Goal: Task Accomplishment & Management: Manage account settings

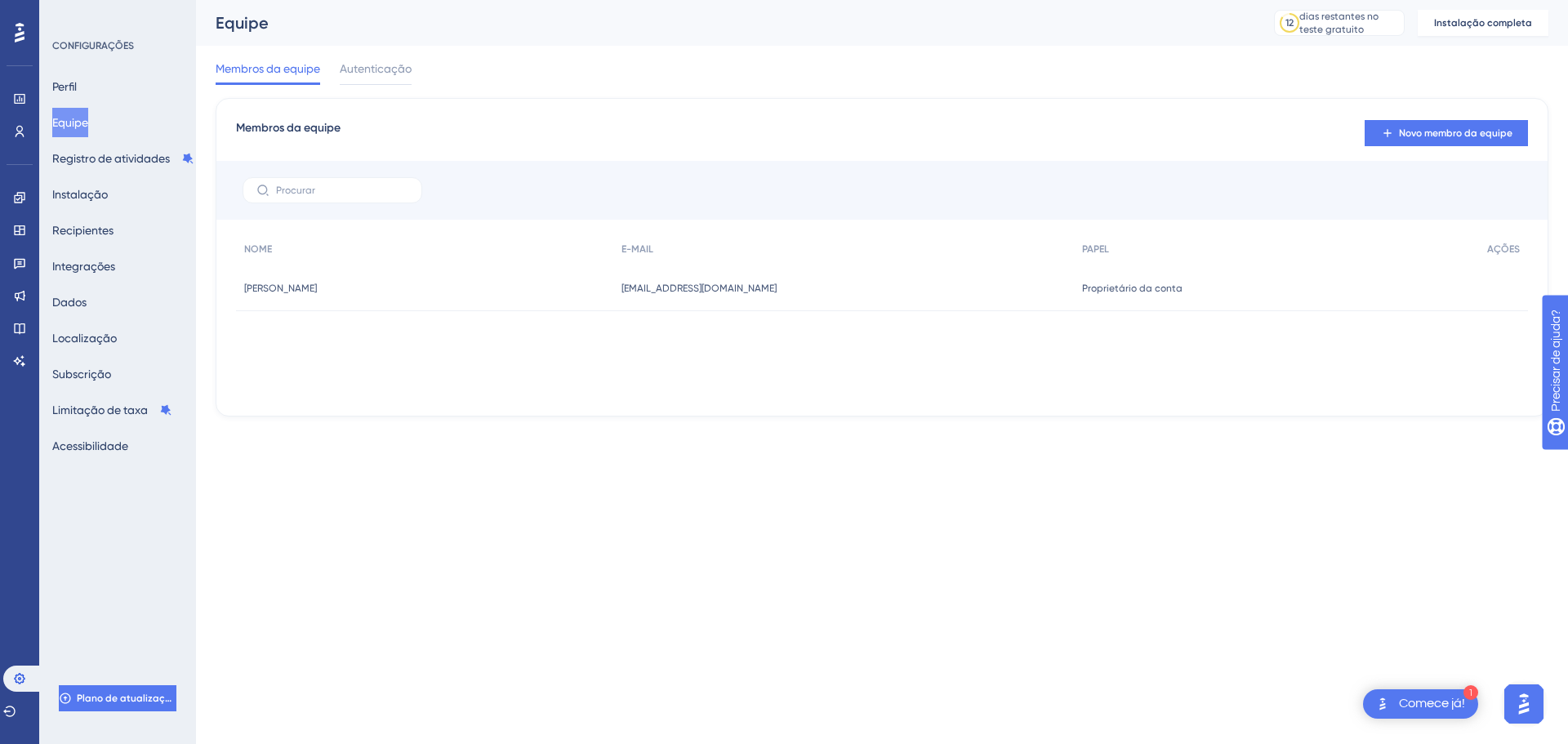
click at [23, 29] on icon at bounding box center [19, 32] width 10 height 21
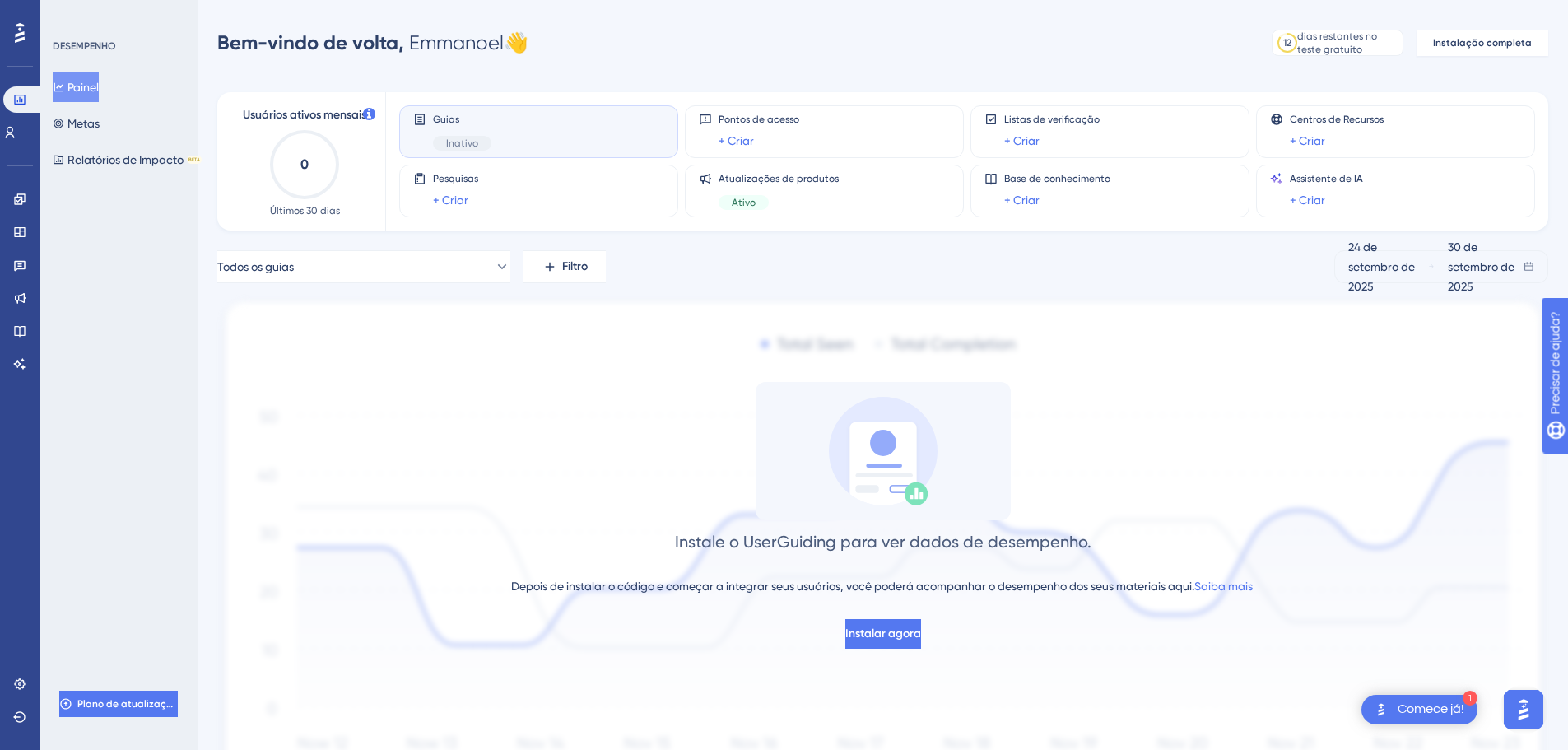
click at [14, 33] on div at bounding box center [20, 32] width 26 height 26
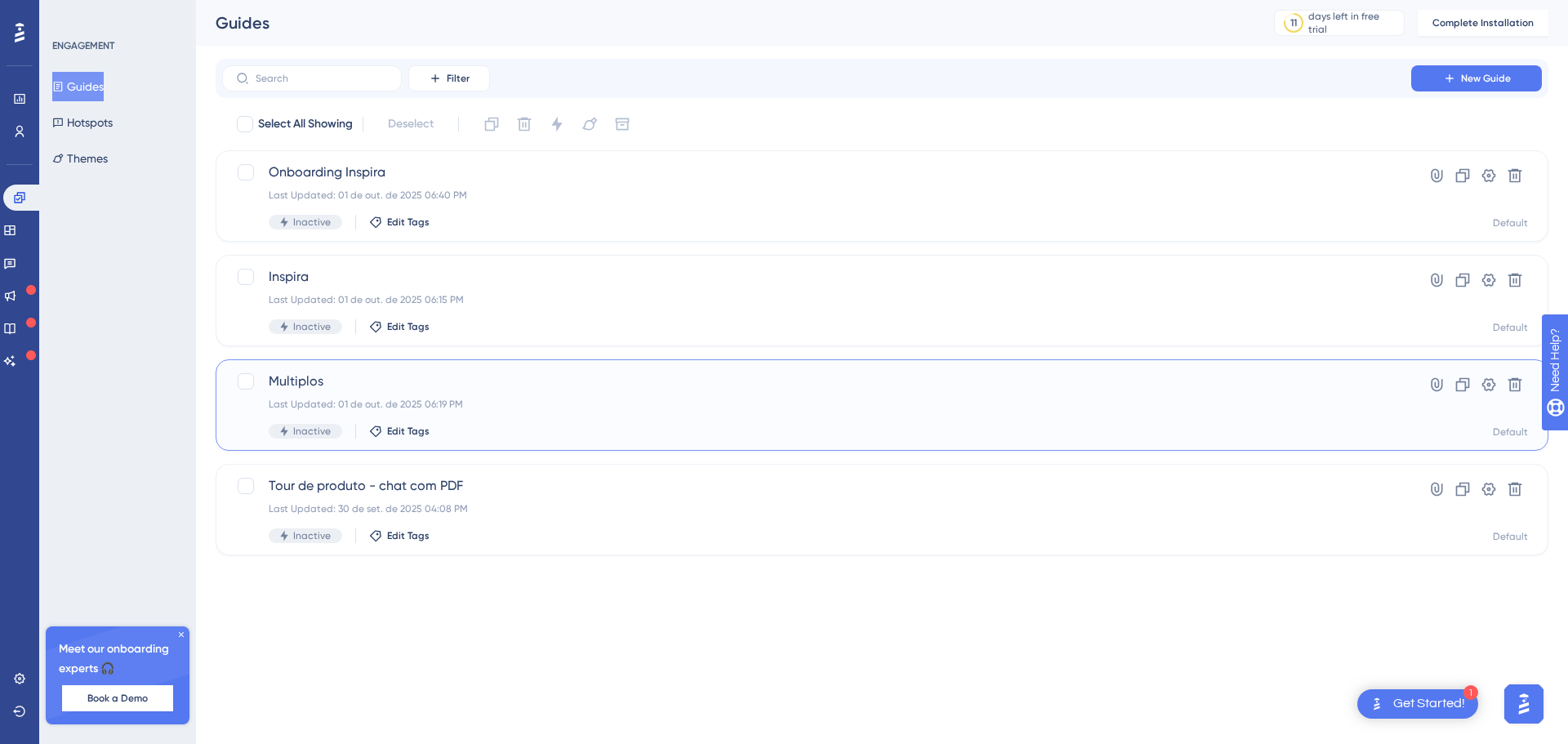
click at [311, 383] on span "Multiplos" at bounding box center [816, 381] width 1096 height 19
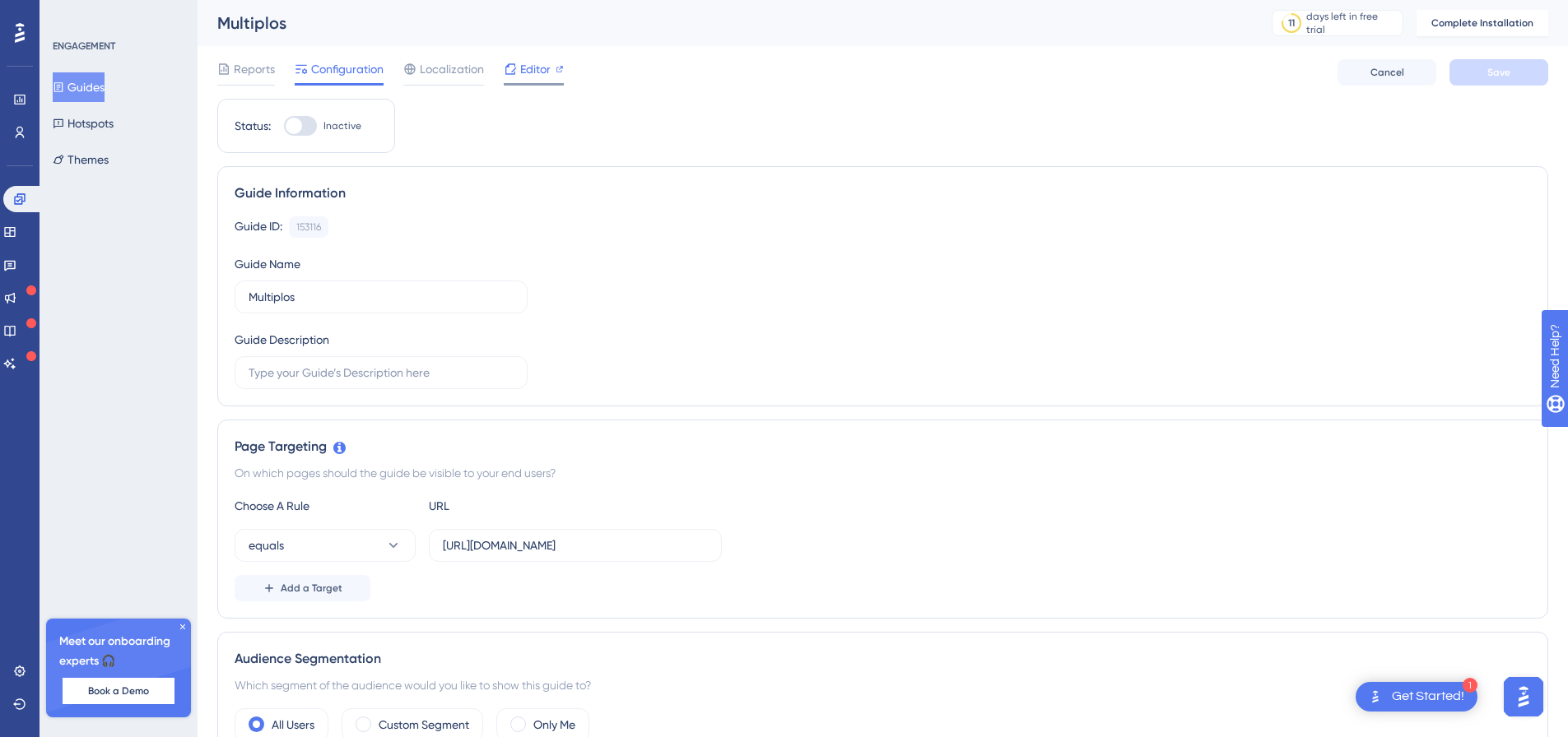
click at [527, 72] on span "Editor" at bounding box center [536, 68] width 31 height 20
click at [101, 90] on button "Guides" at bounding box center [78, 87] width 52 height 30
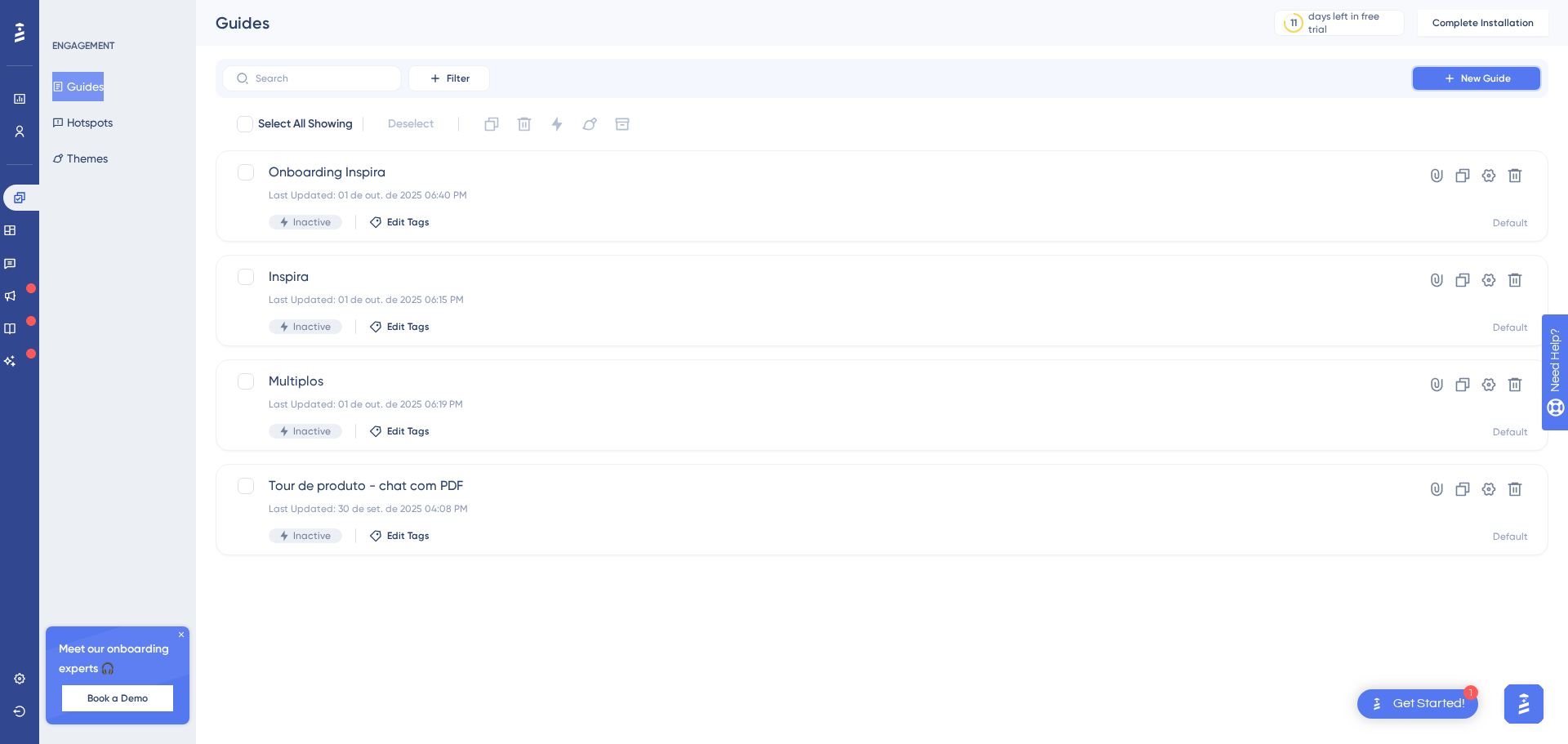
click at [780, 86] on button "New Guide" at bounding box center [1477, 78] width 130 height 26
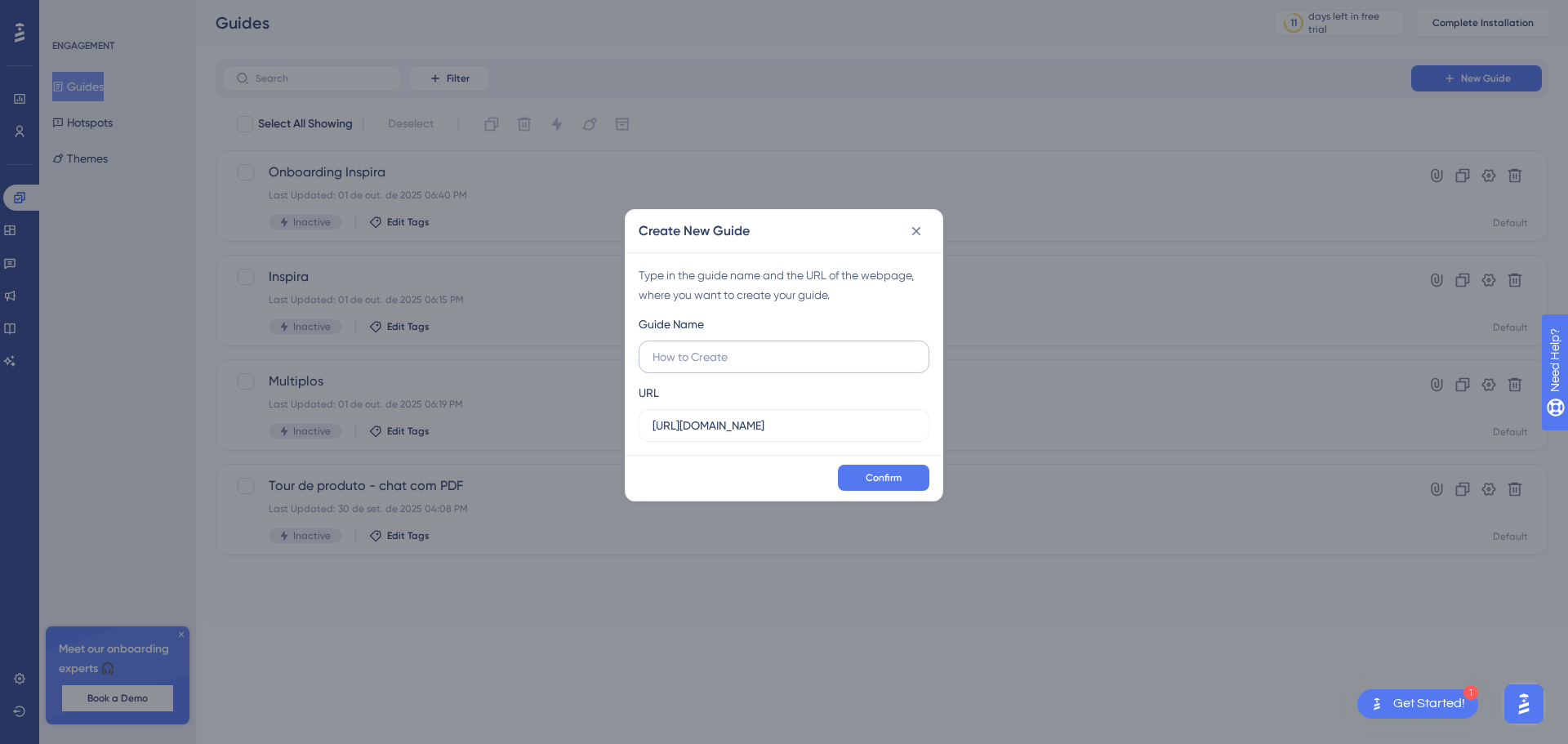
click at [748, 355] on input "text" at bounding box center [784, 356] width 263 height 18
click at [699, 358] on input "text" at bounding box center [784, 356] width 263 height 18
type input "Teste Manu"
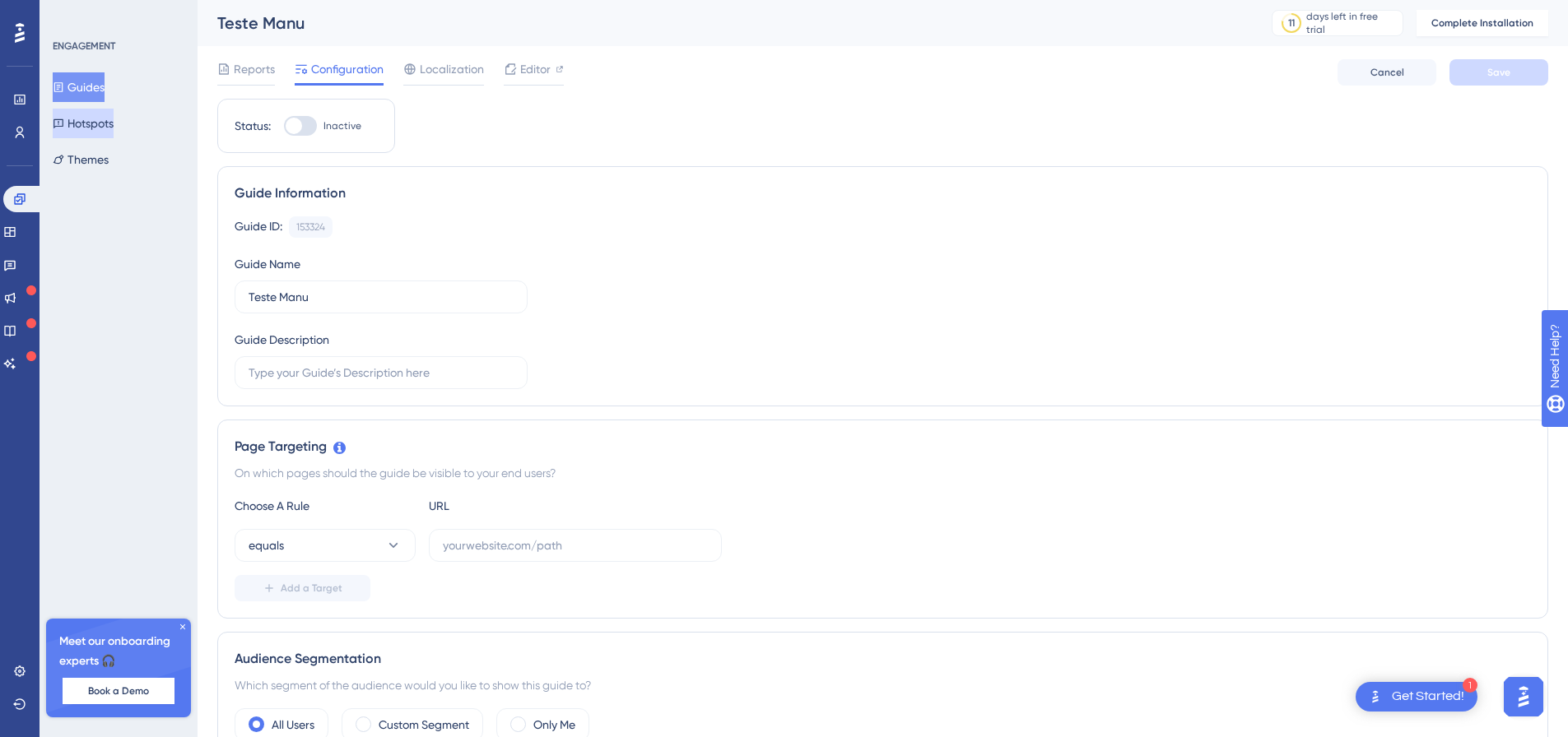
click at [95, 122] on button "Hotspots" at bounding box center [83, 123] width 61 height 30
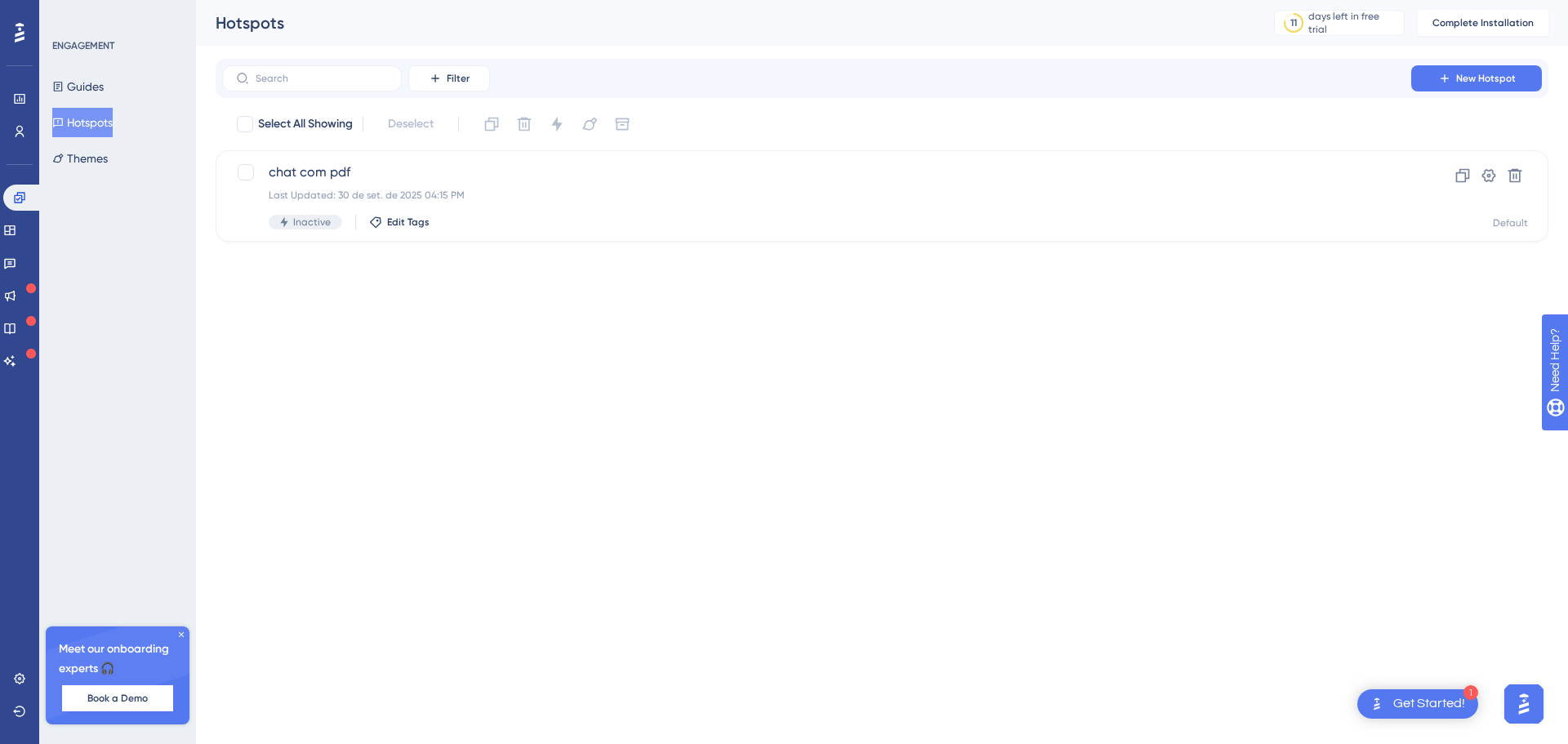
click at [690, 0] on html "1 Get Started! Performance Users Engagement Widgets Feedback Product Updates Kn…" at bounding box center [784, 0] width 1568 height 0
click at [780, 81] on span "New Hotspot" at bounding box center [1486, 78] width 59 height 13
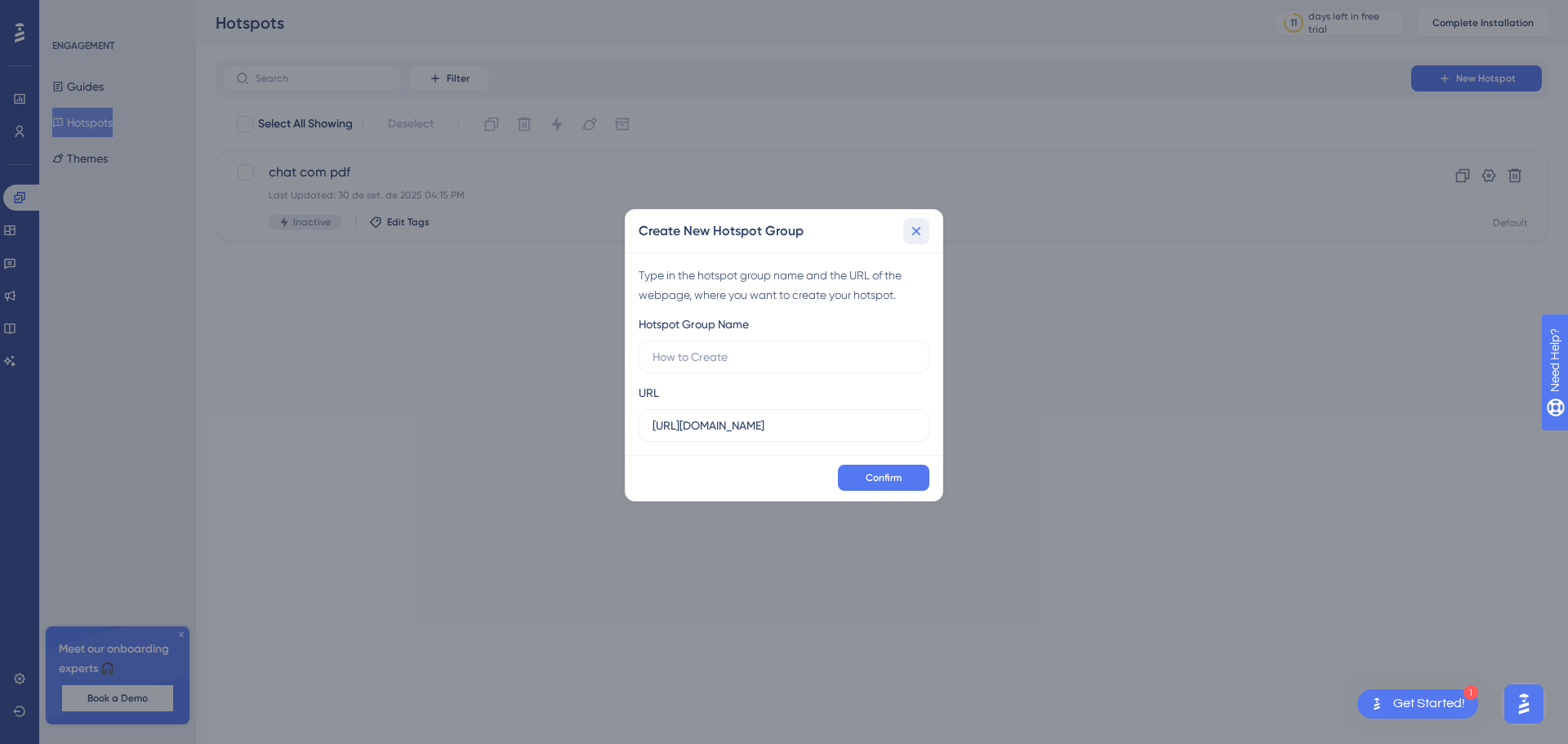
click at [780, 236] on icon at bounding box center [916, 230] width 16 height 16
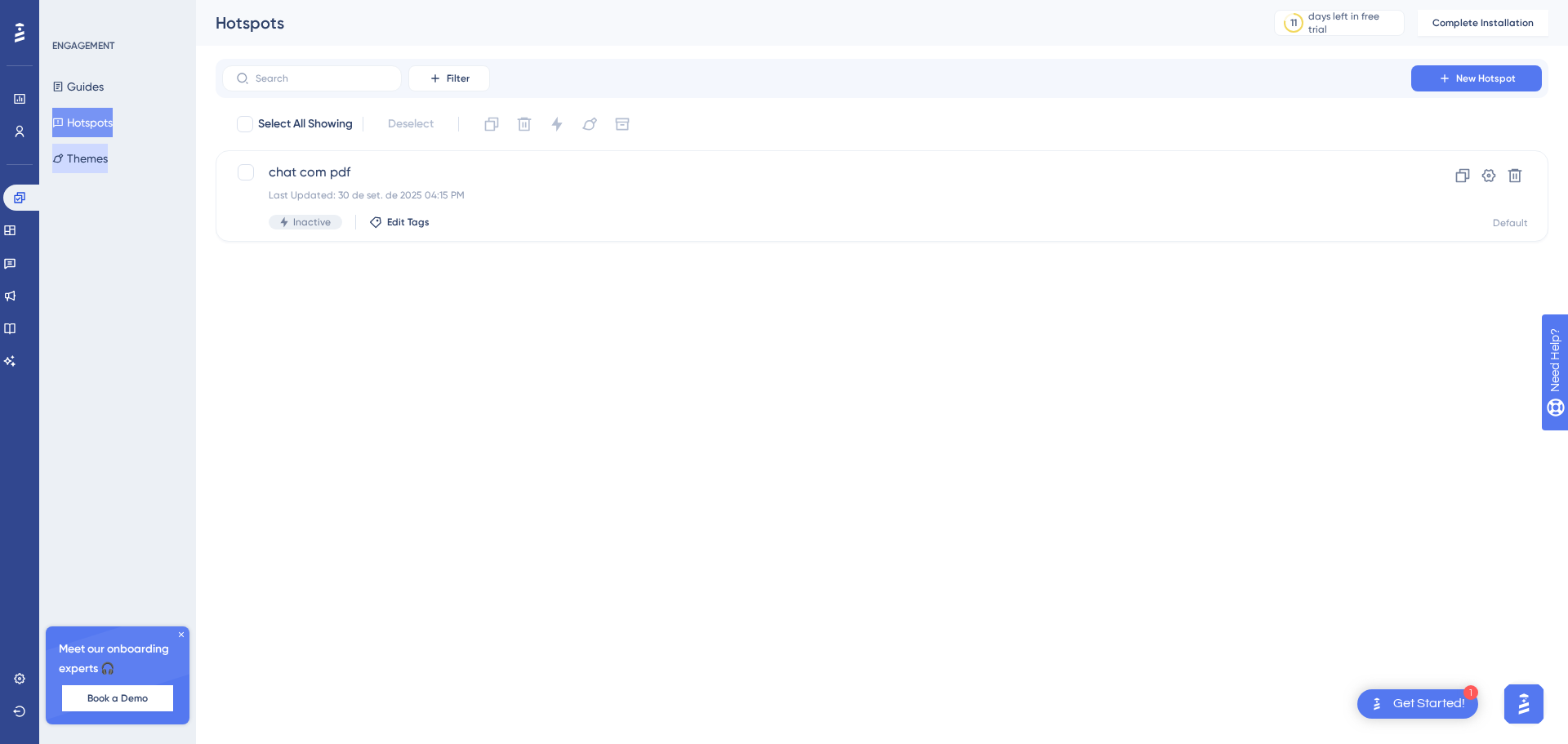
click at [93, 154] on button "Themes" at bounding box center [80, 158] width 56 height 30
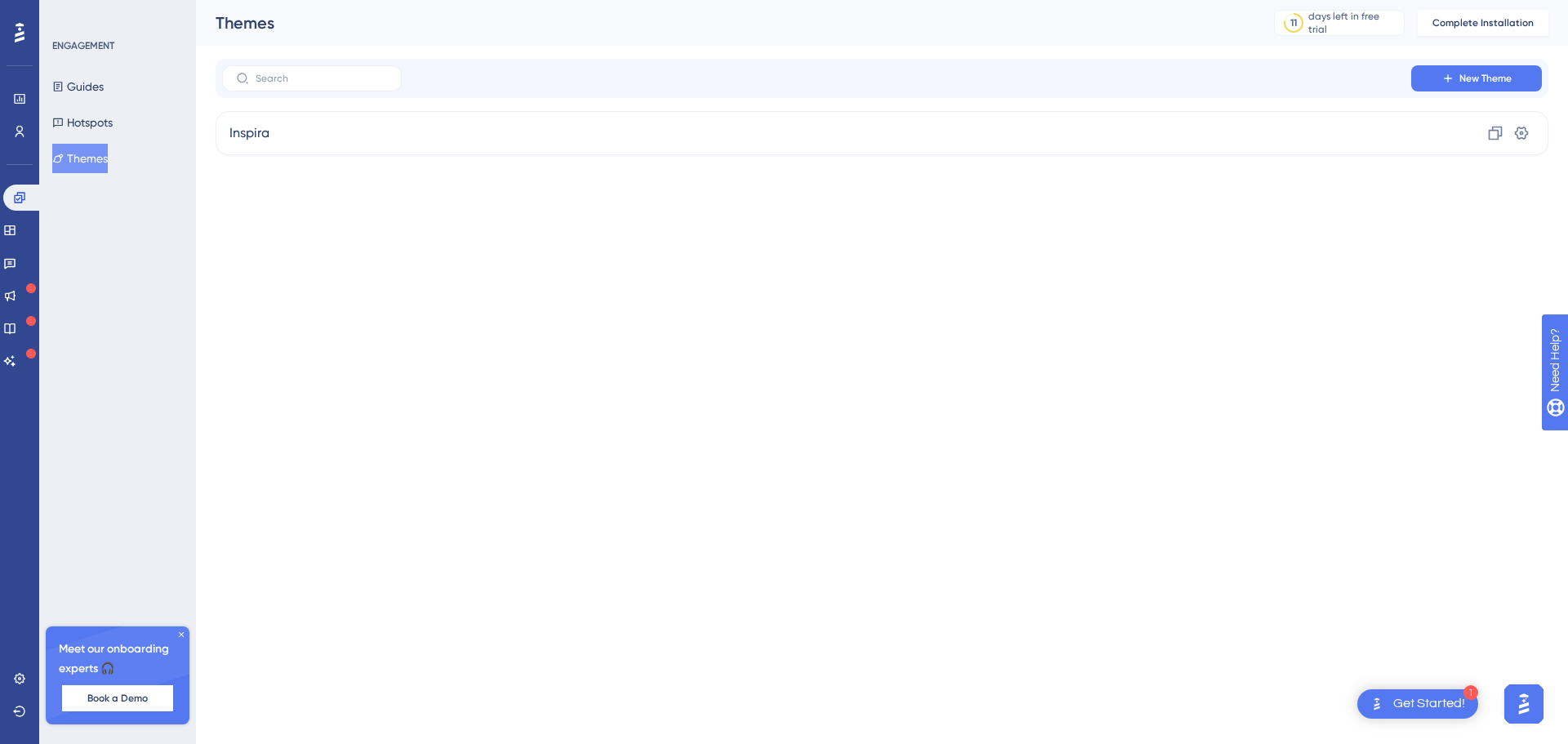
click at [397, 0] on html "1 Get Started! Performance Users Engagement Widgets Feedback Product Updates Kn…" at bounding box center [784, 0] width 1568 height 0
click at [97, 125] on button "Hotspots" at bounding box center [82, 122] width 60 height 30
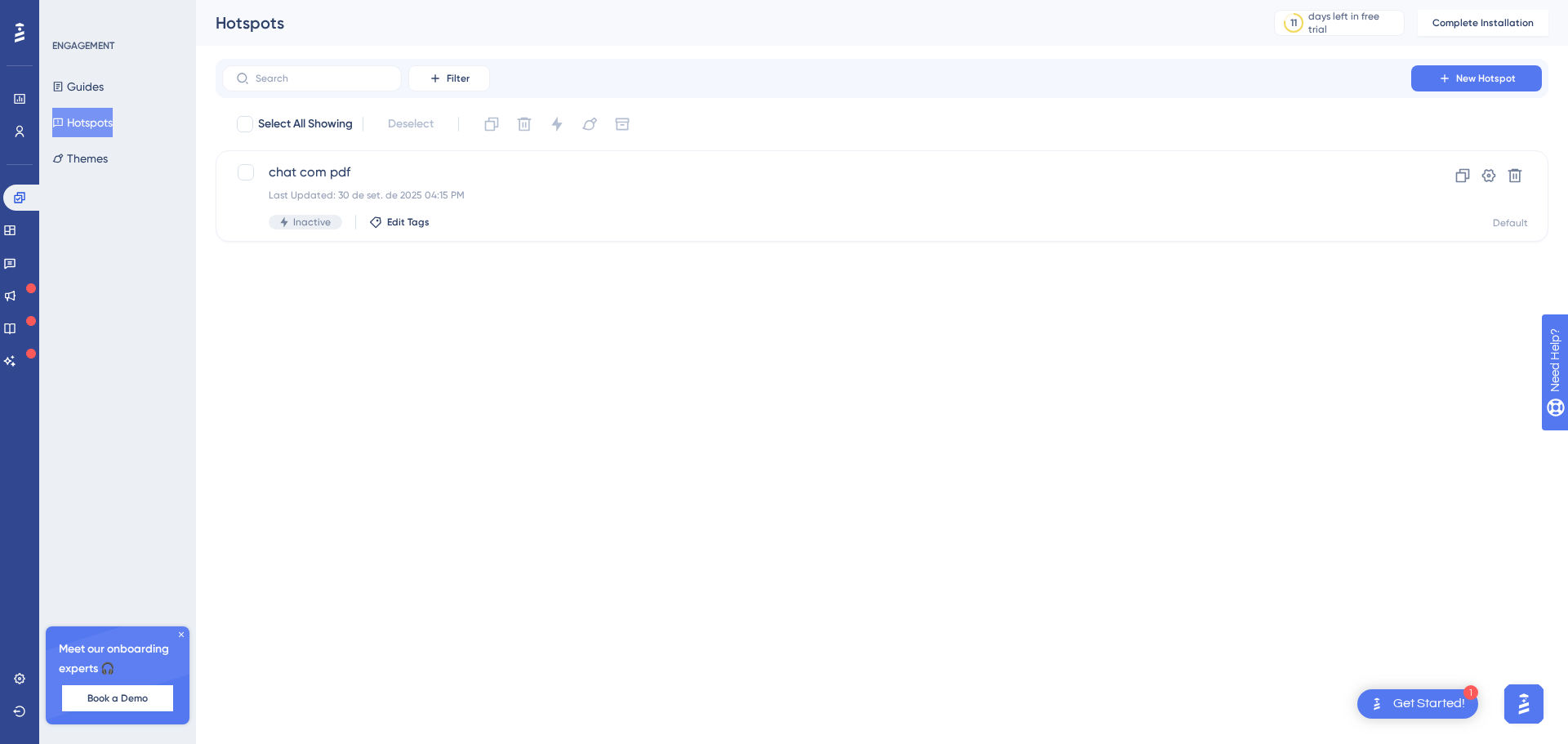
click at [468, 0] on html "1 Get Started! Performance Users Engagement Widgets Feedback Product Updates Kn…" at bounding box center [784, 0] width 1568 height 0
click at [780, 83] on span "New Hotspot" at bounding box center [1486, 78] width 59 height 13
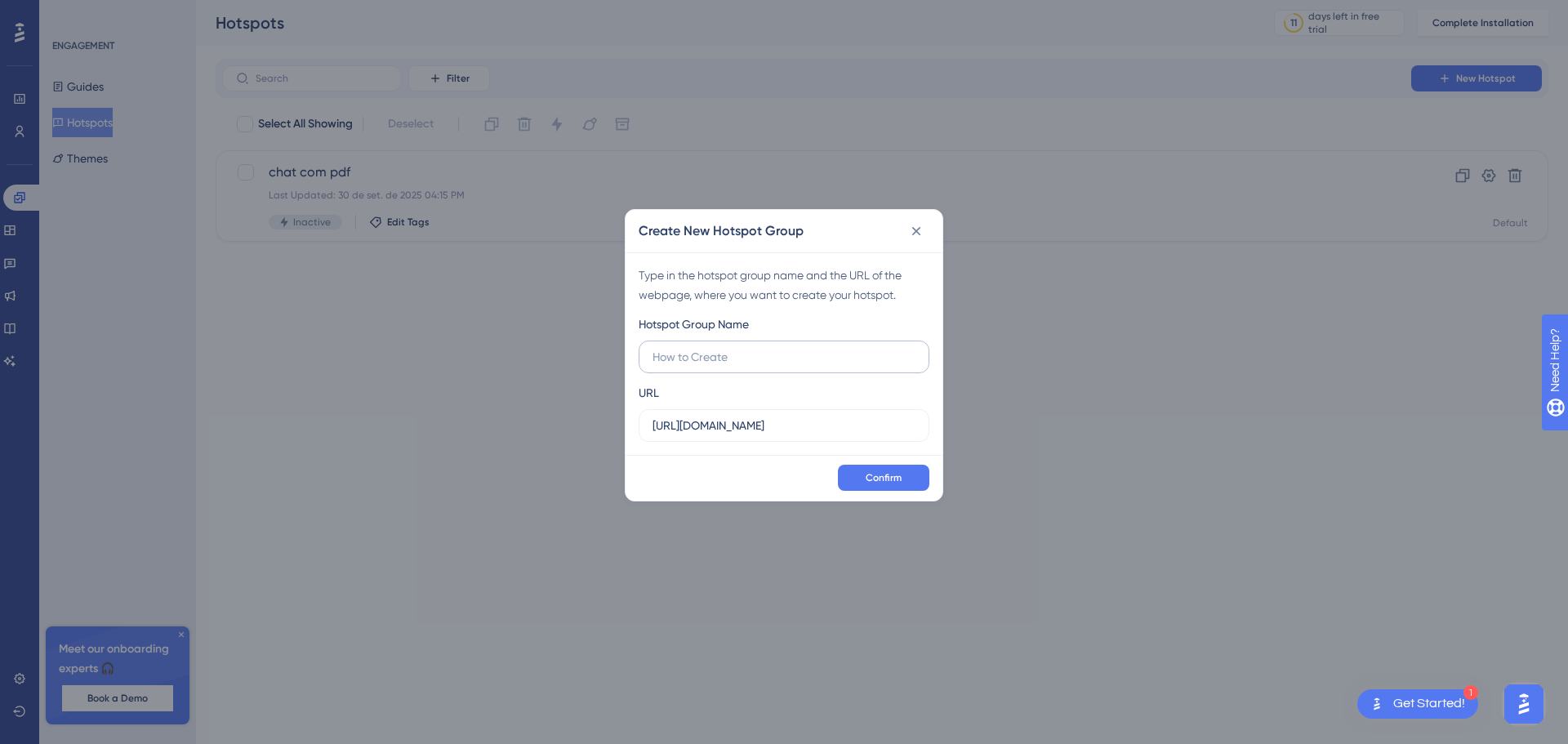
click at [721, 355] on input "text" at bounding box center [784, 356] width 263 height 18
type input "teste Manu"
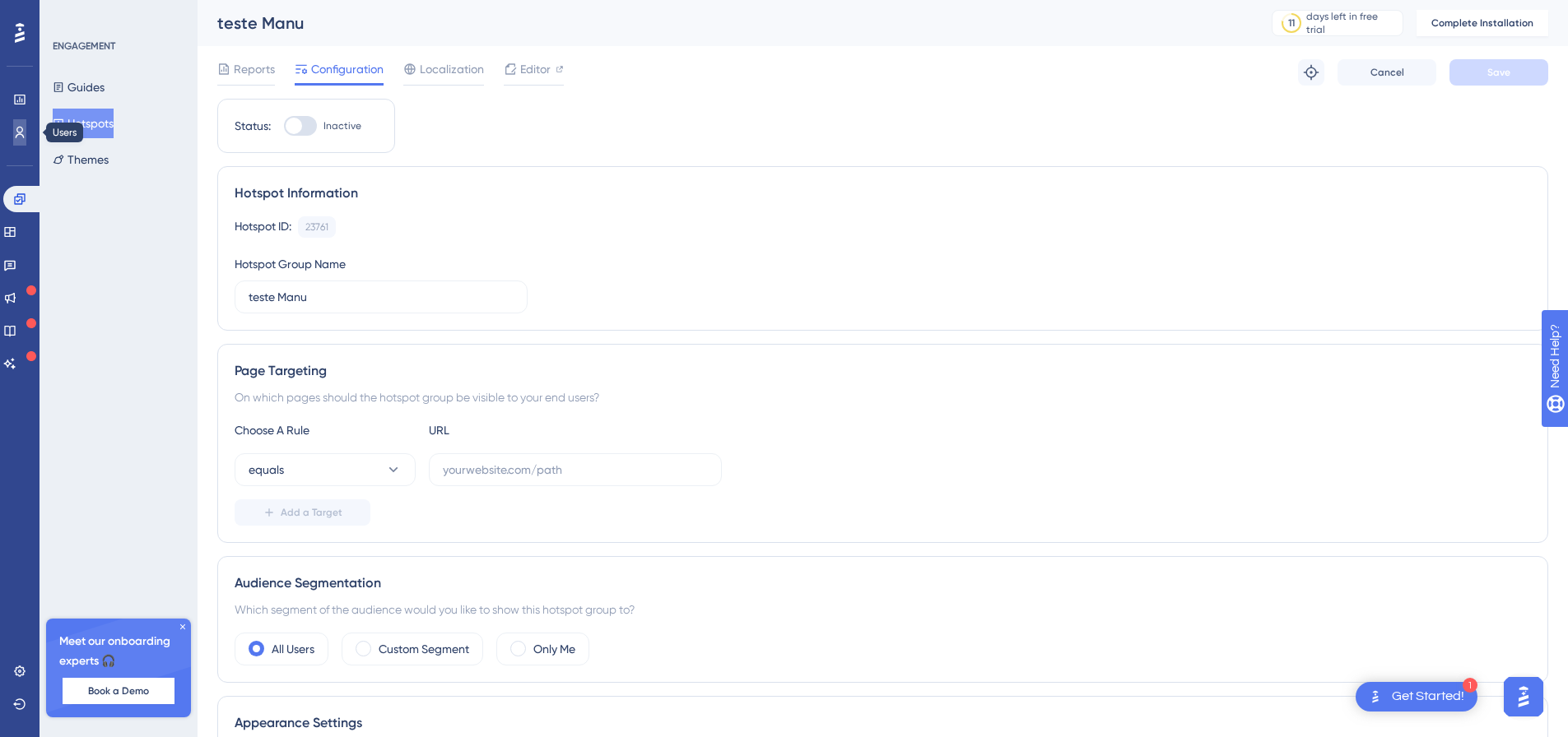
click at [20, 133] on icon at bounding box center [19, 132] width 13 height 13
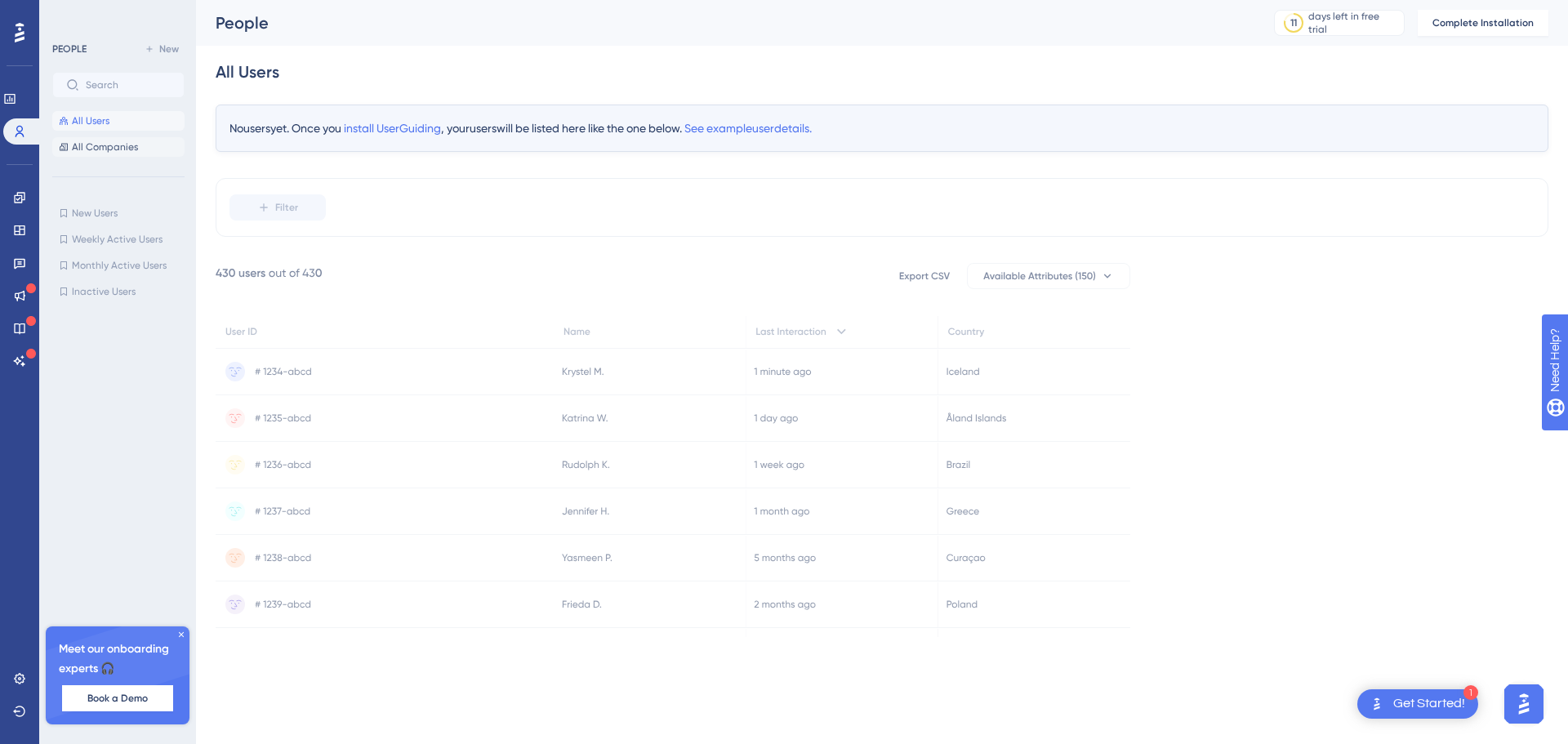
click at [125, 150] on span "All Companies" at bounding box center [105, 146] width 66 height 13
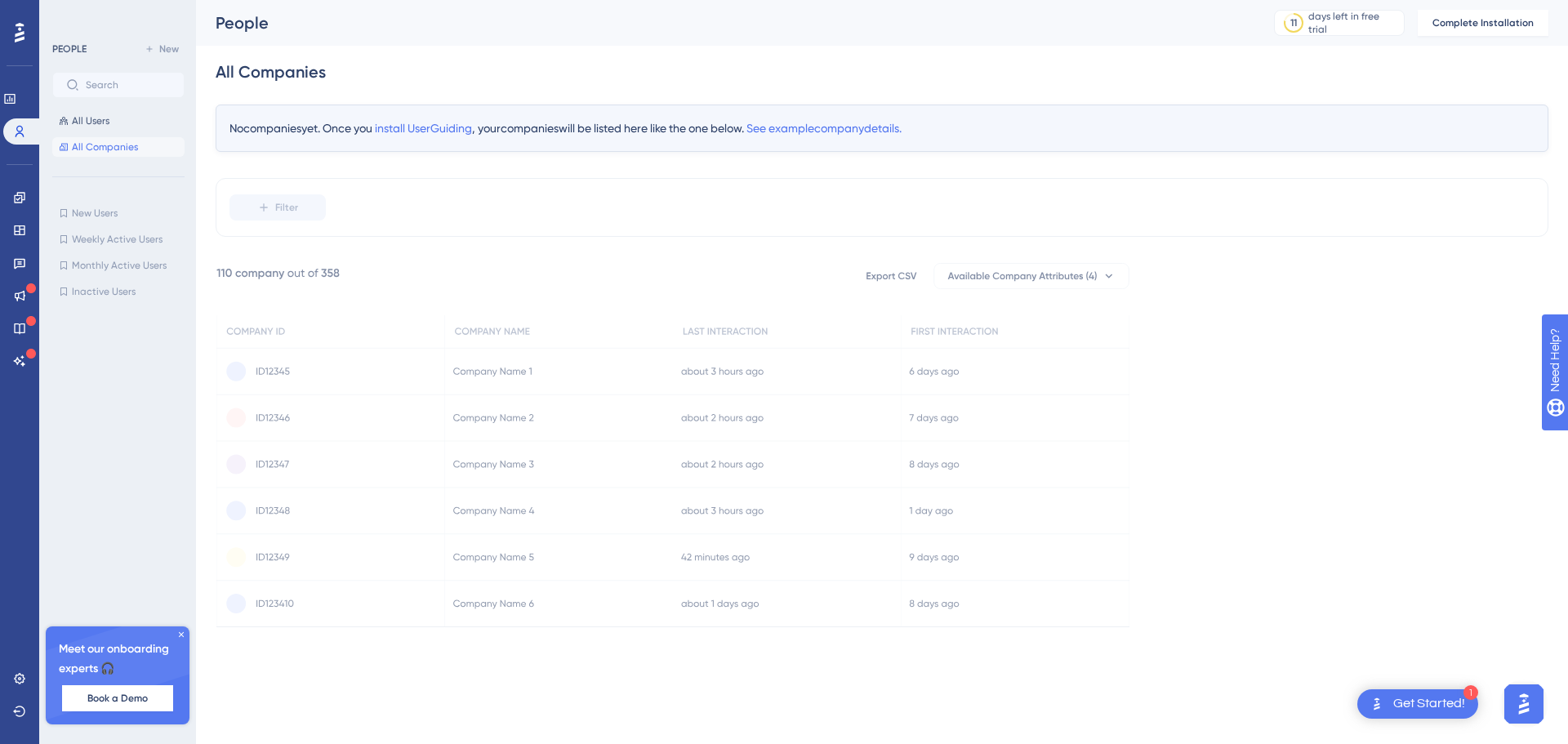
click at [179, 511] on div "Meet our onboarding experts 🎧 Book a Demo" at bounding box center [118, 675] width 144 height 98
click at [185, 511] on icon at bounding box center [181, 635] width 10 height 10
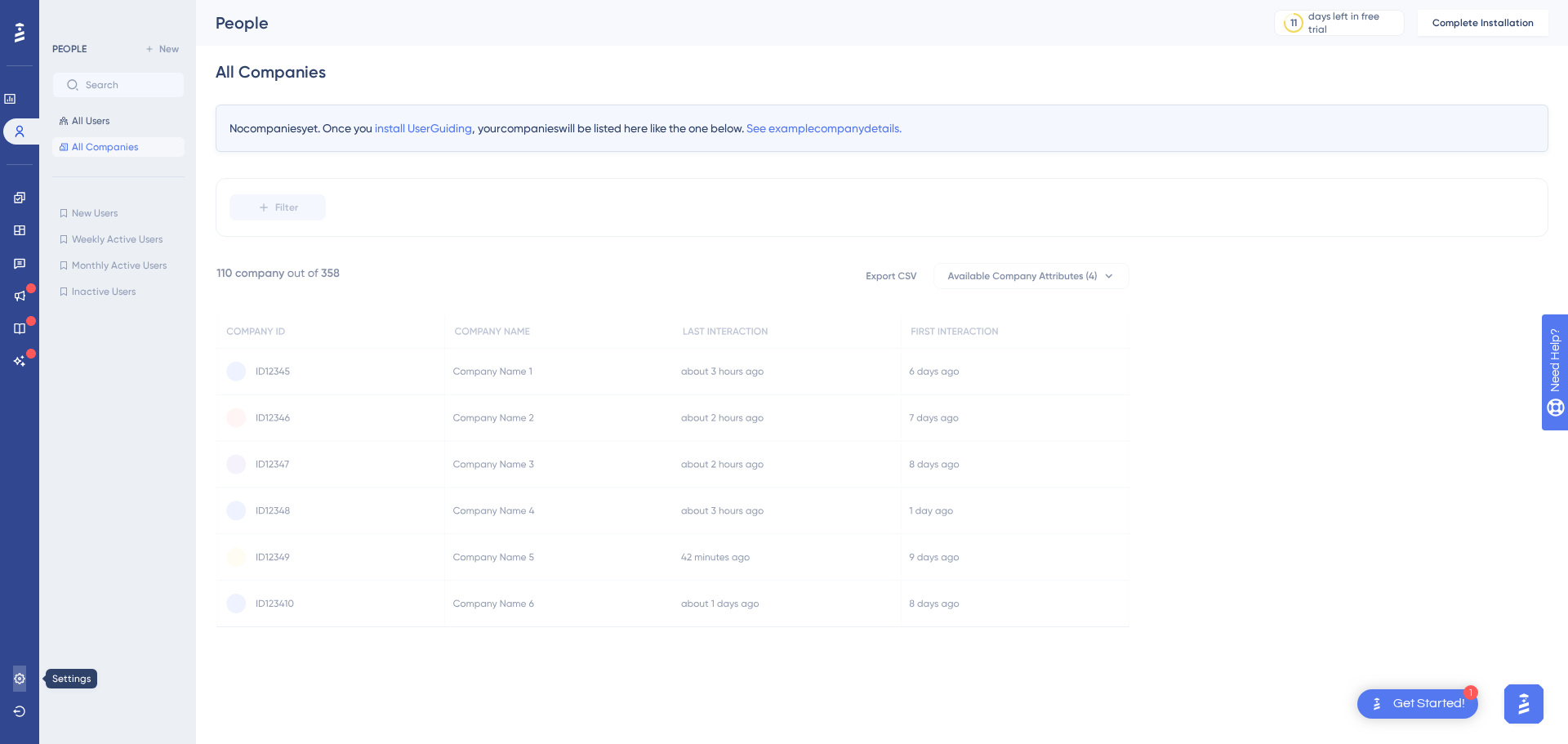
click at [17, 511] on icon at bounding box center [19, 678] width 13 height 13
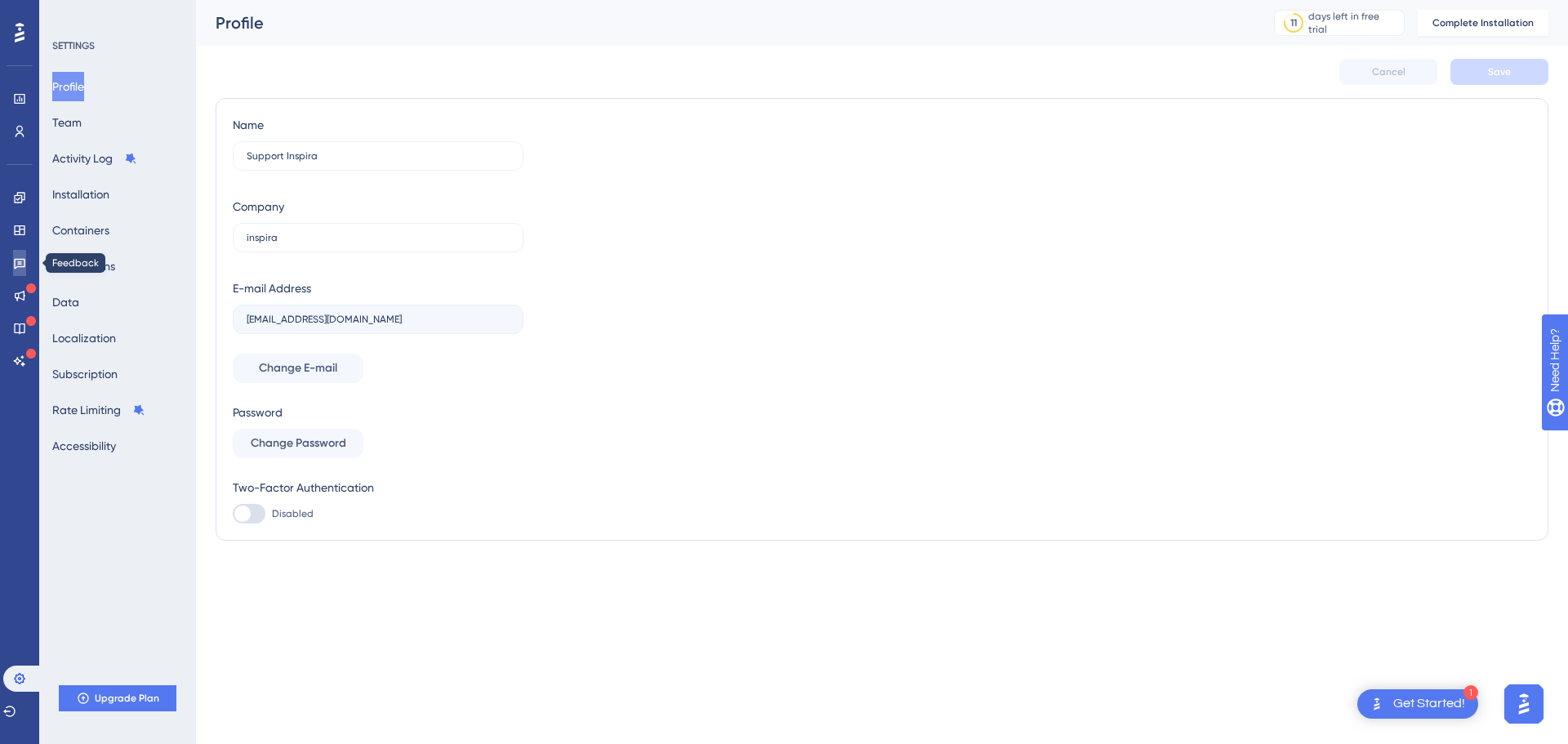
click at [16, 264] on icon at bounding box center [19, 262] width 13 height 13
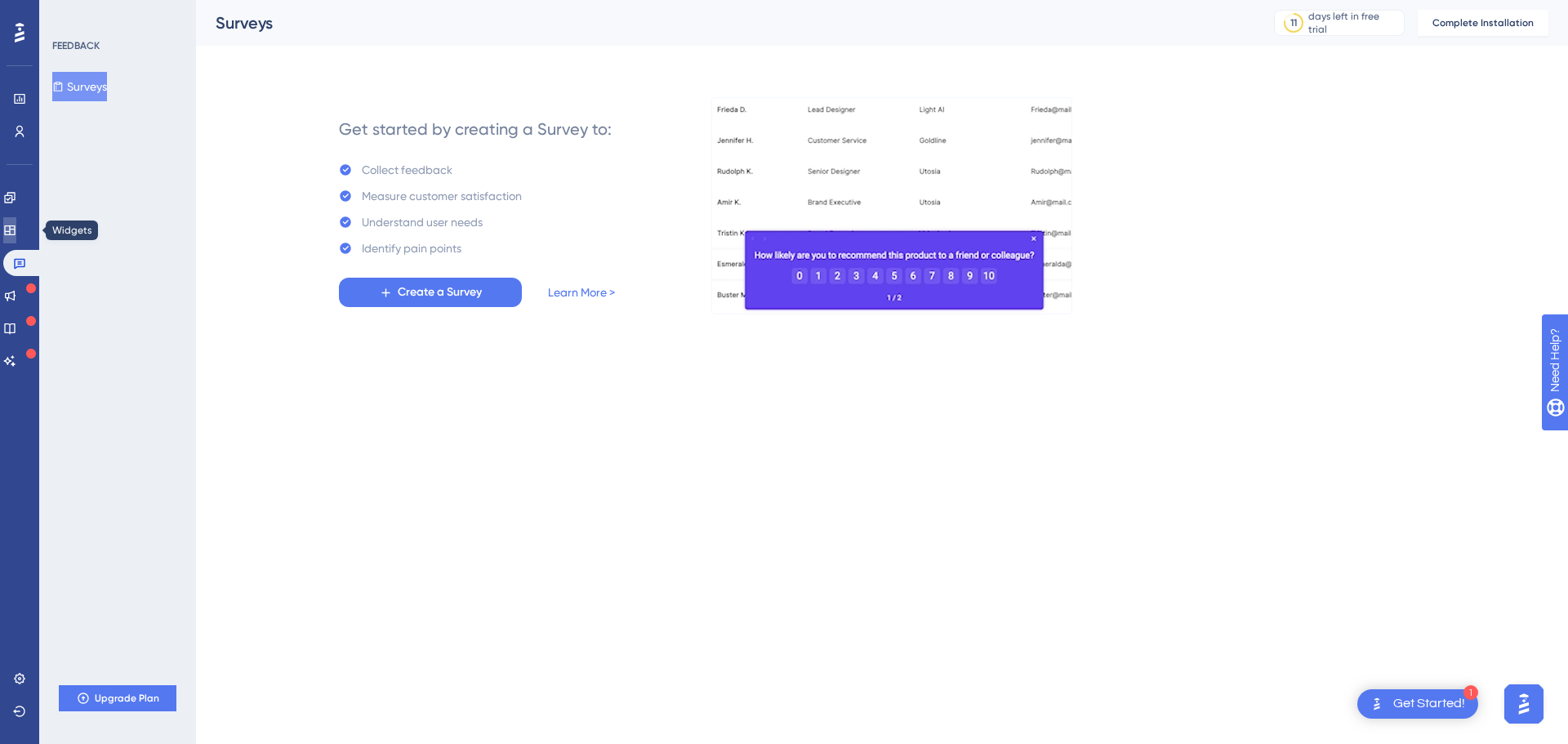
click at [16, 233] on icon at bounding box center [9, 229] width 13 height 13
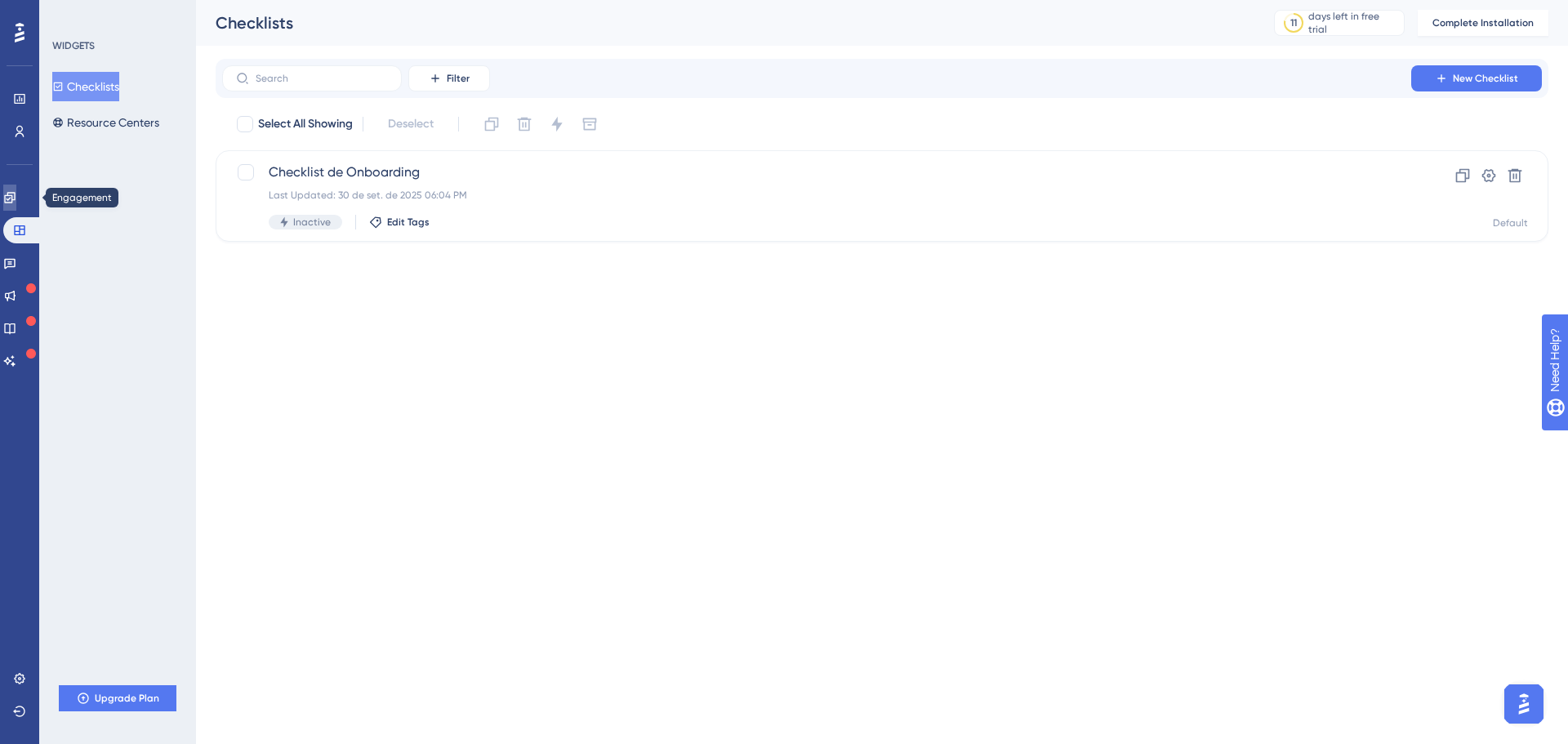
click at [14, 190] on link at bounding box center [9, 197] width 13 height 26
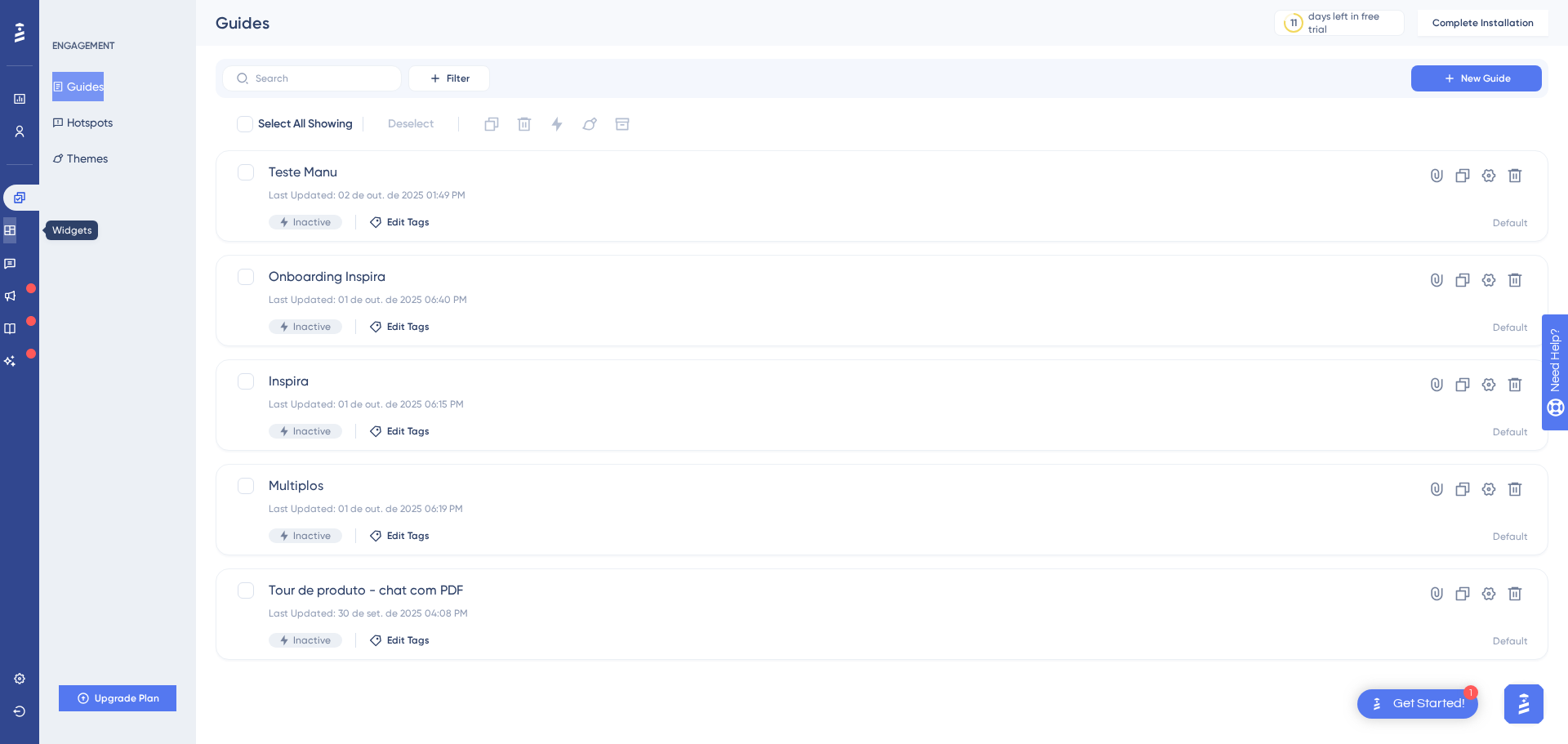
click at [14, 225] on icon at bounding box center [9, 230] width 11 height 10
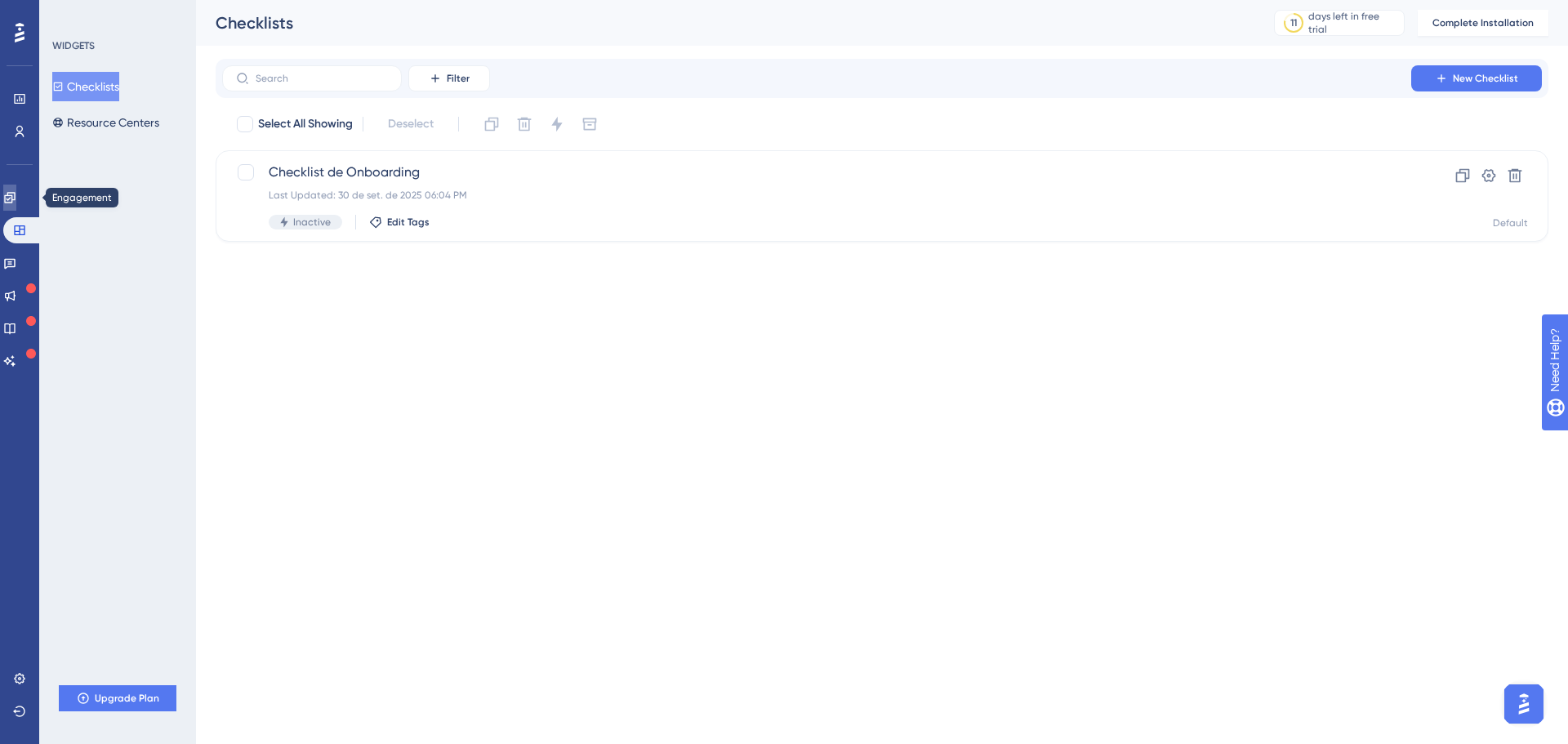
click at [16, 201] on icon at bounding box center [9, 197] width 13 height 13
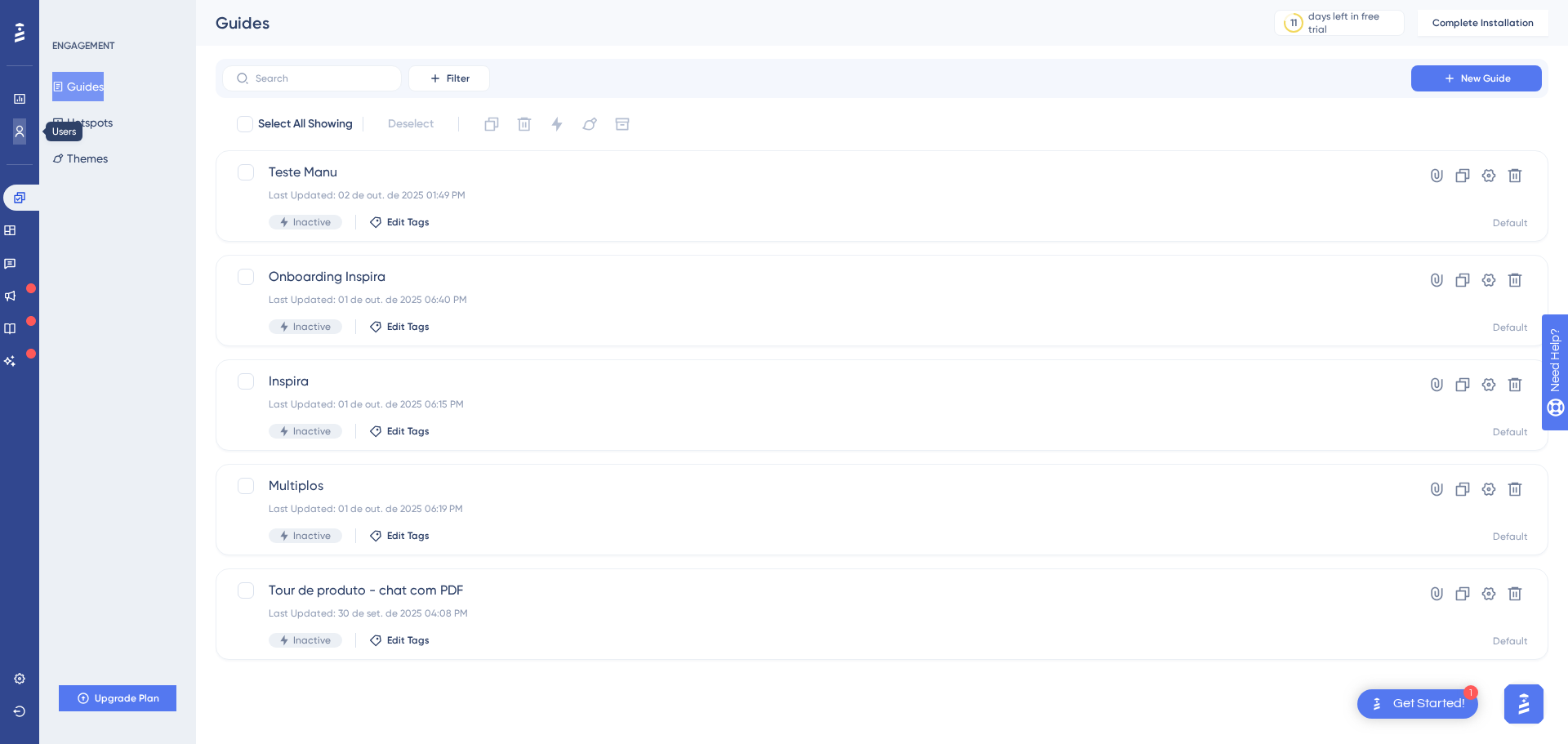
click at [16, 127] on icon at bounding box center [19, 131] width 13 height 13
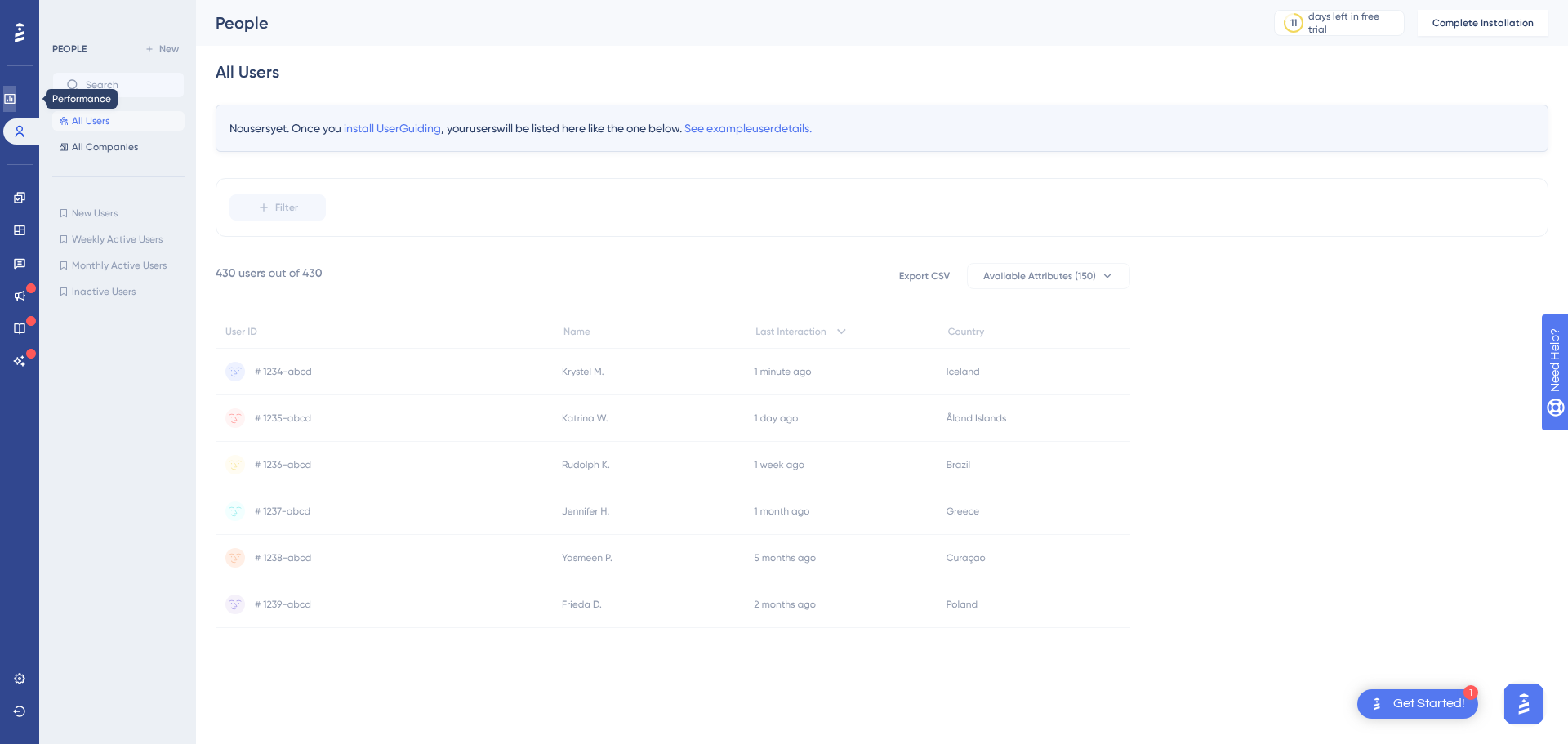
click at [14, 97] on icon at bounding box center [9, 99] width 11 height 10
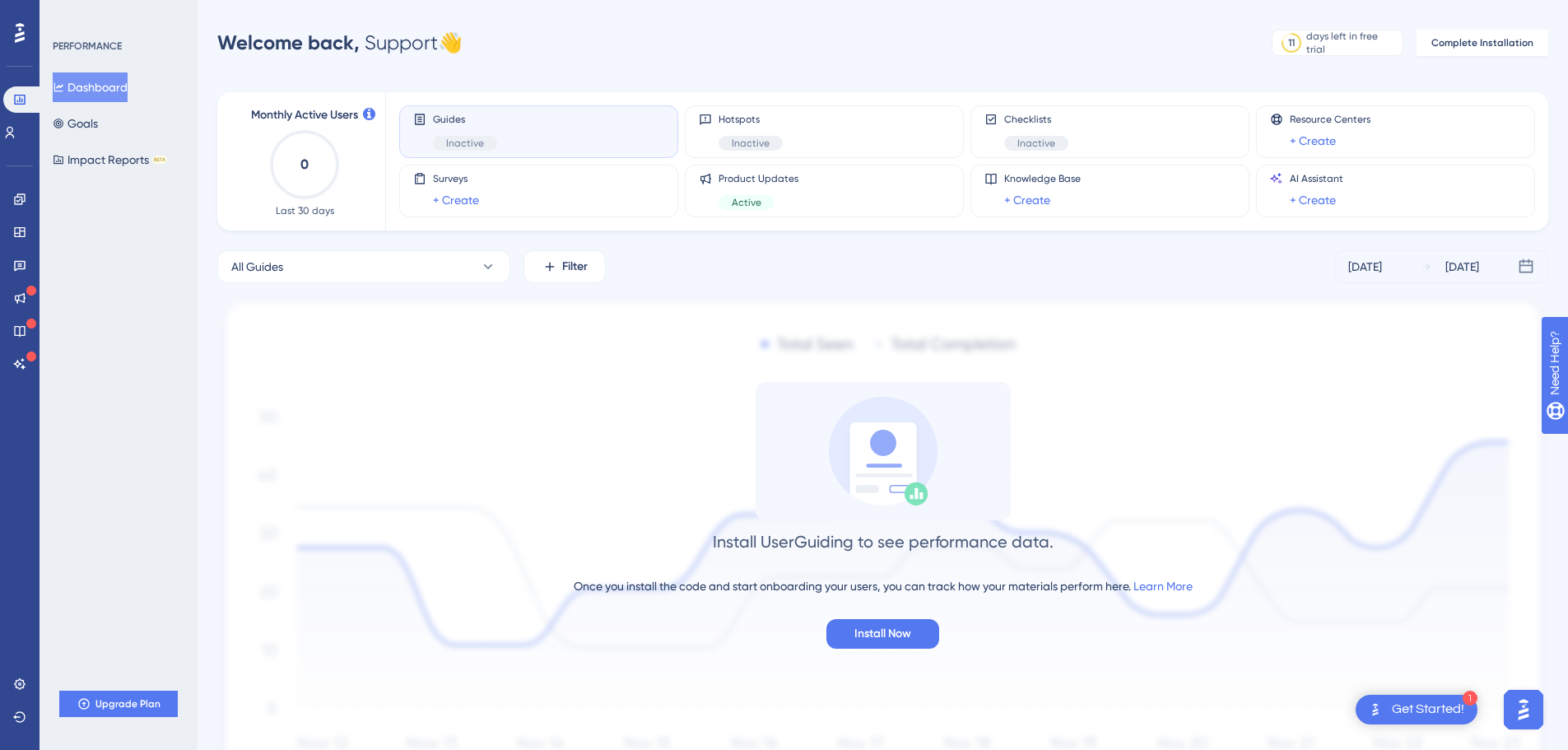
click at [26, 26] on div at bounding box center [20, 32] width 26 height 26
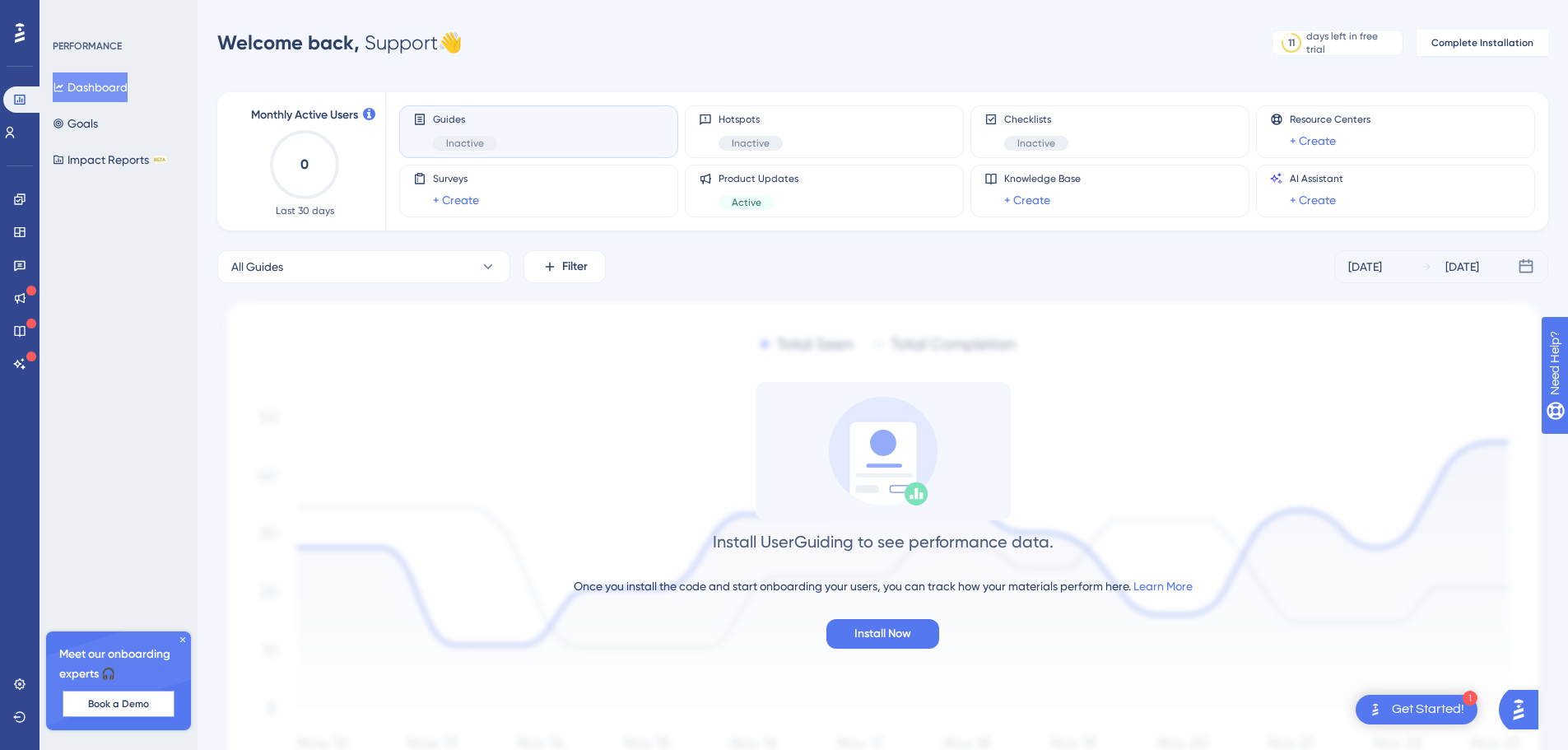
click at [136, 712] on button "Book a Demo" at bounding box center [118, 703] width 112 height 26
click at [20, 197] on icon at bounding box center [19, 199] width 11 height 11
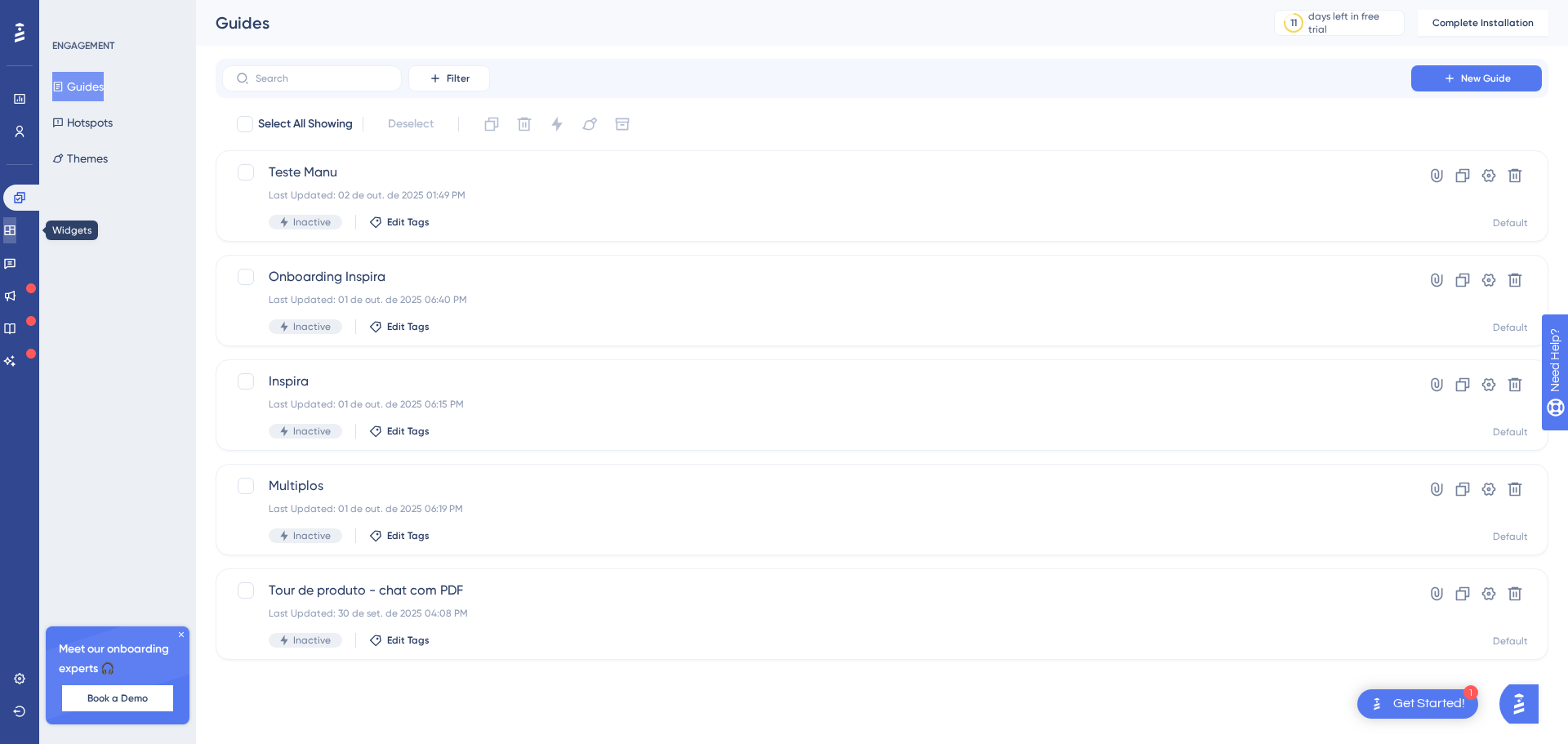
click at [16, 227] on icon at bounding box center [9, 229] width 13 height 13
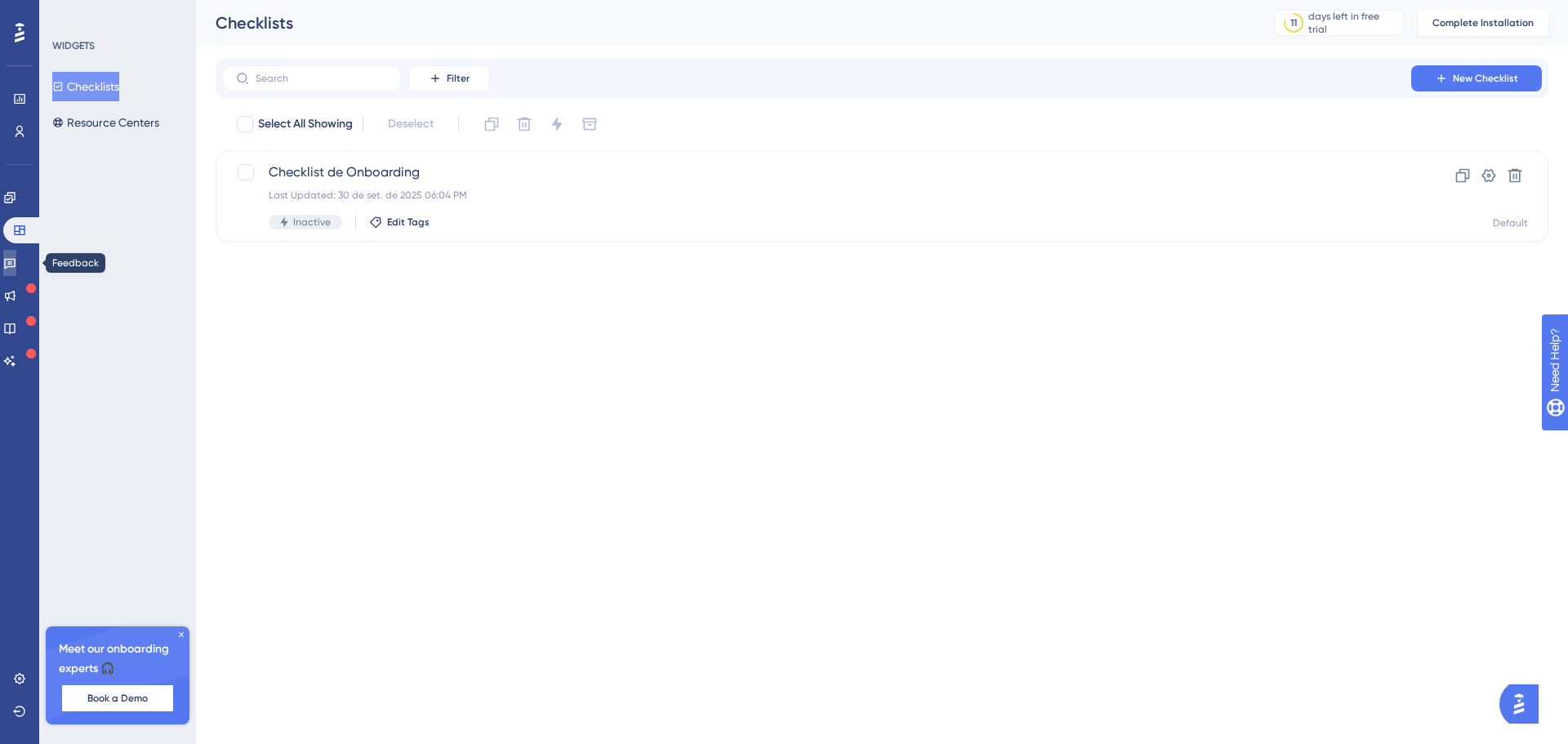
click at [12, 259] on link at bounding box center [9, 262] width 13 height 26
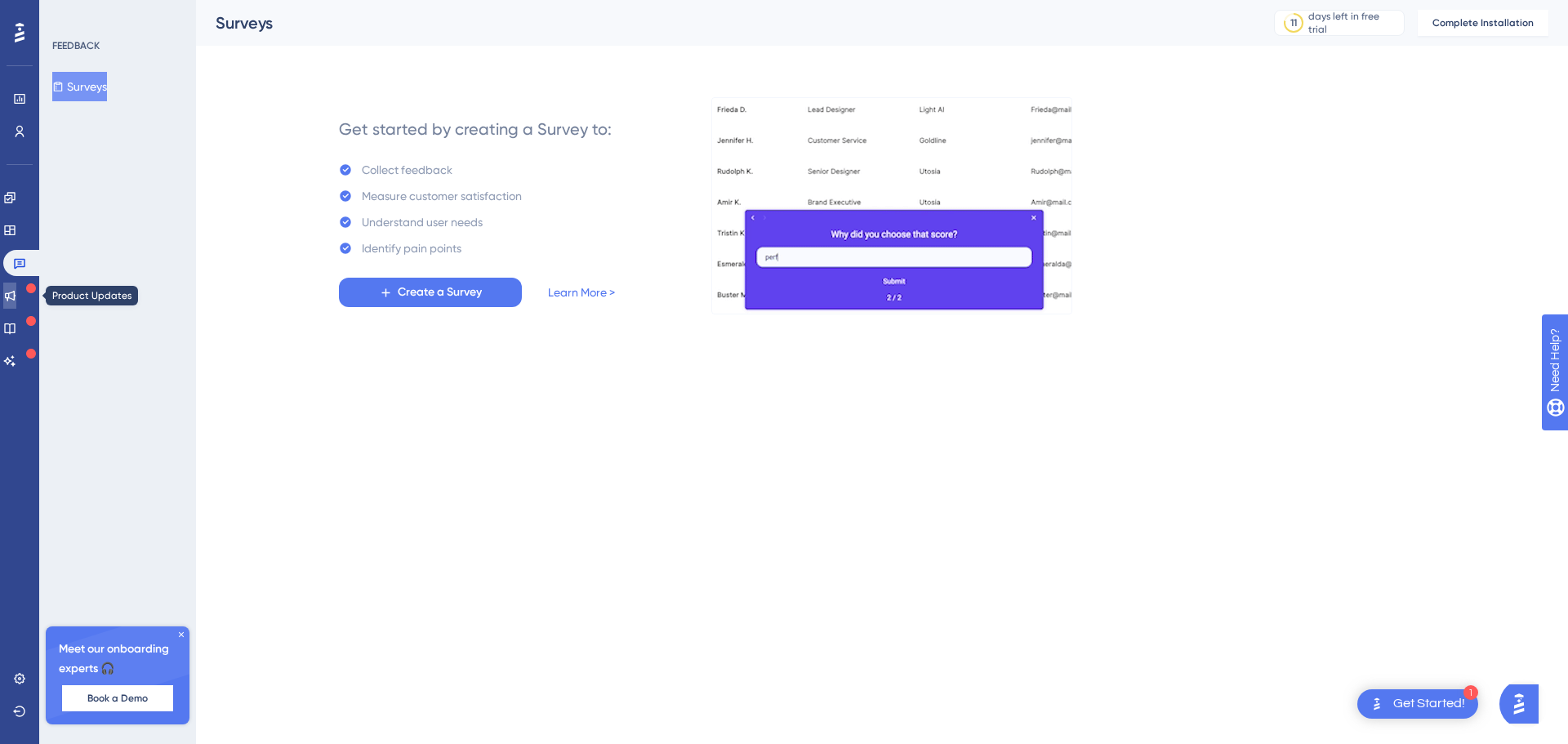
click at [16, 289] on icon at bounding box center [9, 295] width 13 height 13
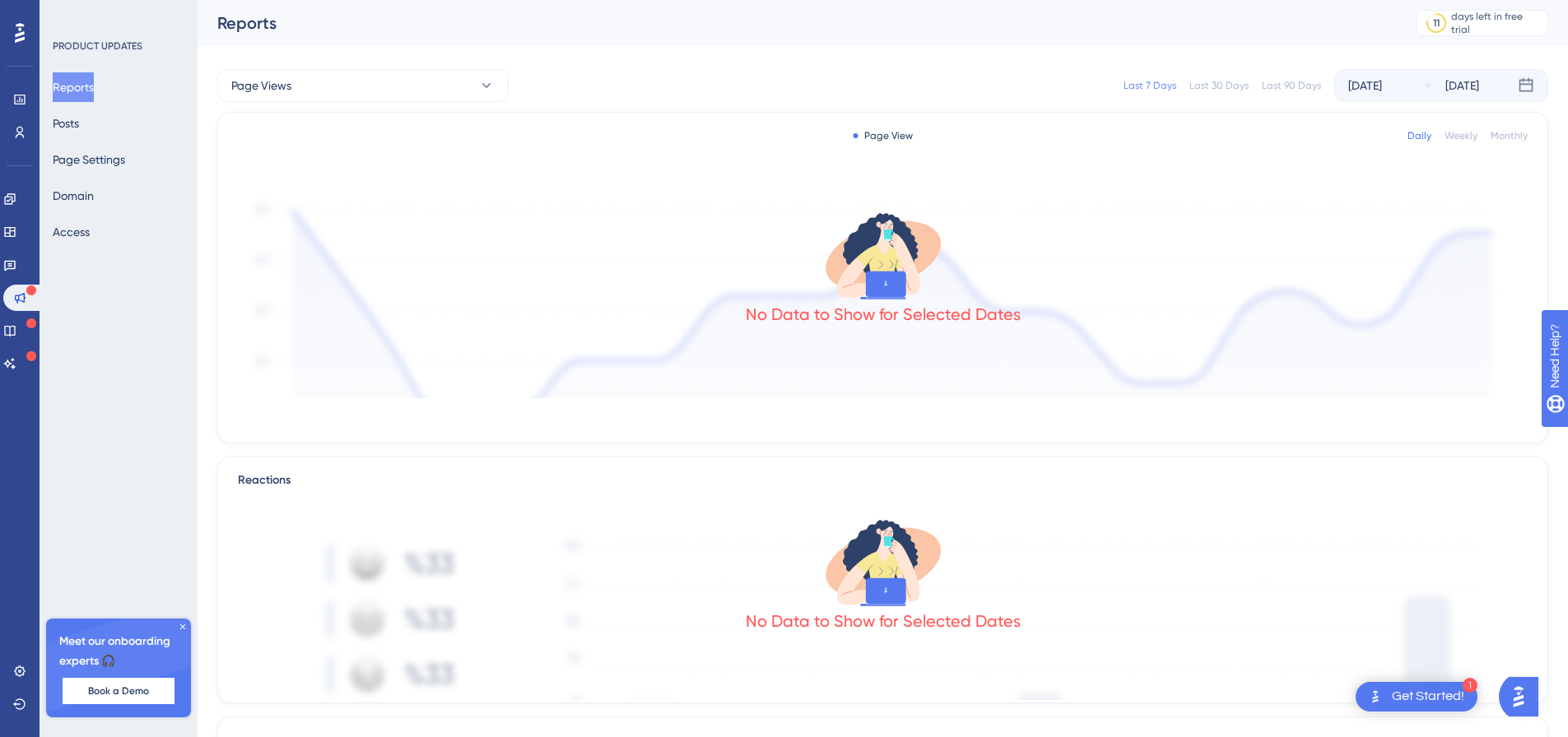
click at [102, 119] on div "Reports Posts Page Settings Domain Access" at bounding box center [119, 160] width 133 height 174
click at [77, 121] on button "Posts" at bounding box center [66, 123] width 26 height 30
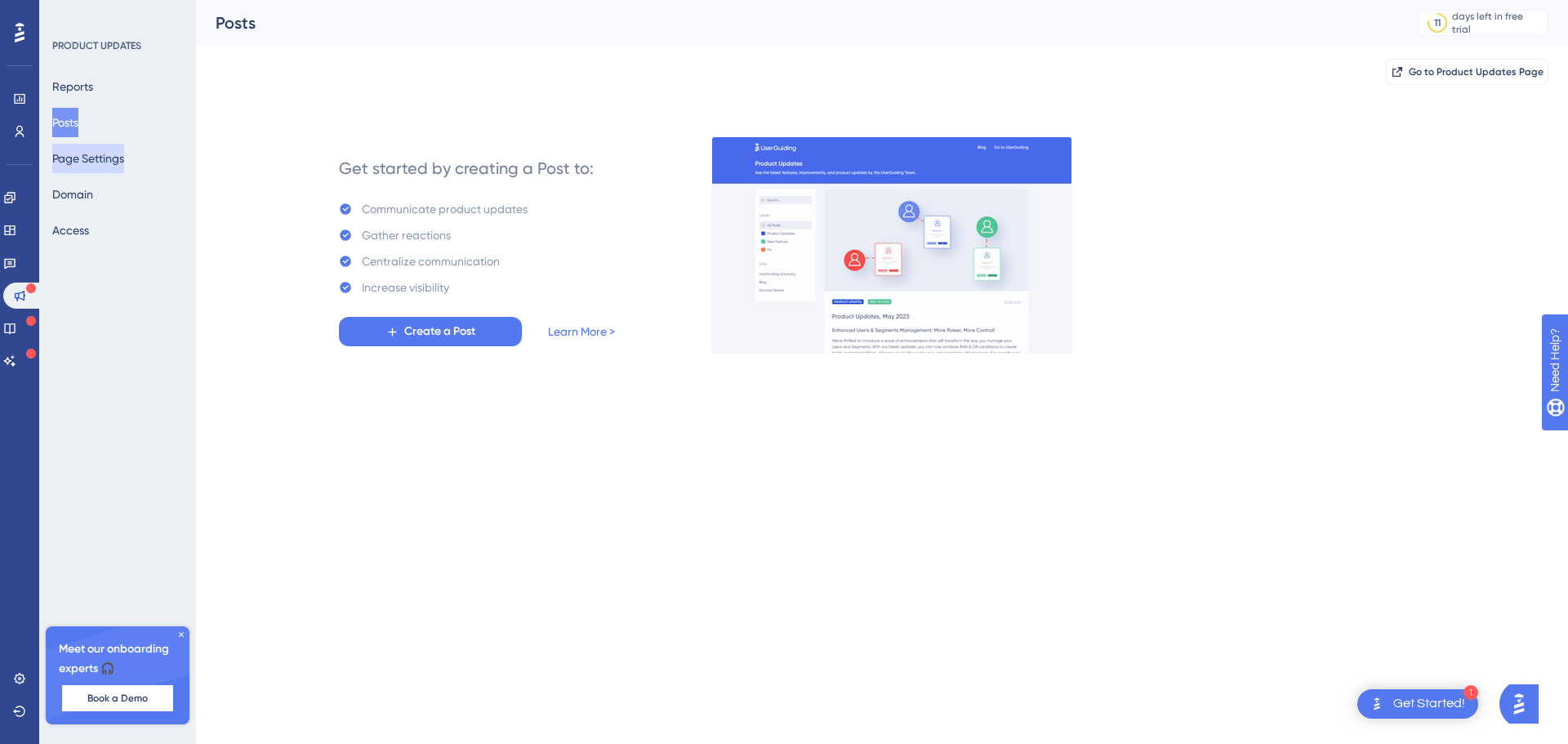
click at [88, 165] on button "Page Settings" at bounding box center [88, 158] width 72 height 30
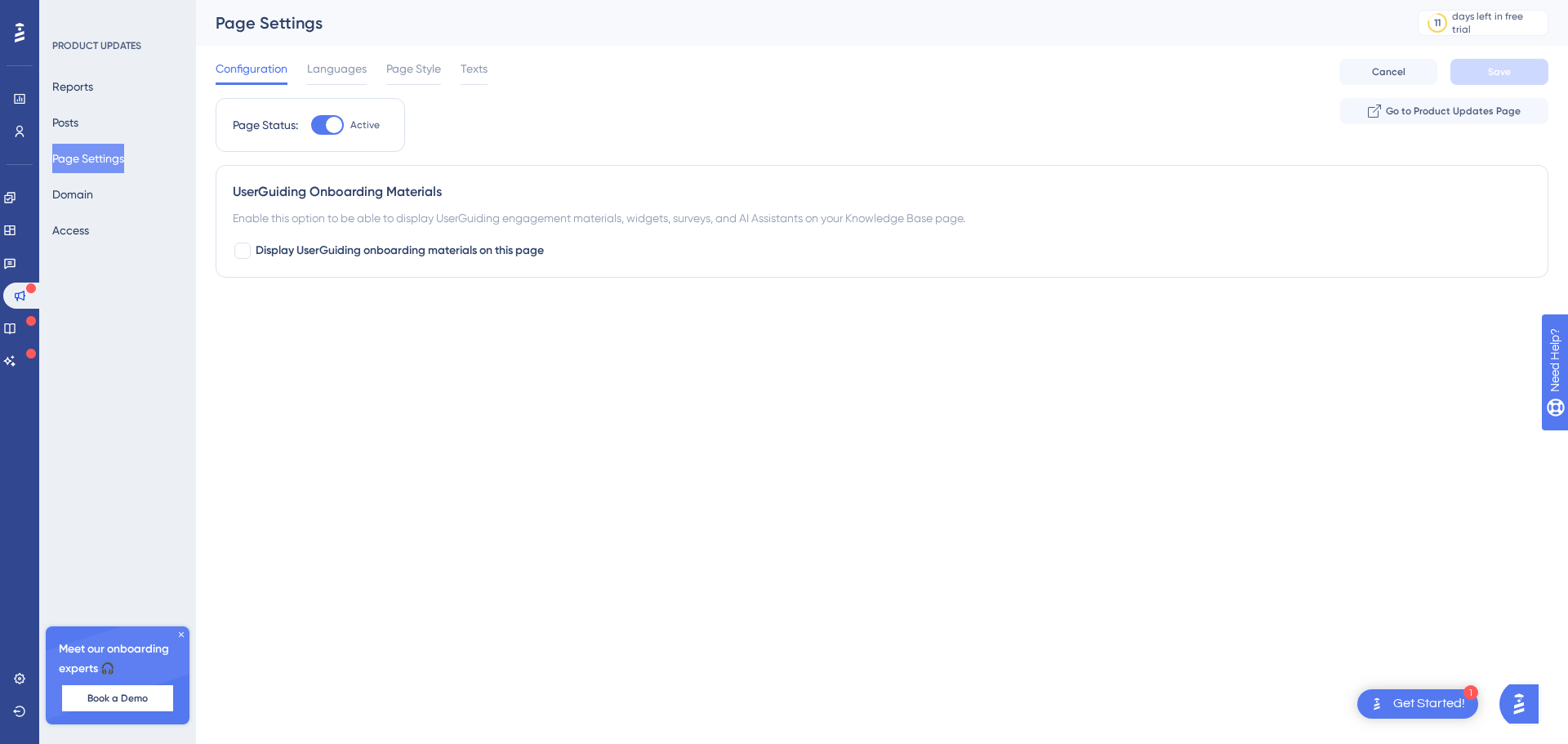
click at [368, 72] on div "Configuration Languages Page Style Texts" at bounding box center [351, 71] width 272 height 26
click at [329, 72] on span "Languages" at bounding box center [337, 68] width 59 height 19
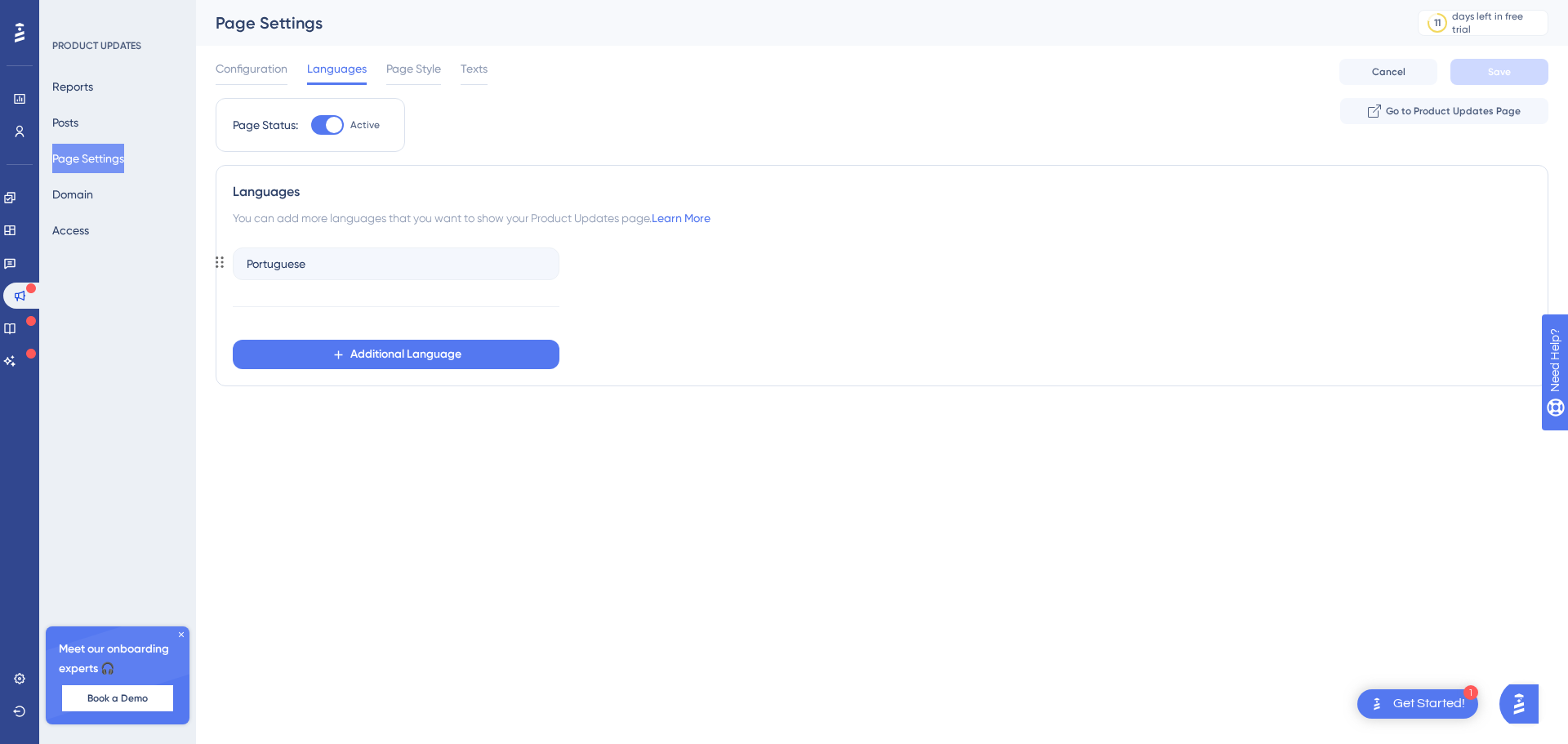
click at [308, 265] on div "Portuguese" at bounding box center [396, 263] width 327 height 33
click at [293, 265] on span "Portuguese" at bounding box center [275, 263] width 58 height 19
click at [500, 0] on html "1 Get Started! Performance Users Engagement Widgets Feedback Product Updates Kn…" at bounding box center [784, 0] width 1568 height 0
click at [497, 261] on div "Portuguese" at bounding box center [396, 263] width 327 height 33
click at [422, 73] on span "Page Style" at bounding box center [413, 68] width 55 height 19
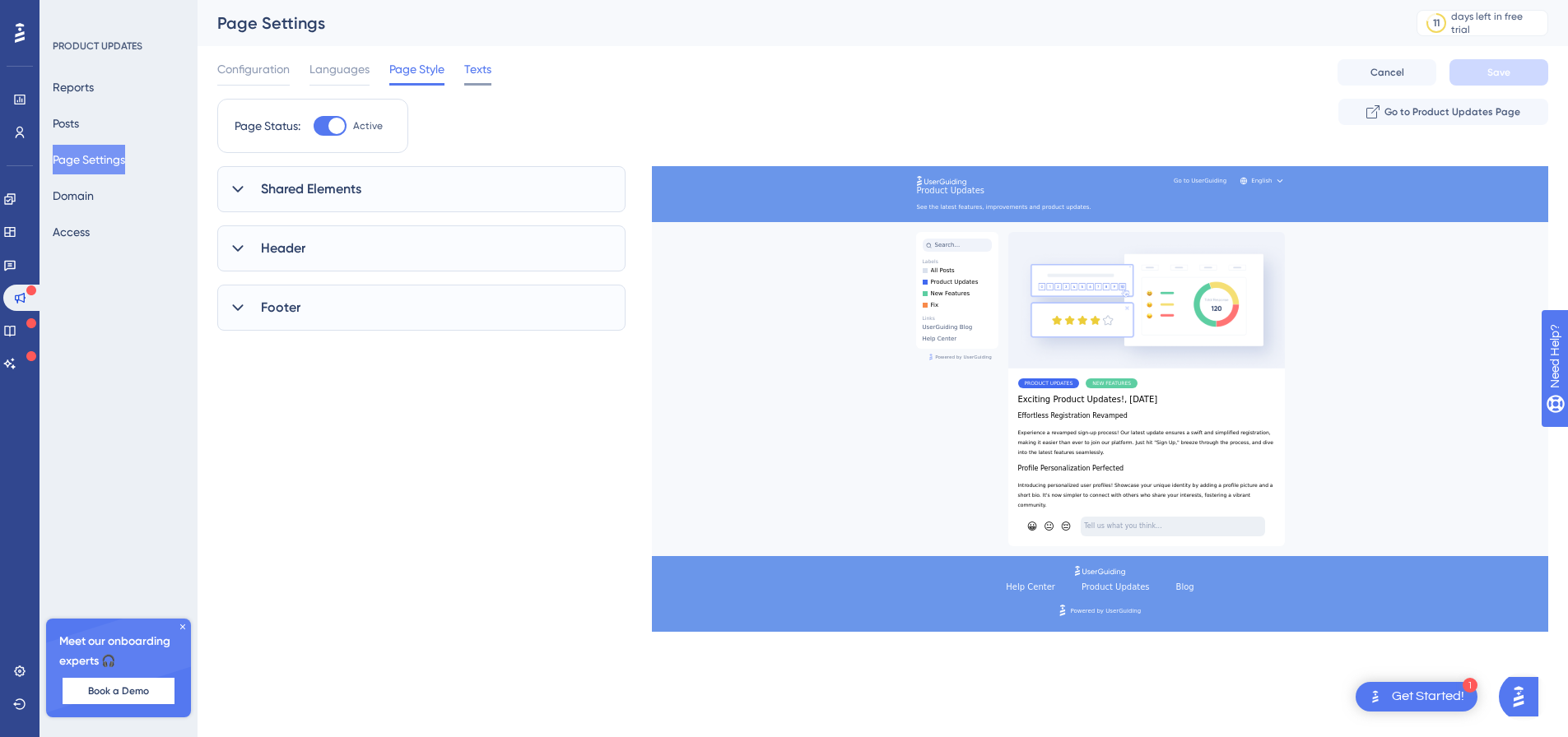
click at [480, 67] on span "Texts" at bounding box center [478, 68] width 27 height 20
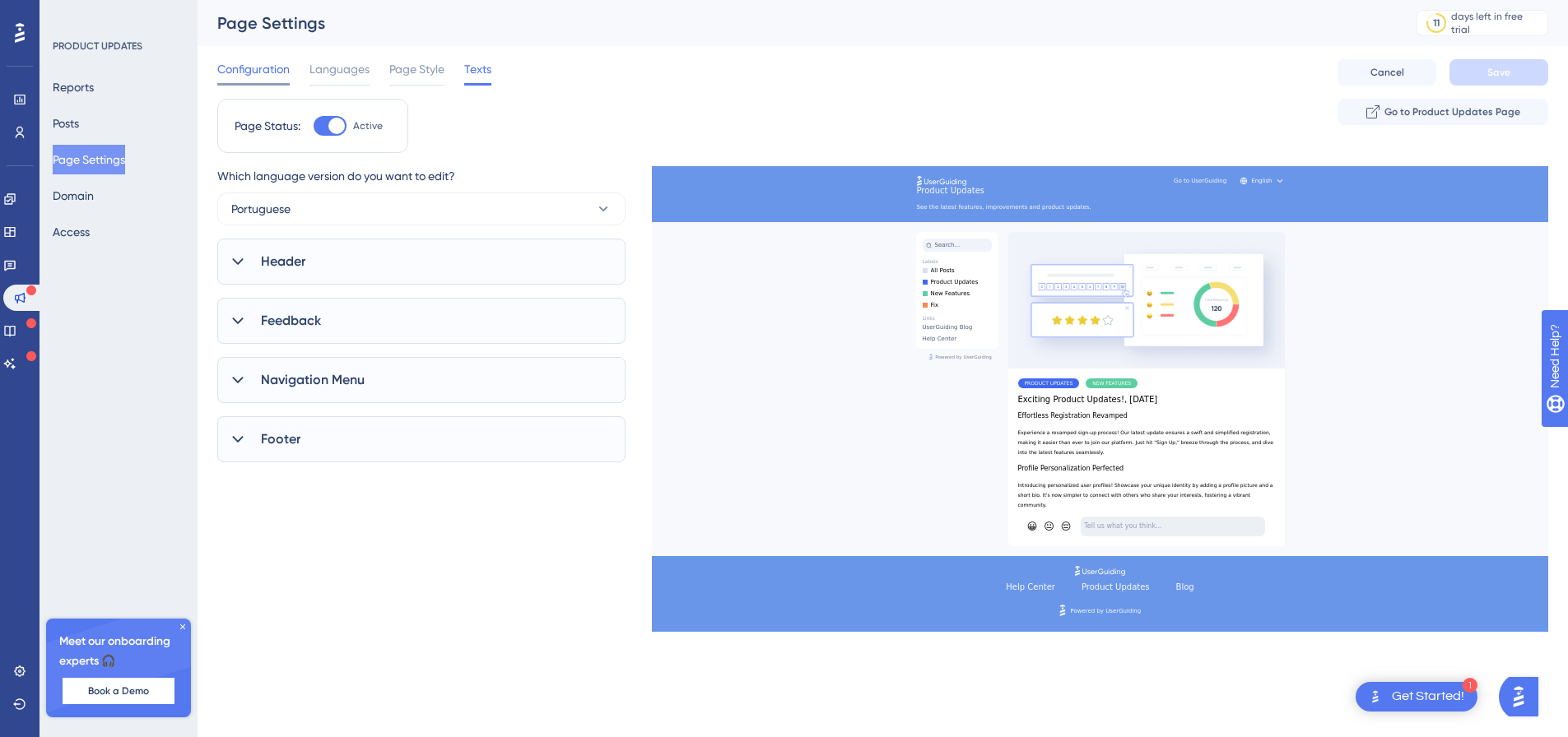
click at [267, 70] on span "Configuration" at bounding box center [253, 68] width 73 height 20
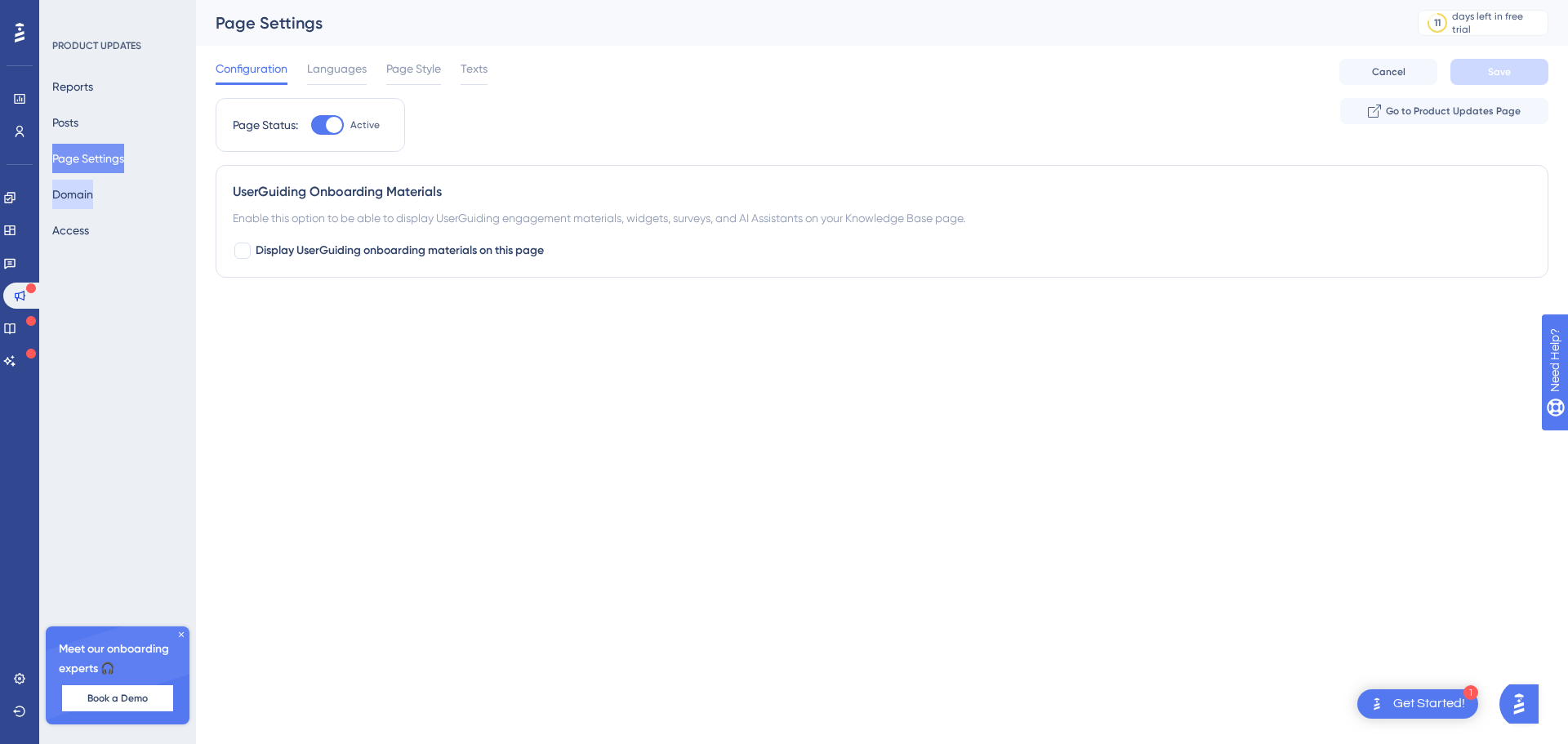
click at [80, 196] on button "Domain" at bounding box center [73, 194] width 41 height 30
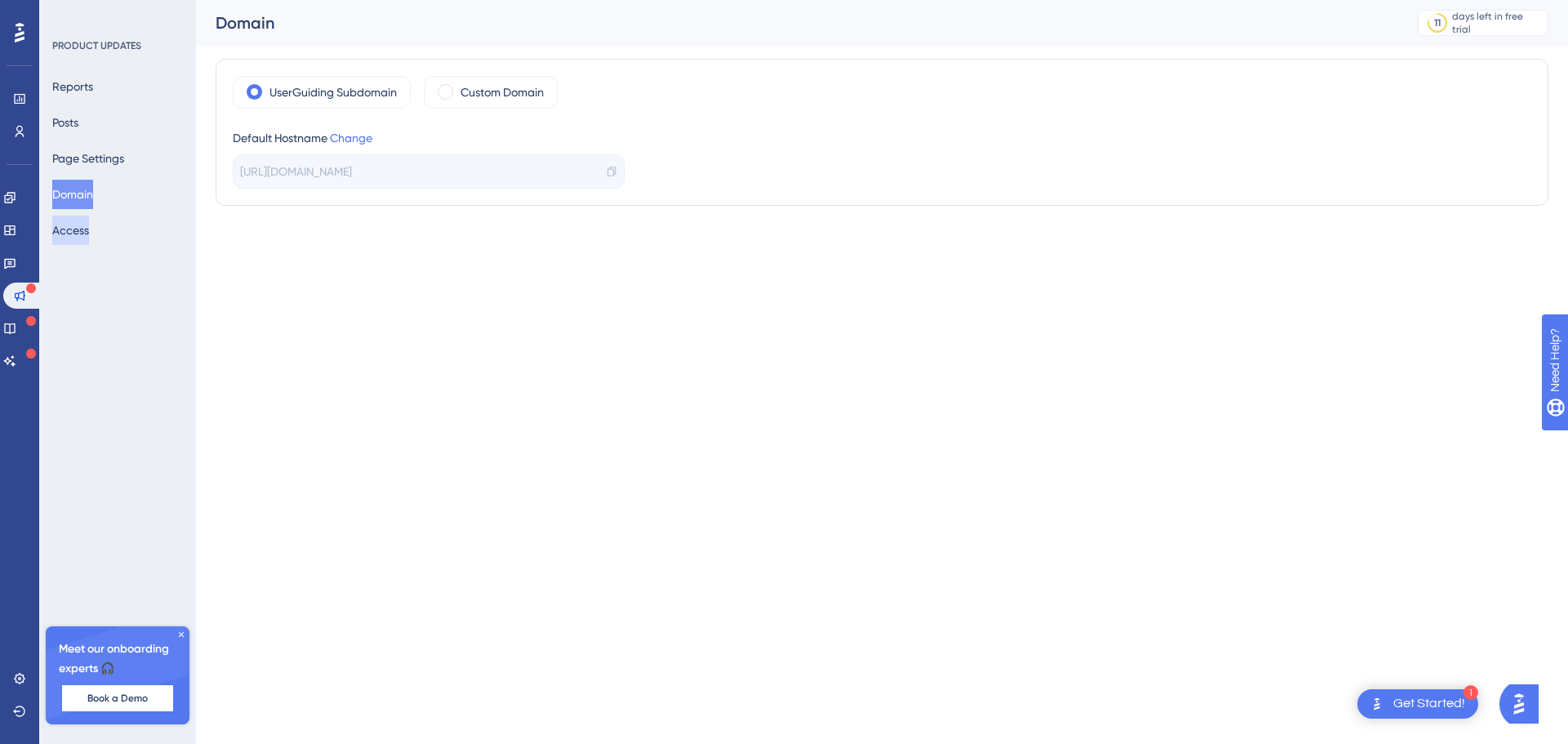
click at [86, 240] on button "Access" at bounding box center [70, 230] width 36 height 30
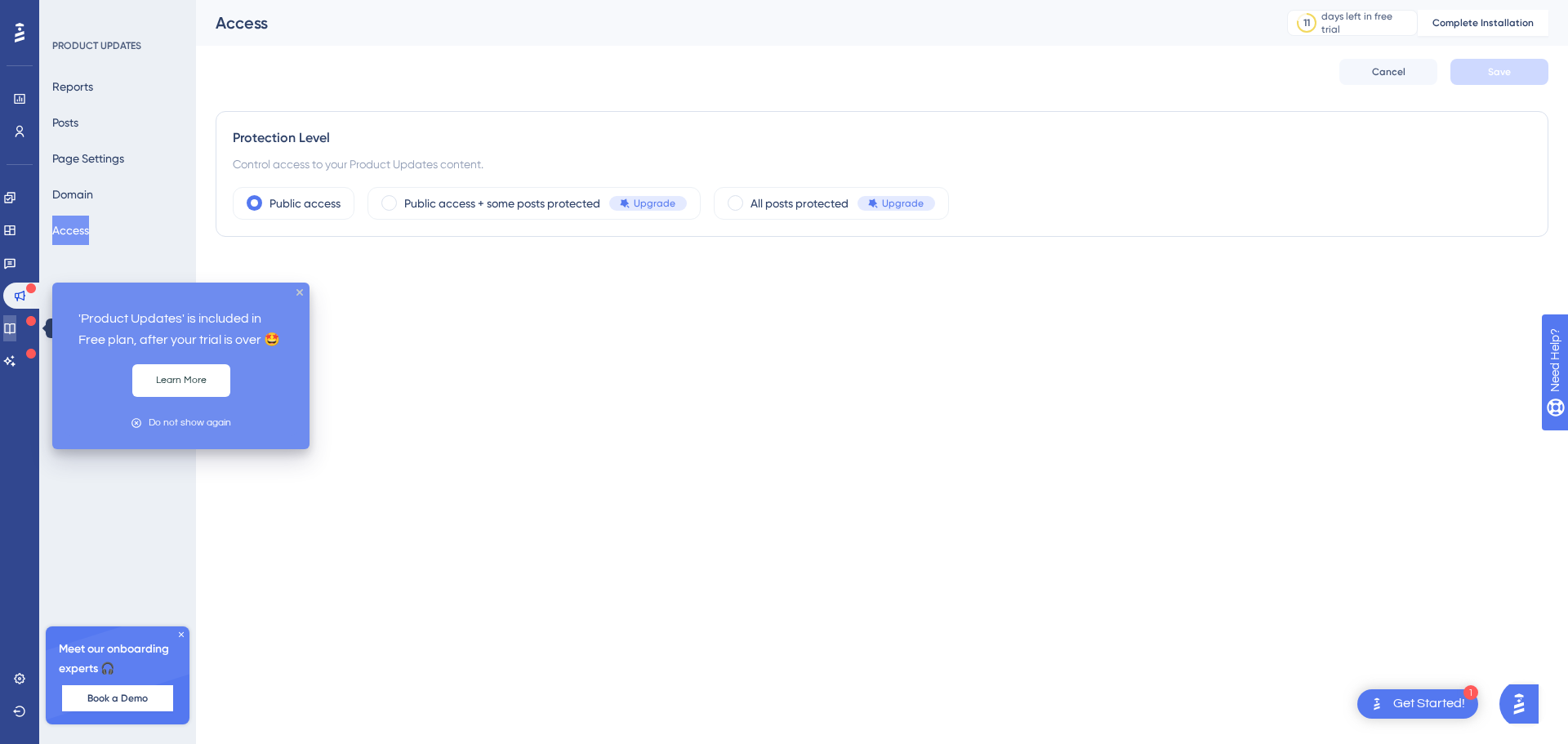
click at [16, 328] on icon at bounding box center [9, 328] width 13 height 13
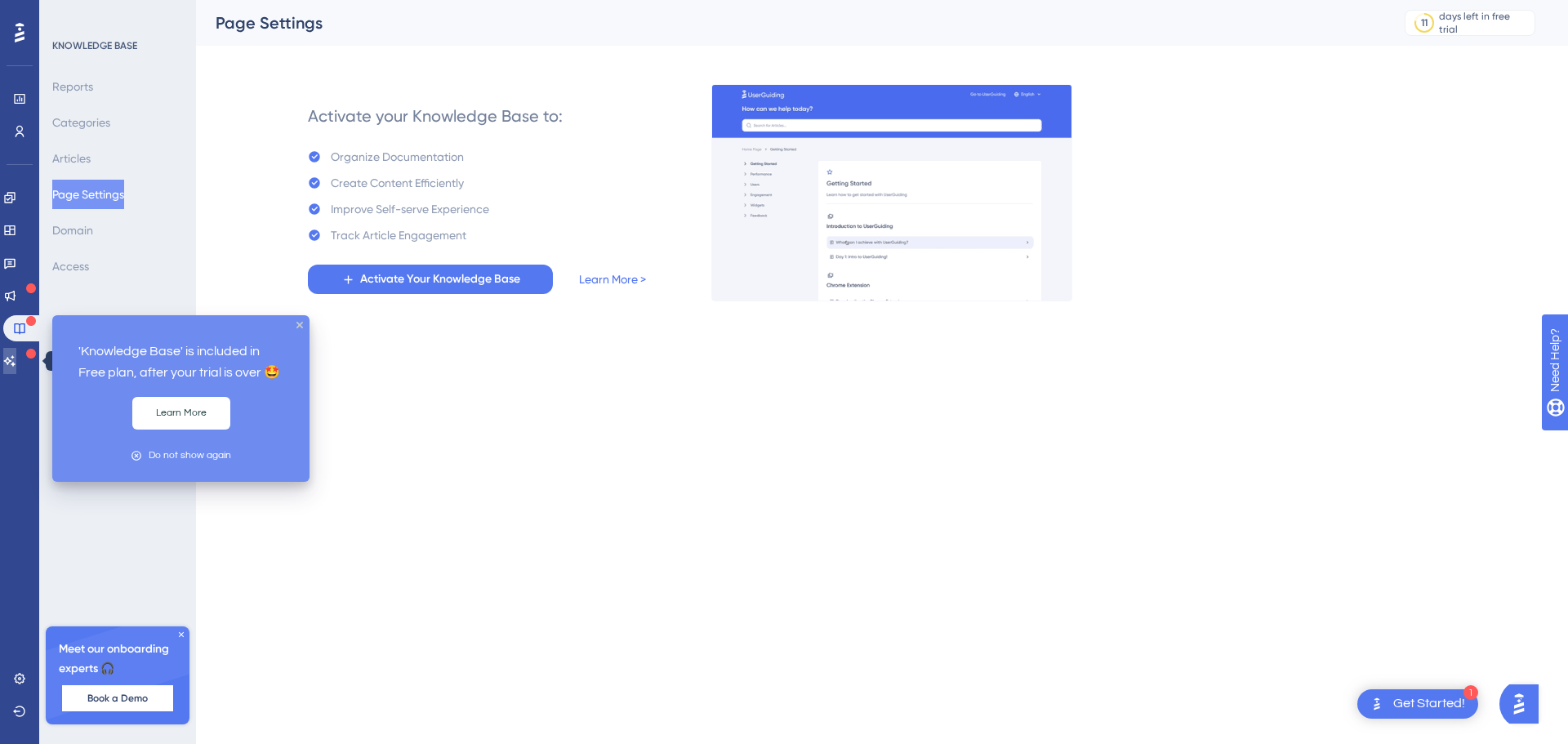
click at [16, 355] on icon at bounding box center [9, 361] width 13 height 13
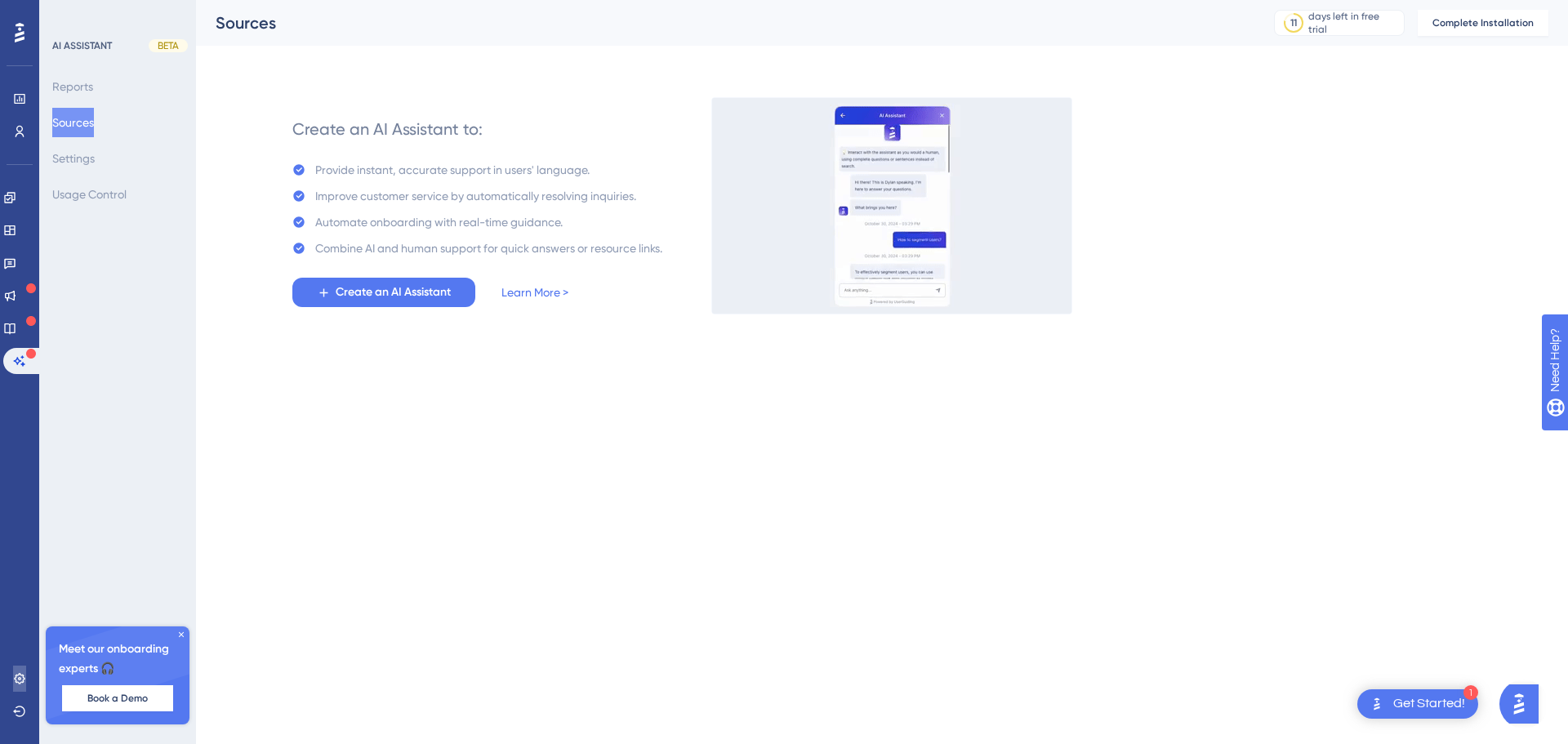
click at [19, 667] on link at bounding box center [19, 678] width 13 height 26
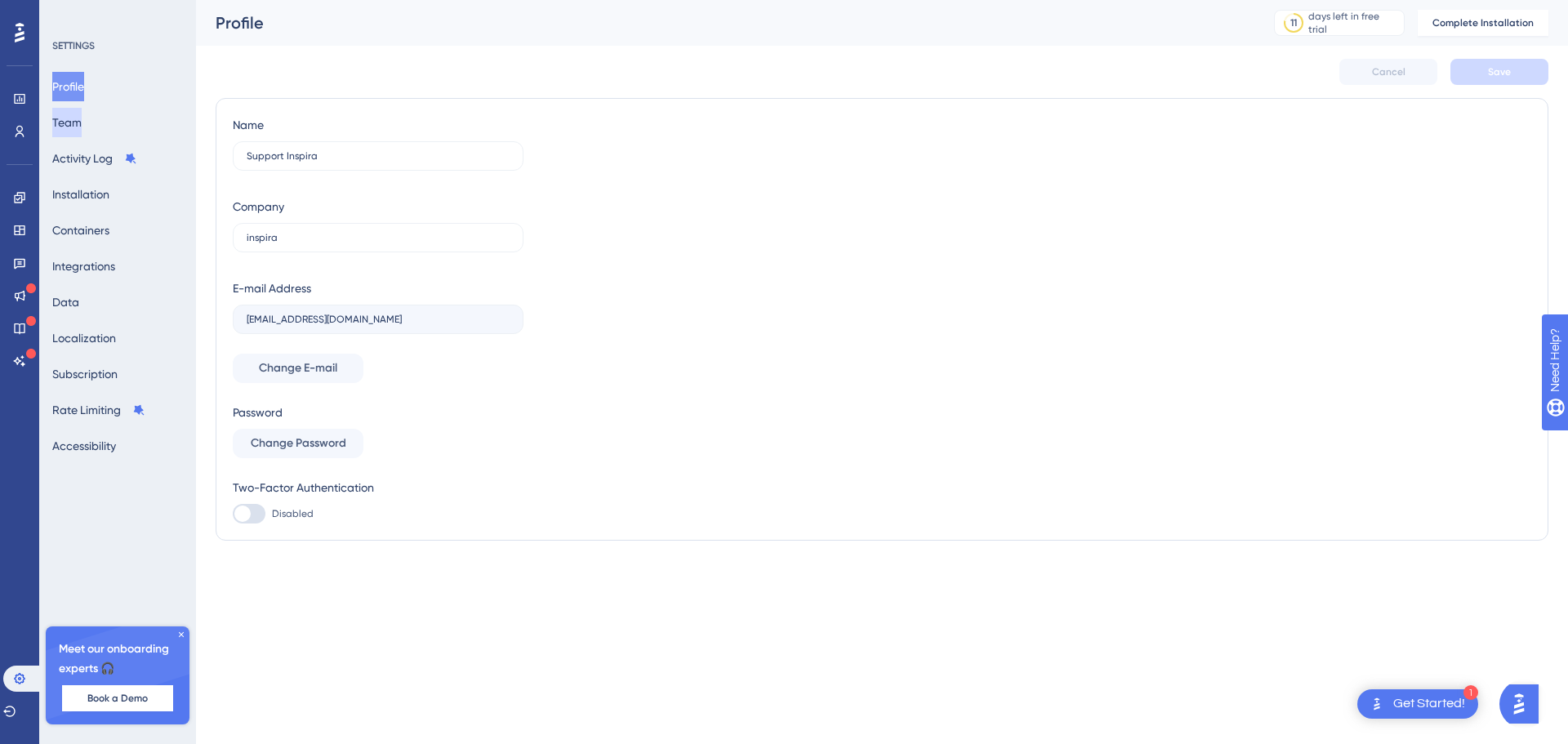
click at [74, 127] on button "Team" at bounding box center [67, 122] width 30 height 30
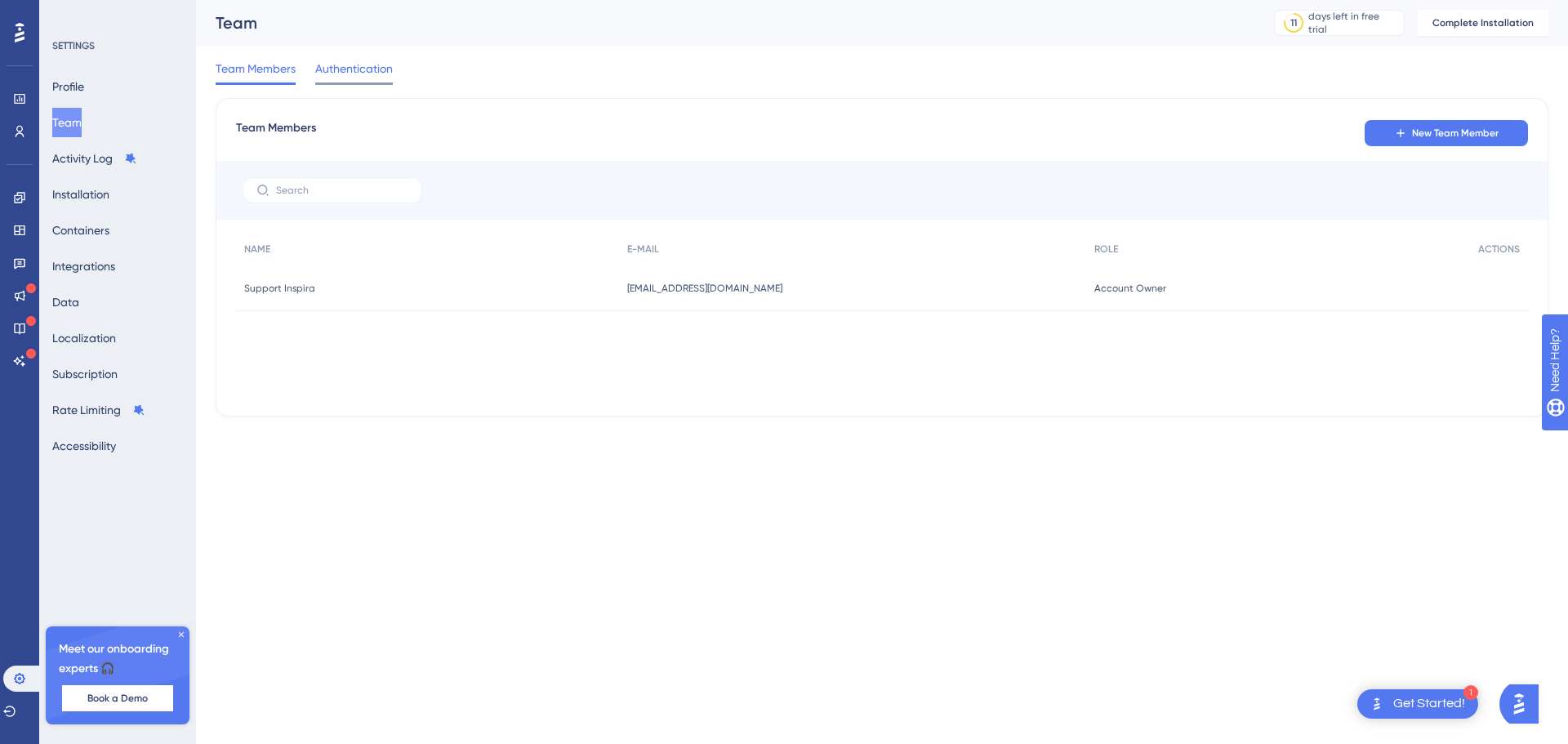
click at [345, 72] on span "Authentication" at bounding box center [354, 68] width 78 height 19
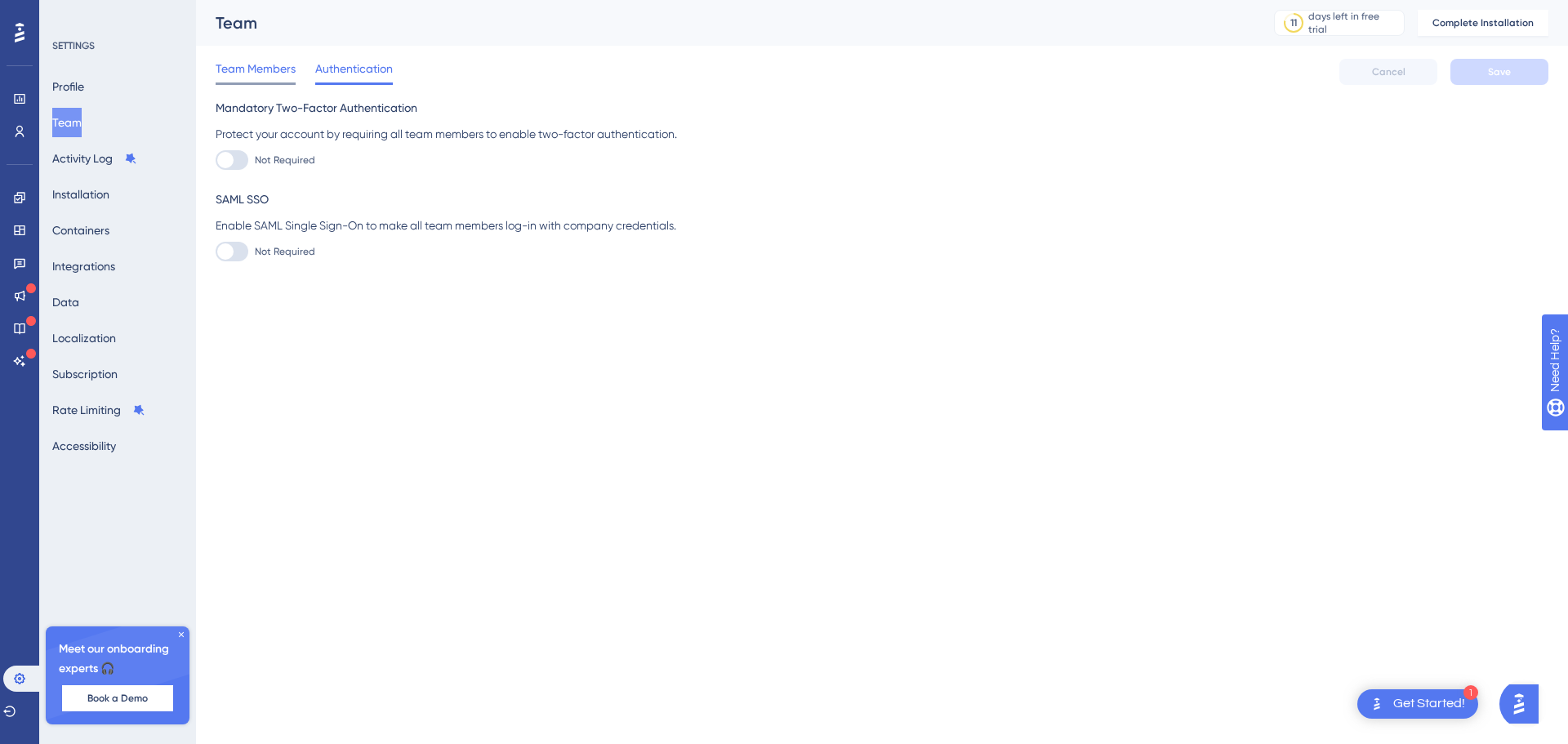
click at [263, 67] on span "Team Members" at bounding box center [256, 68] width 80 height 19
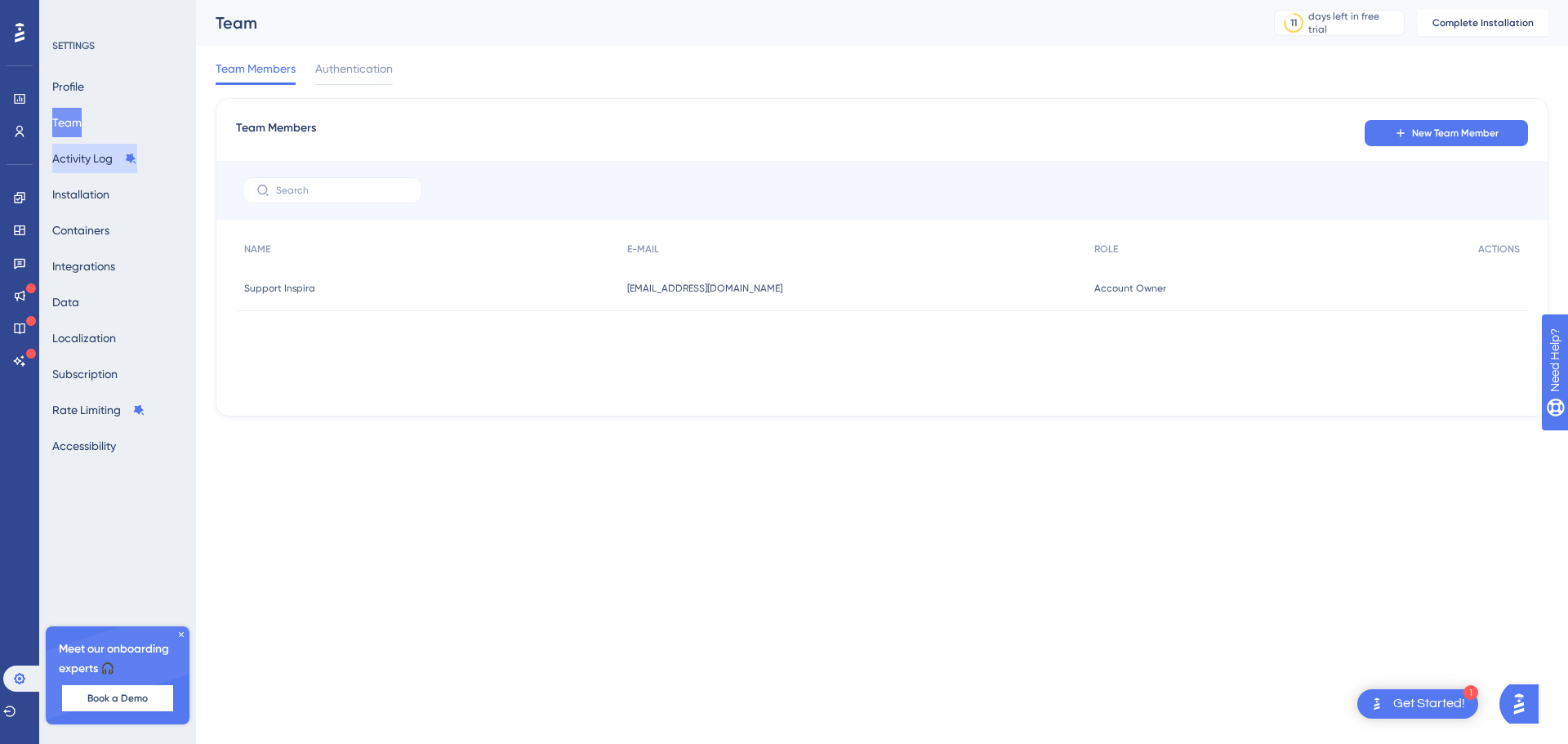
click at [98, 153] on button "Activity Log" at bounding box center [95, 158] width 85 height 30
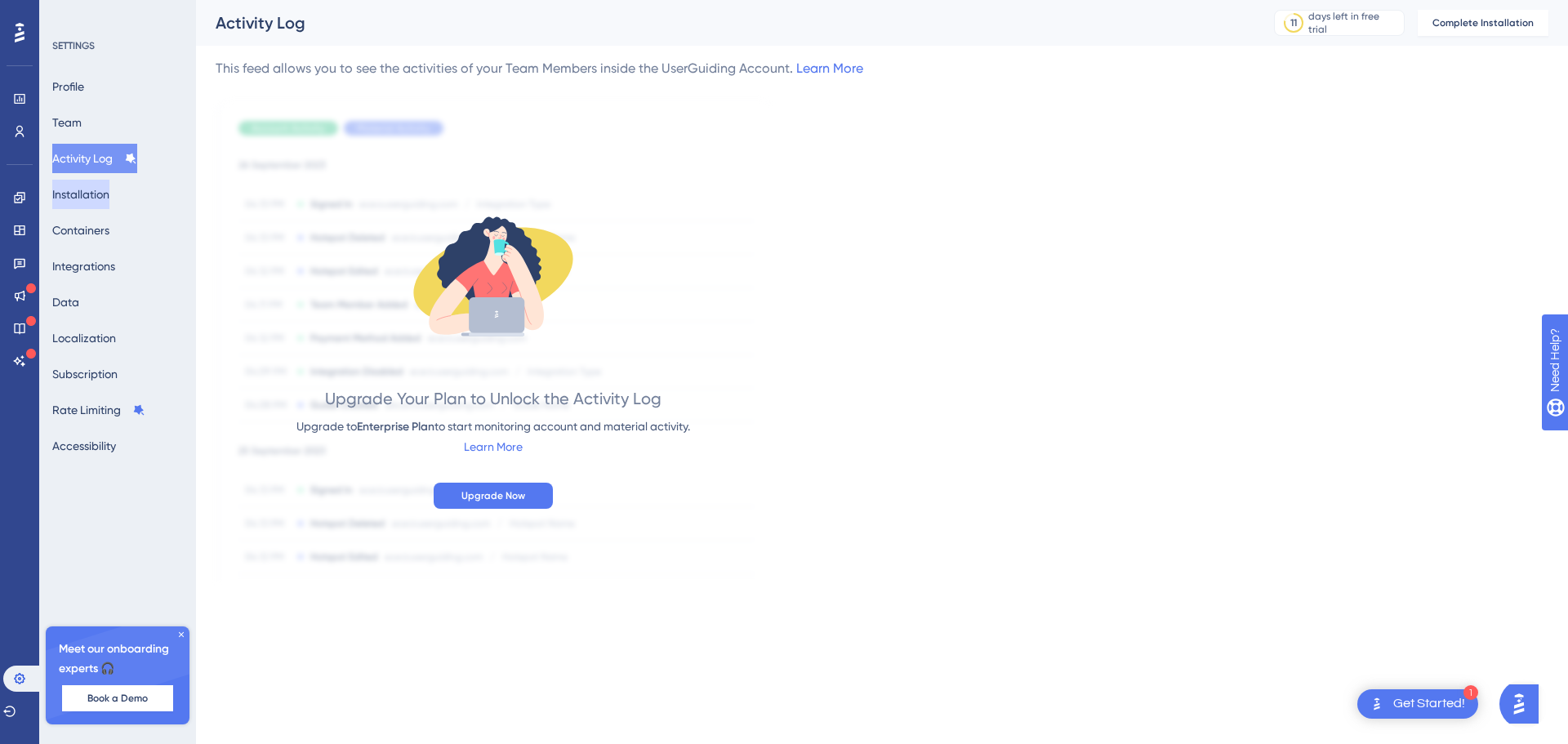
click at [103, 201] on button "Installation" at bounding box center [81, 194] width 58 height 30
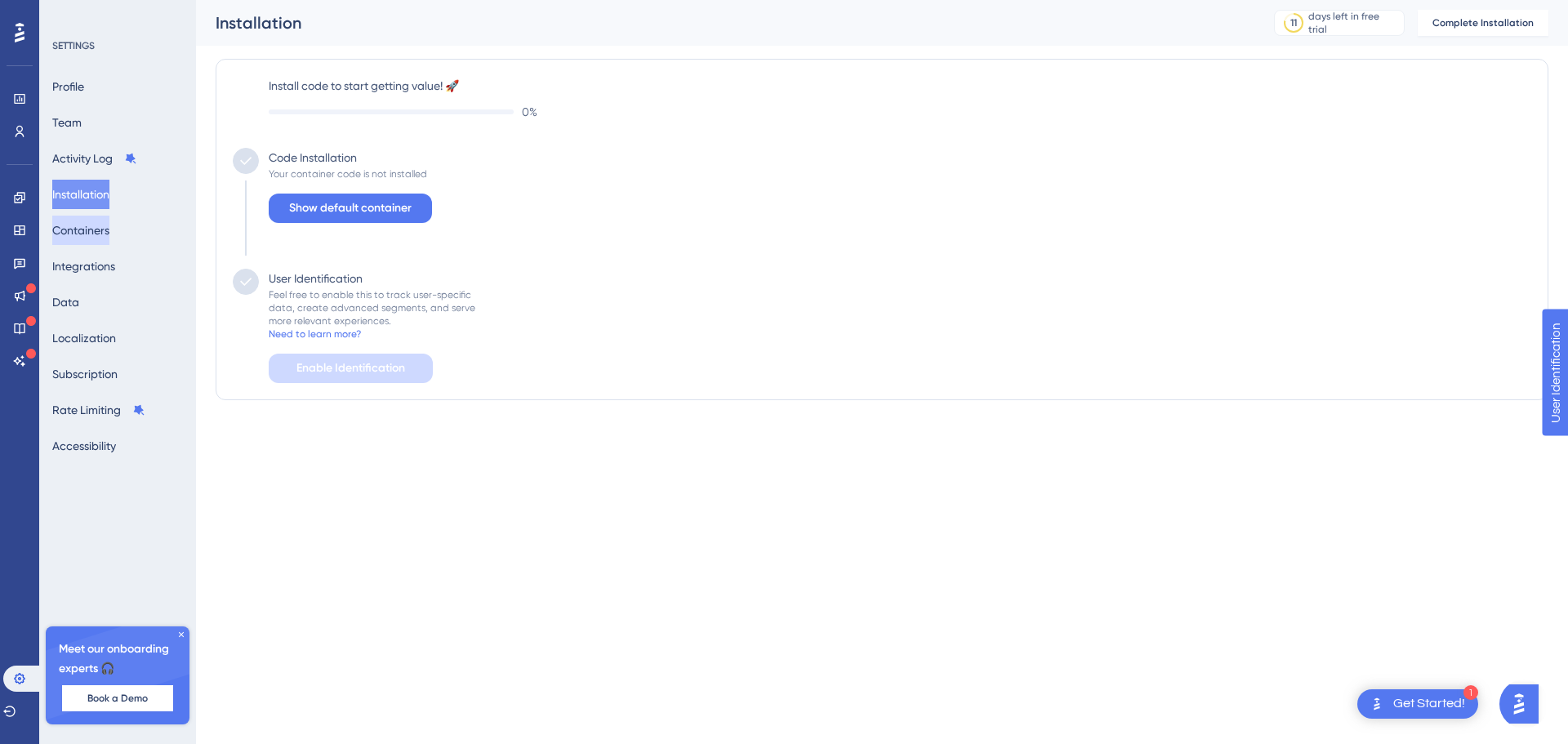
click at [95, 229] on button "Containers" at bounding box center [81, 230] width 58 height 30
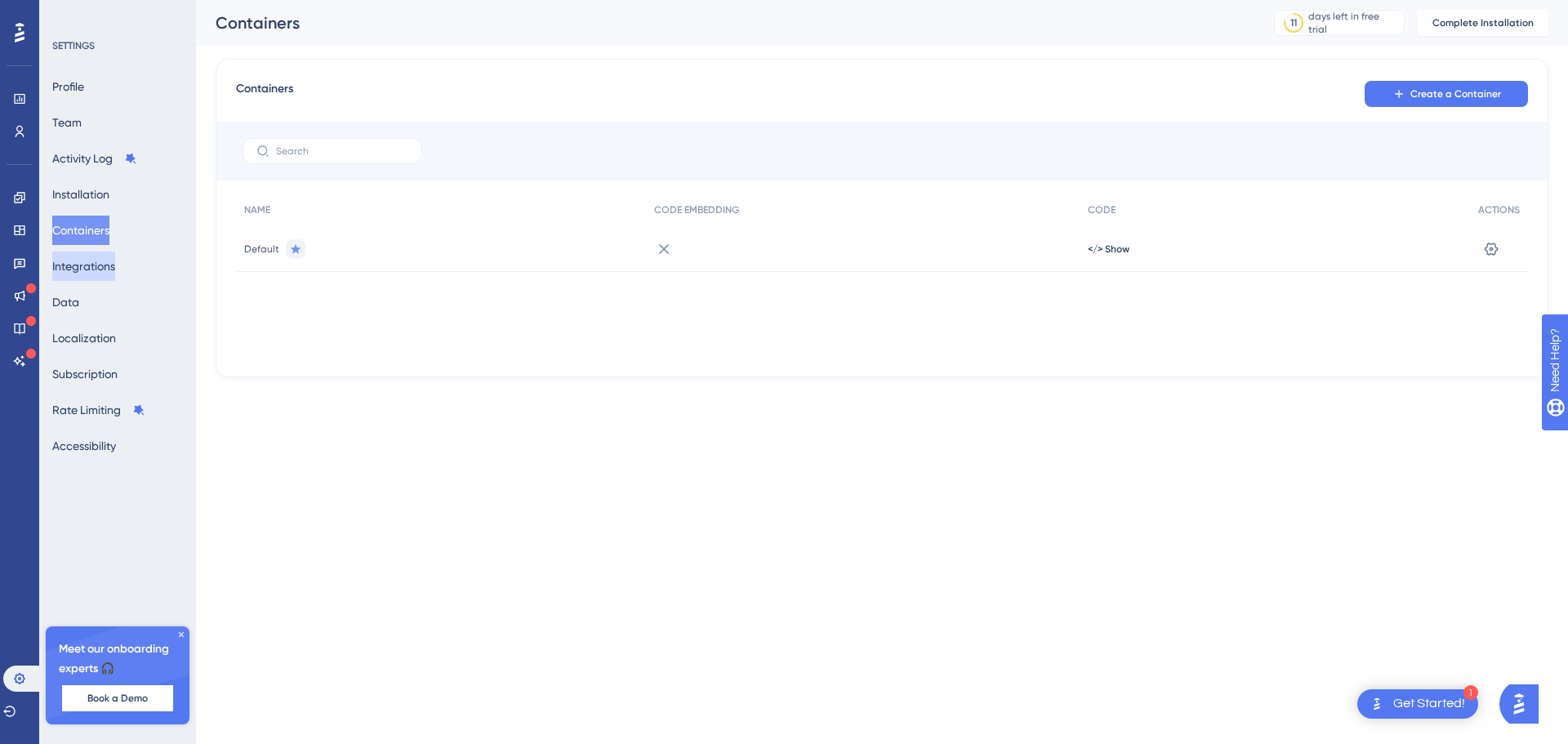
click at [93, 274] on button "Integrations" at bounding box center [84, 266] width 63 height 30
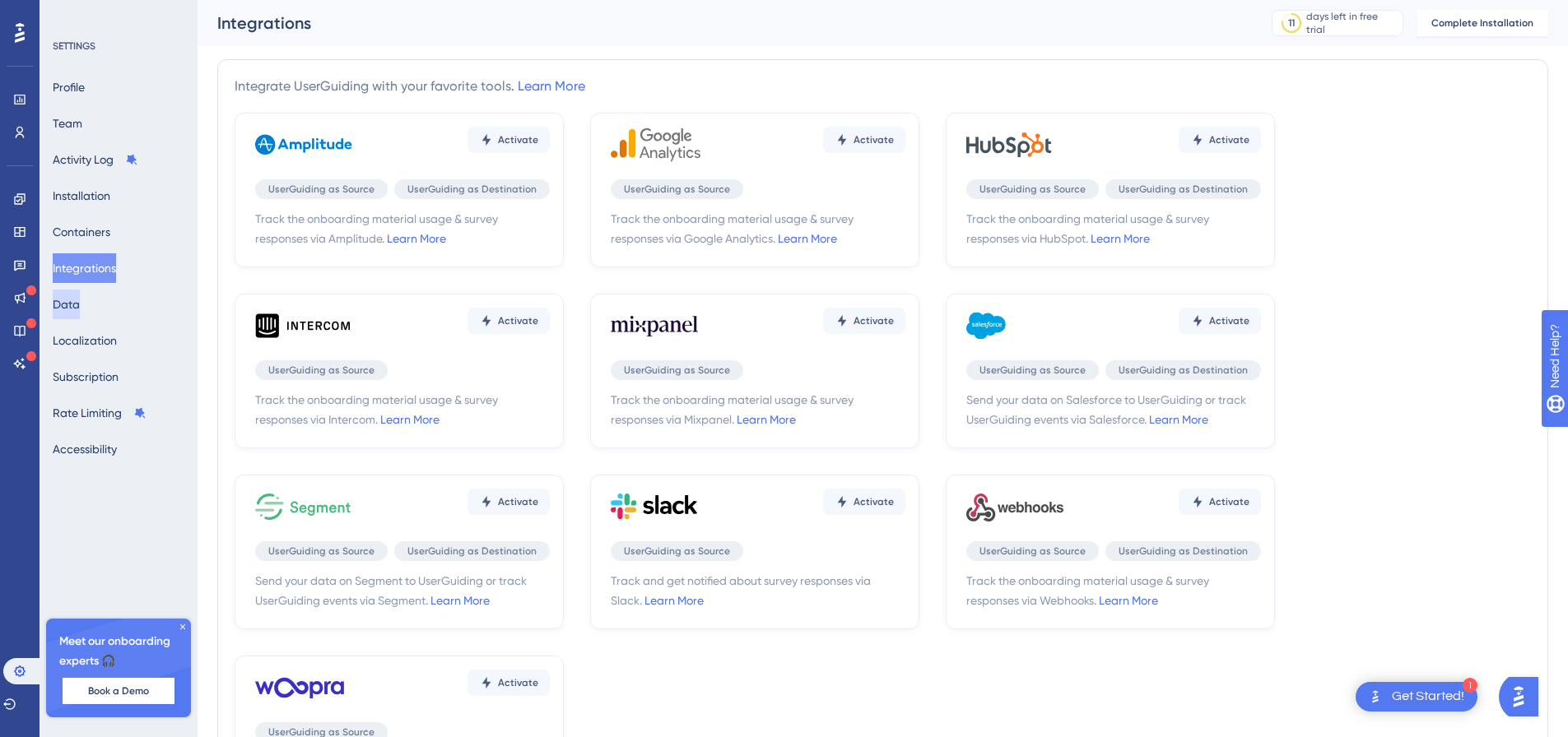
click at [80, 303] on button "Data" at bounding box center [67, 305] width 27 height 30
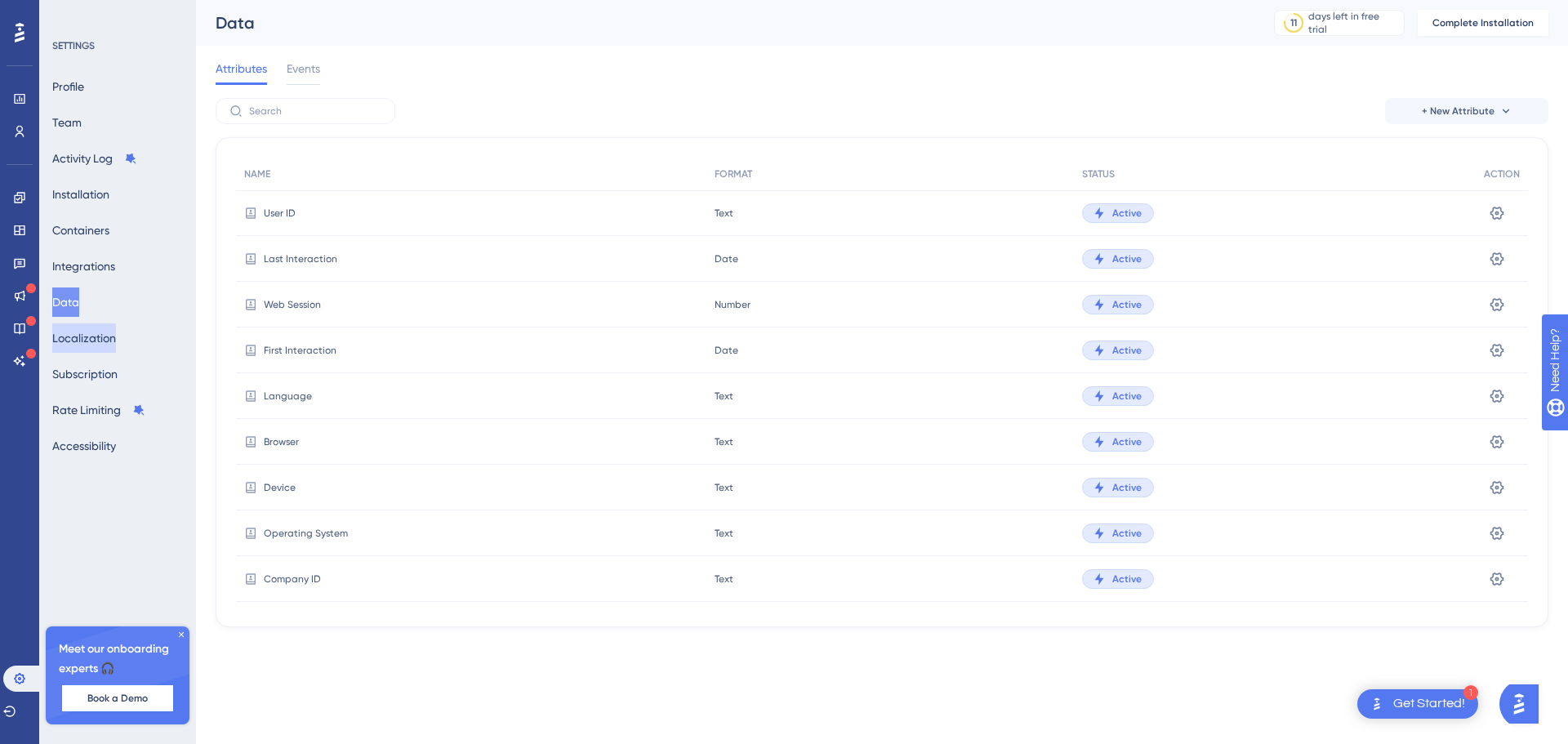
click at [102, 330] on button "Localization" at bounding box center [84, 338] width 63 height 30
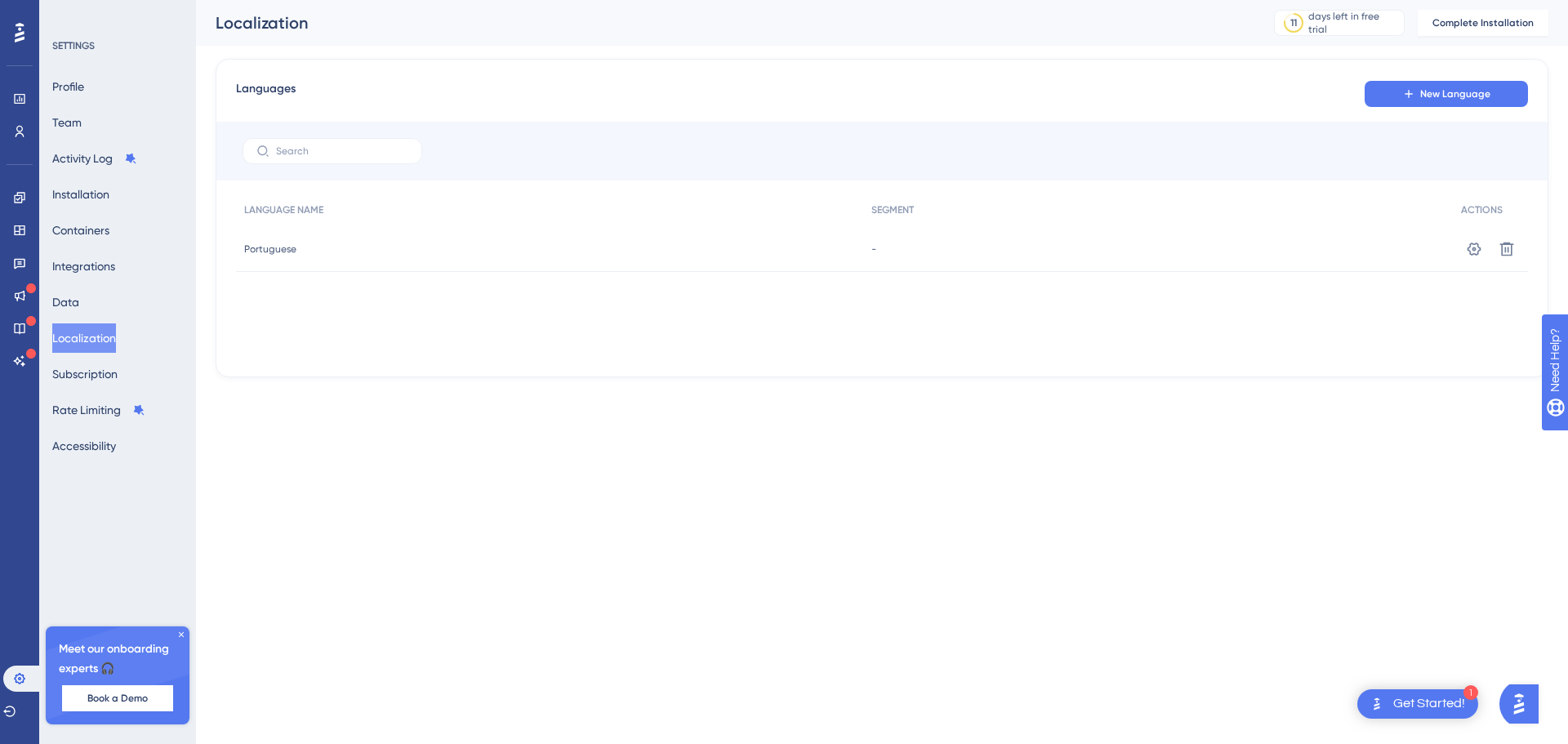
click at [275, 251] on span "Portuguese" at bounding box center [270, 248] width 52 height 13
click at [306, 152] on input "text" at bounding box center [342, 152] width 132 height 12
type input "por"
click at [829, 376] on div "Languages New Language por LANGUAGE NAME SEGMENT ACTIONS Portuguese Portuguese …" at bounding box center [882, 218] width 1333 height 318
click at [1471, 252] on icon at bounding box center [1474, 248] width 14 height 13
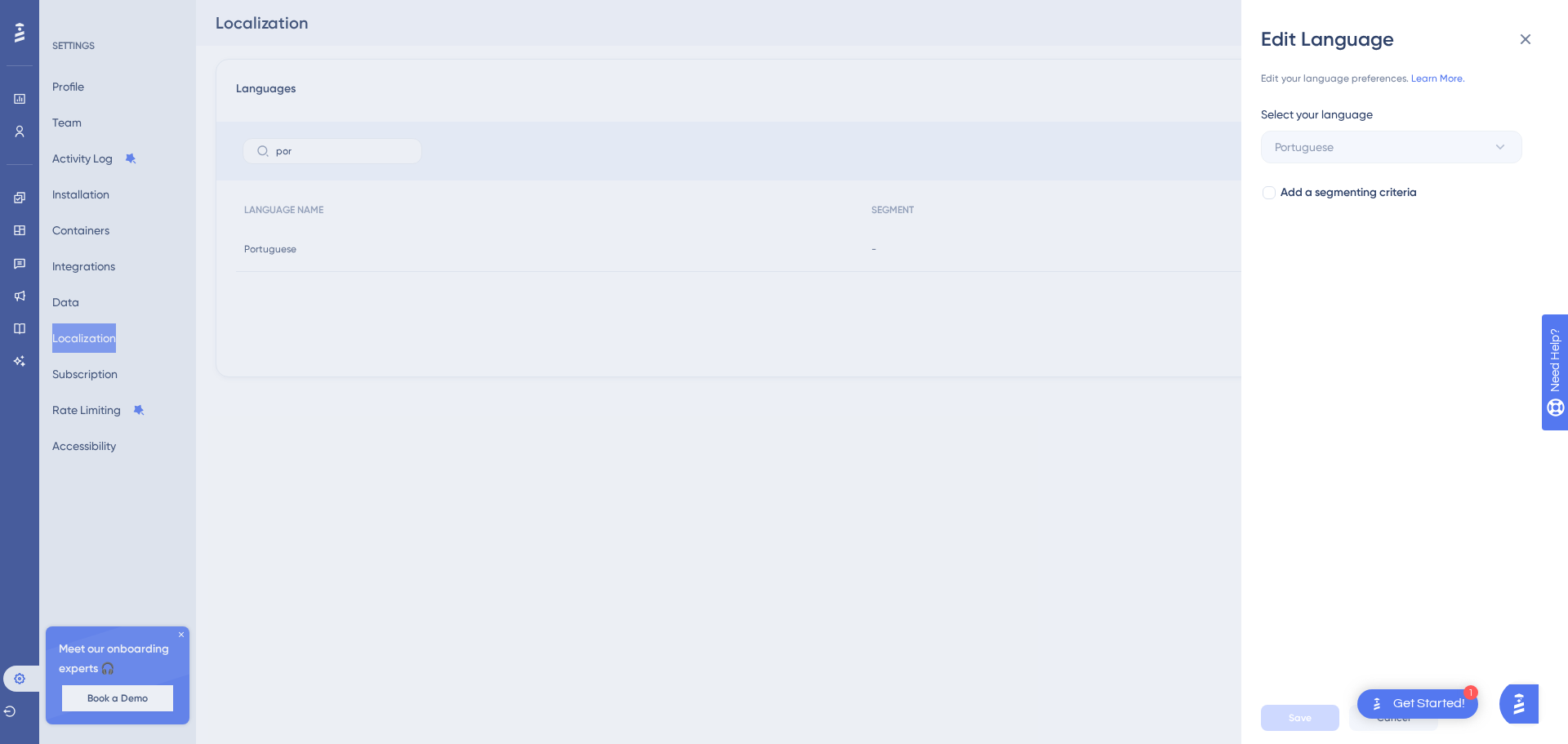
click at [1086, 520] on div "Edit Language Edit your language preferences. Learn More. Select your language …" at bounding box center [784, 372] width 1568 height 744
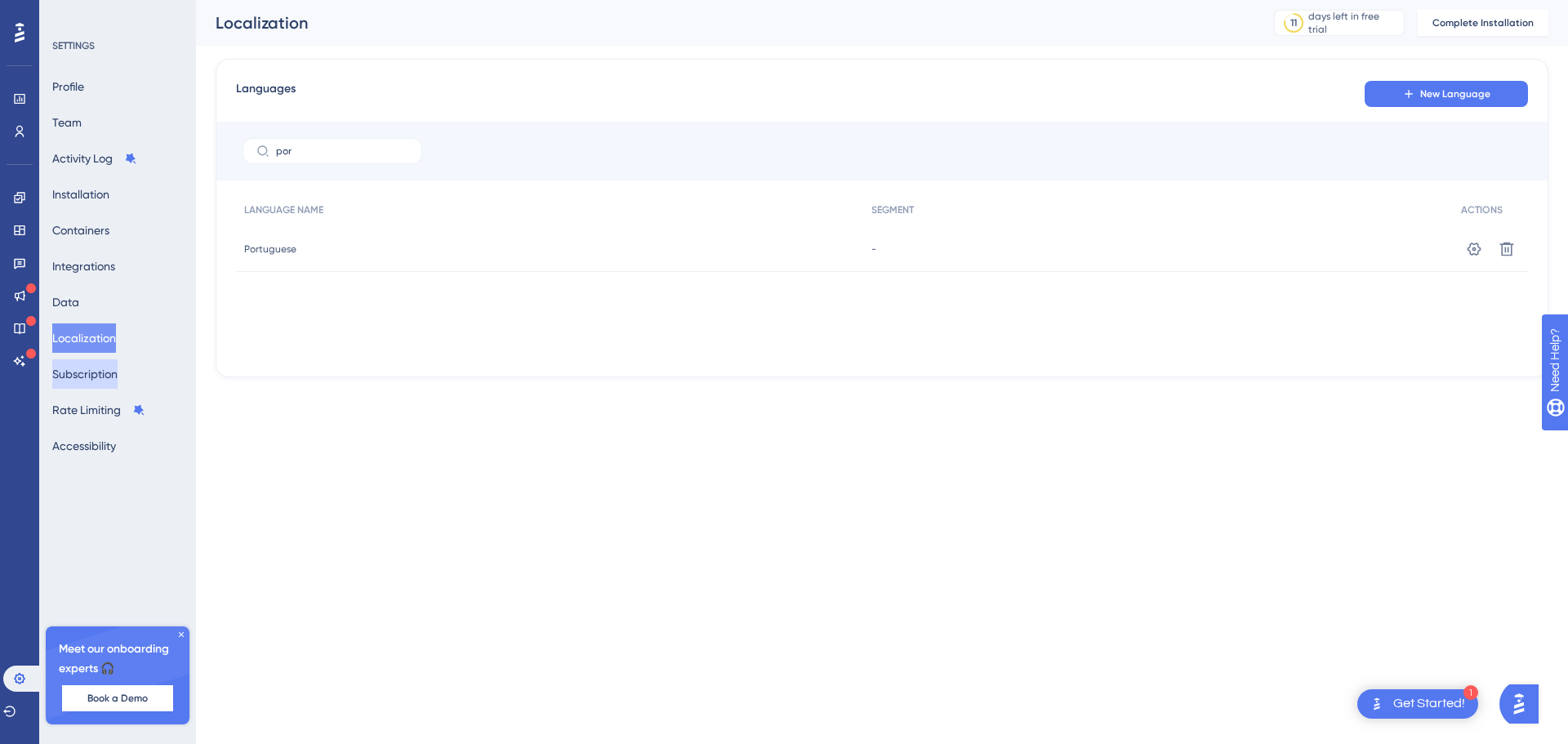
click at [81, 372] on button "Subscription" at bounding box center [85, 373] width 65 height 30
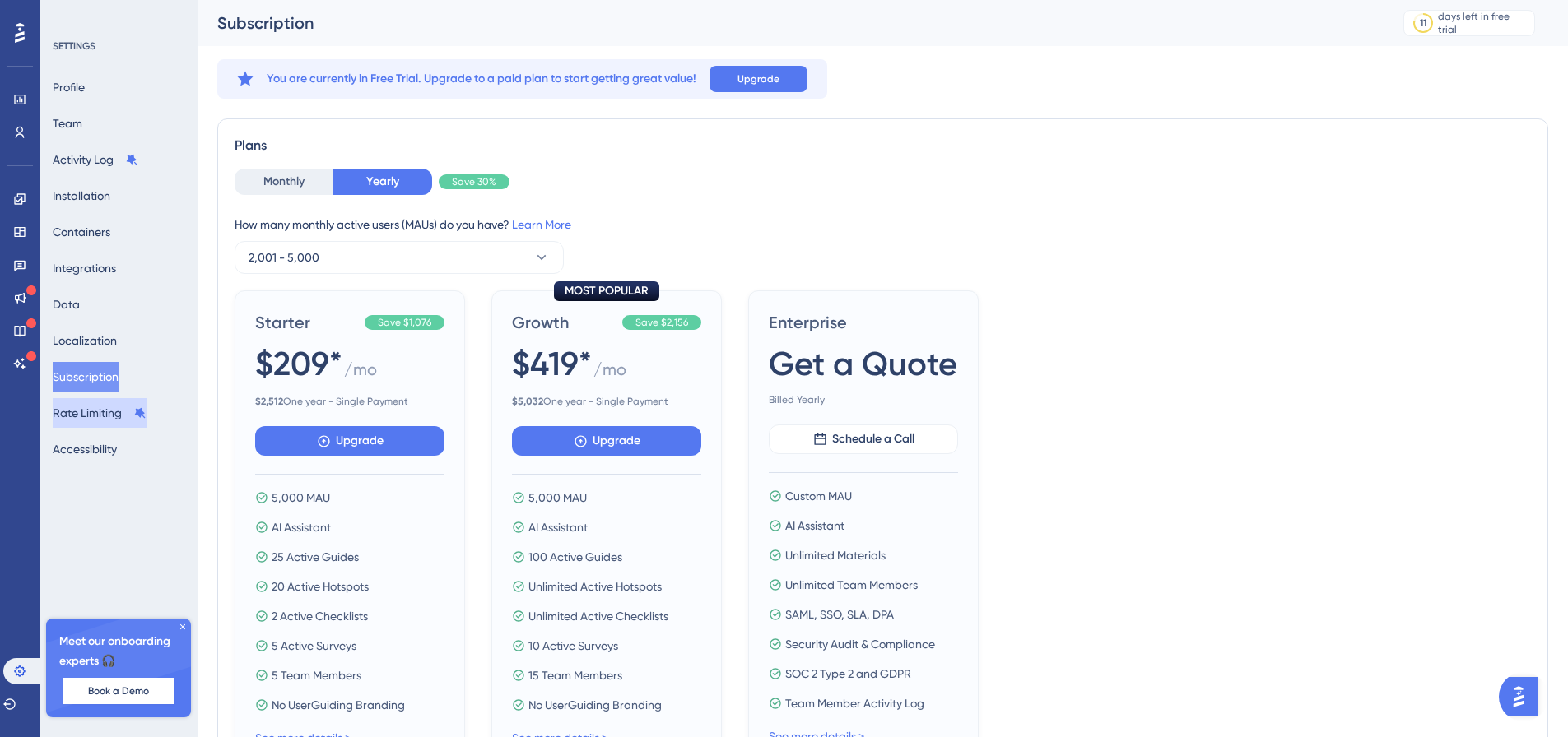
click at [102, 425] on button "Rate Limiting" at bounding box center [100, 413] width 94 height 30
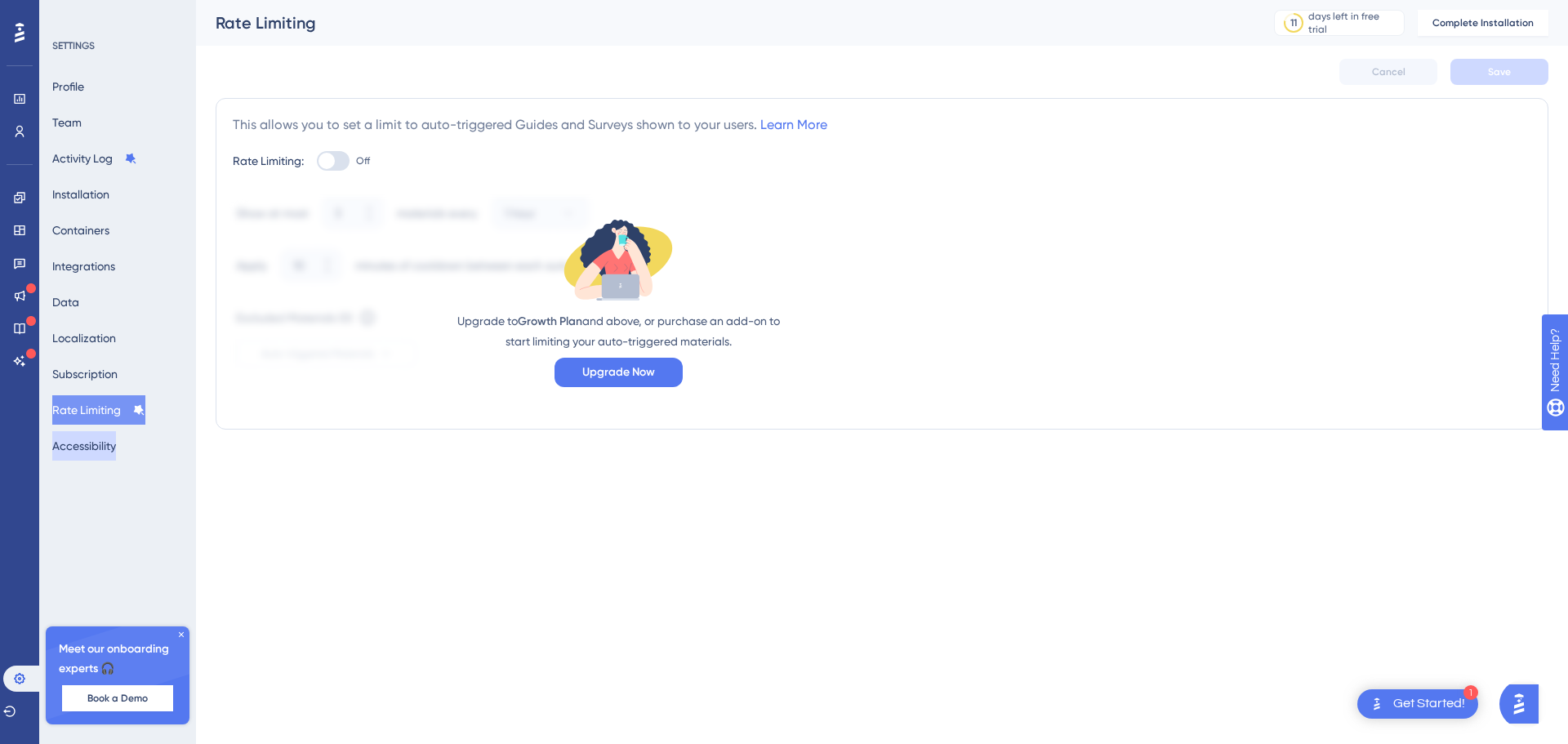
click at [96, 443] on button "Accessibility" at bounding box center [84, 445] width 63 height 30
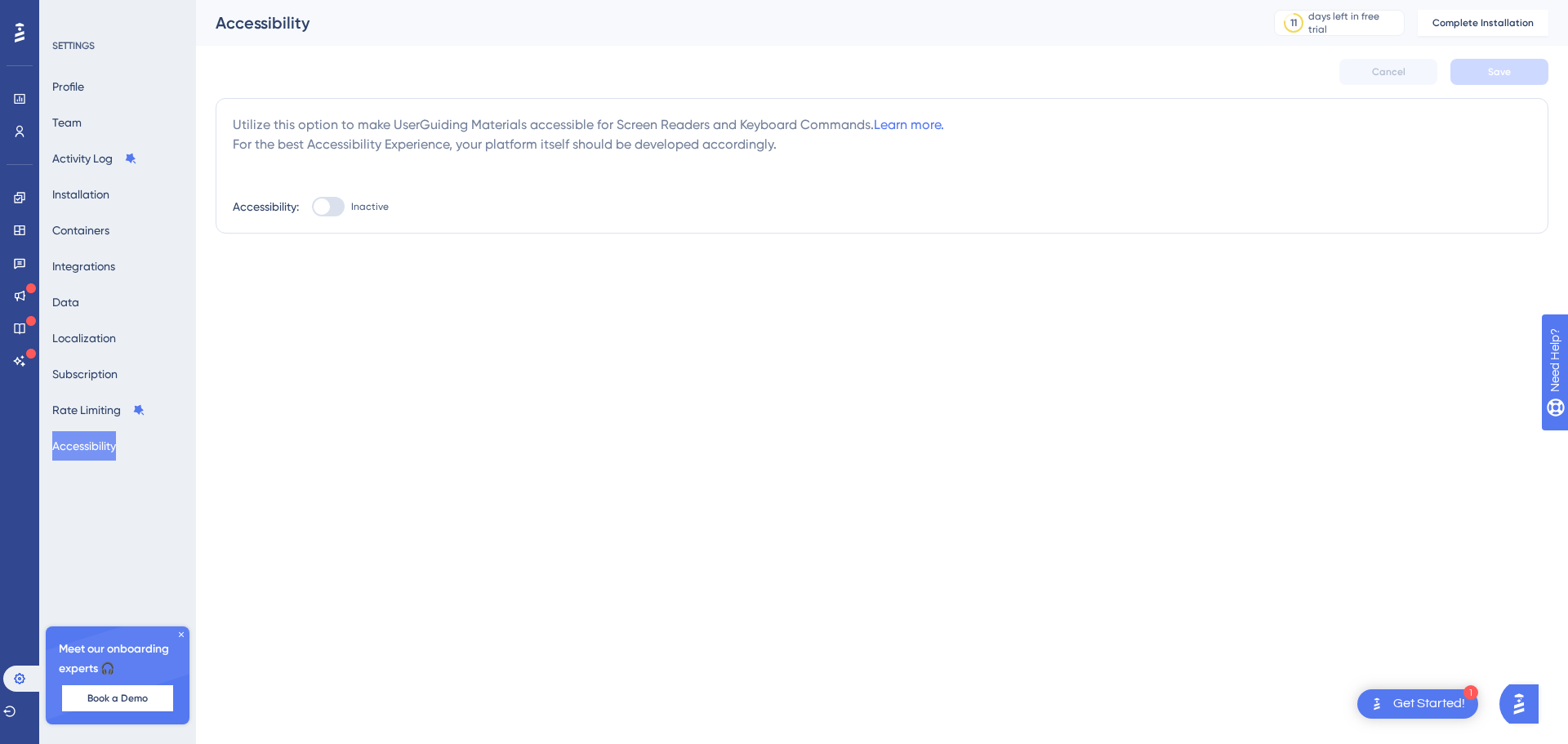
click at [179, 636] on icon at bounding box center [181, 635] width 10 height 10
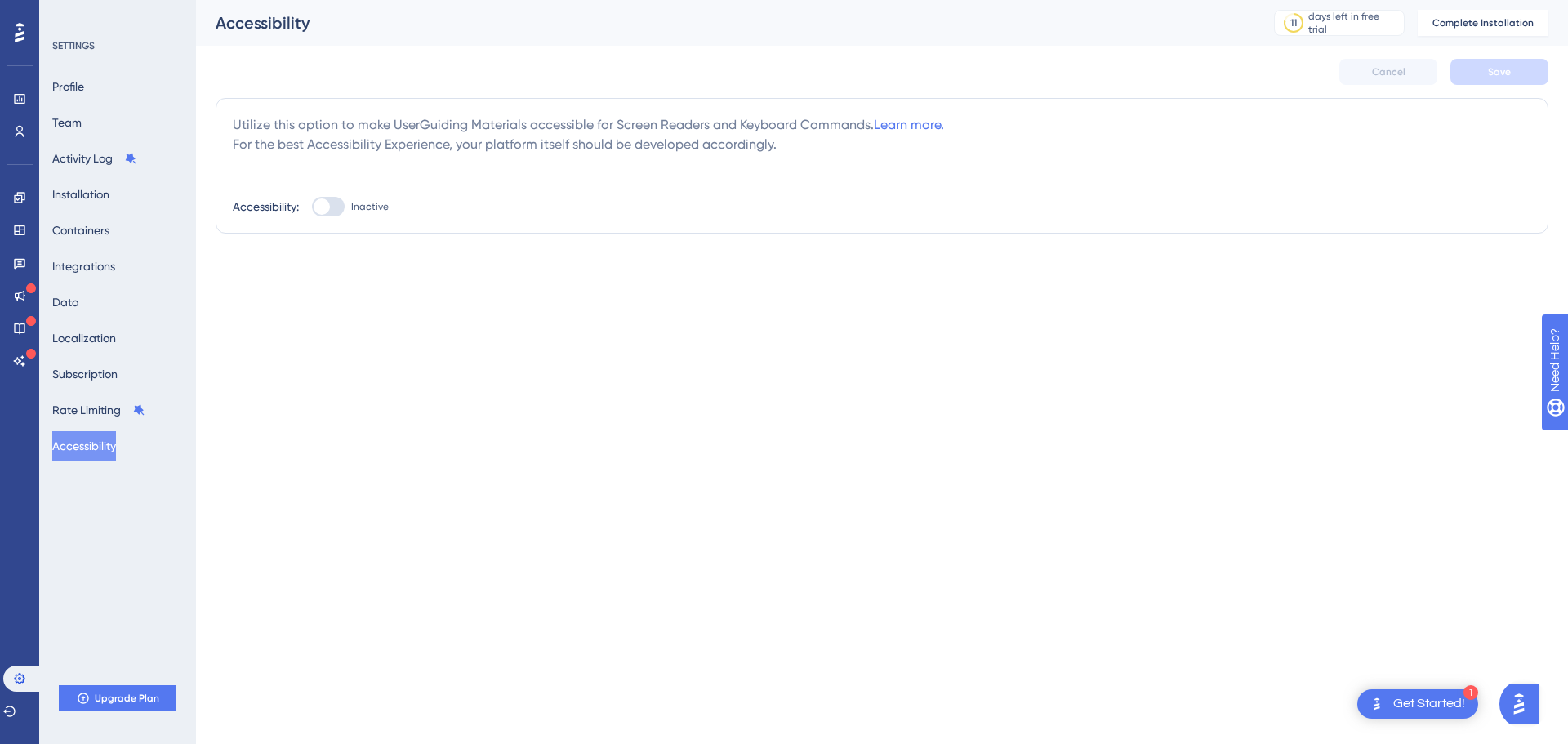
click at [21, 28] on icon at bounding box center [19, 32] width 10 height 19
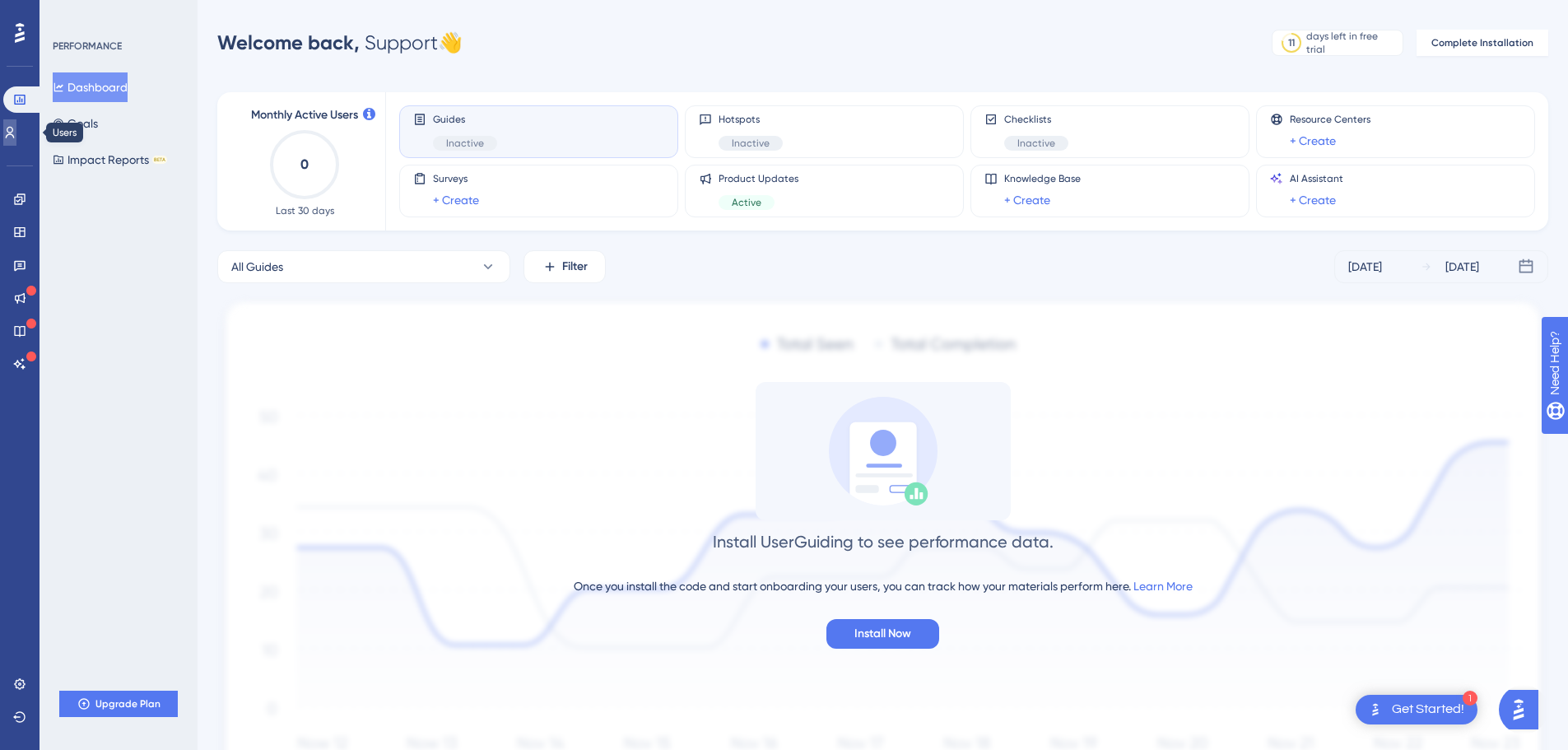
click at [15, 128] on icon at bounding box center [9, 132] width 13 height 13
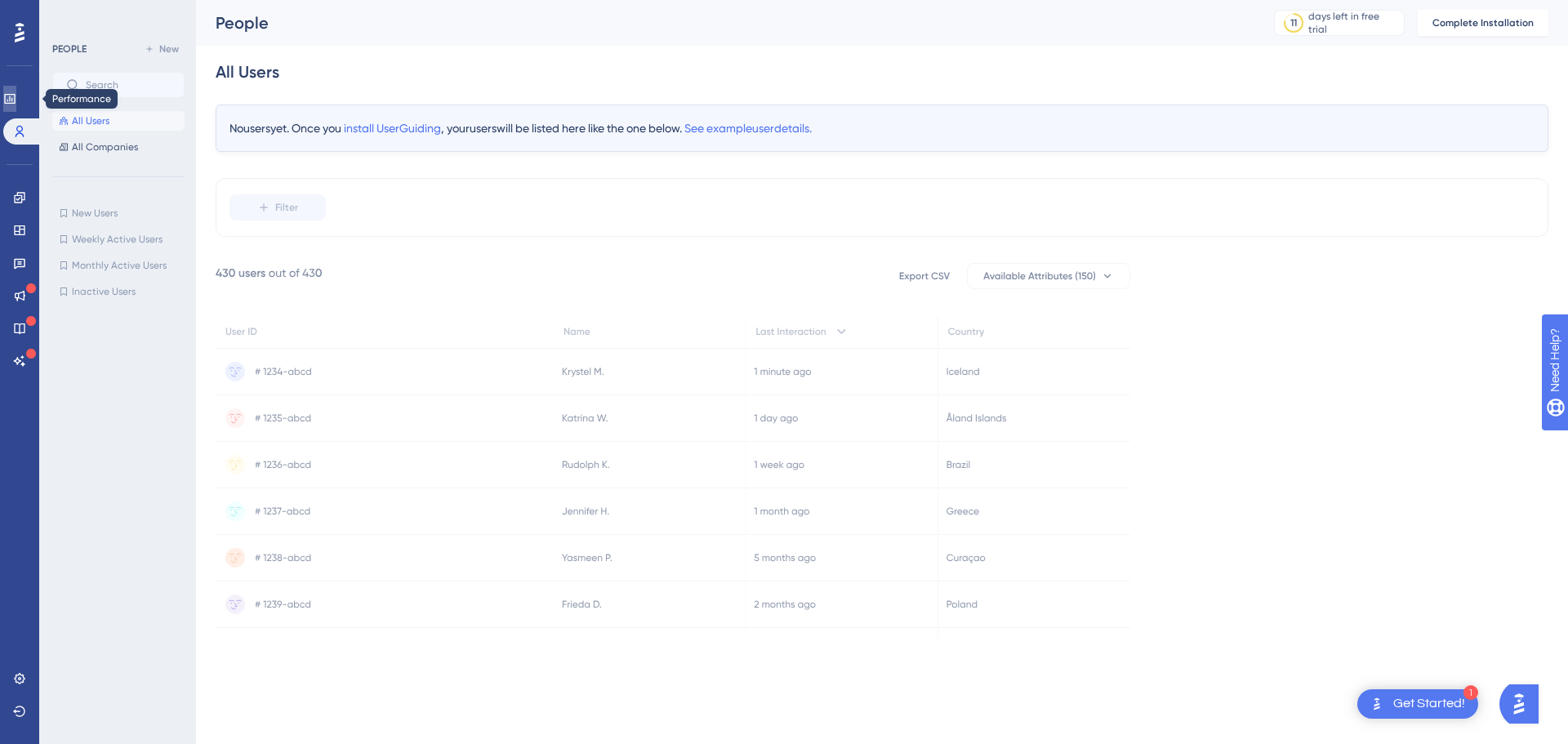
click at [16, 97] on icon at bounding box center [9, 98] width 13 height 13
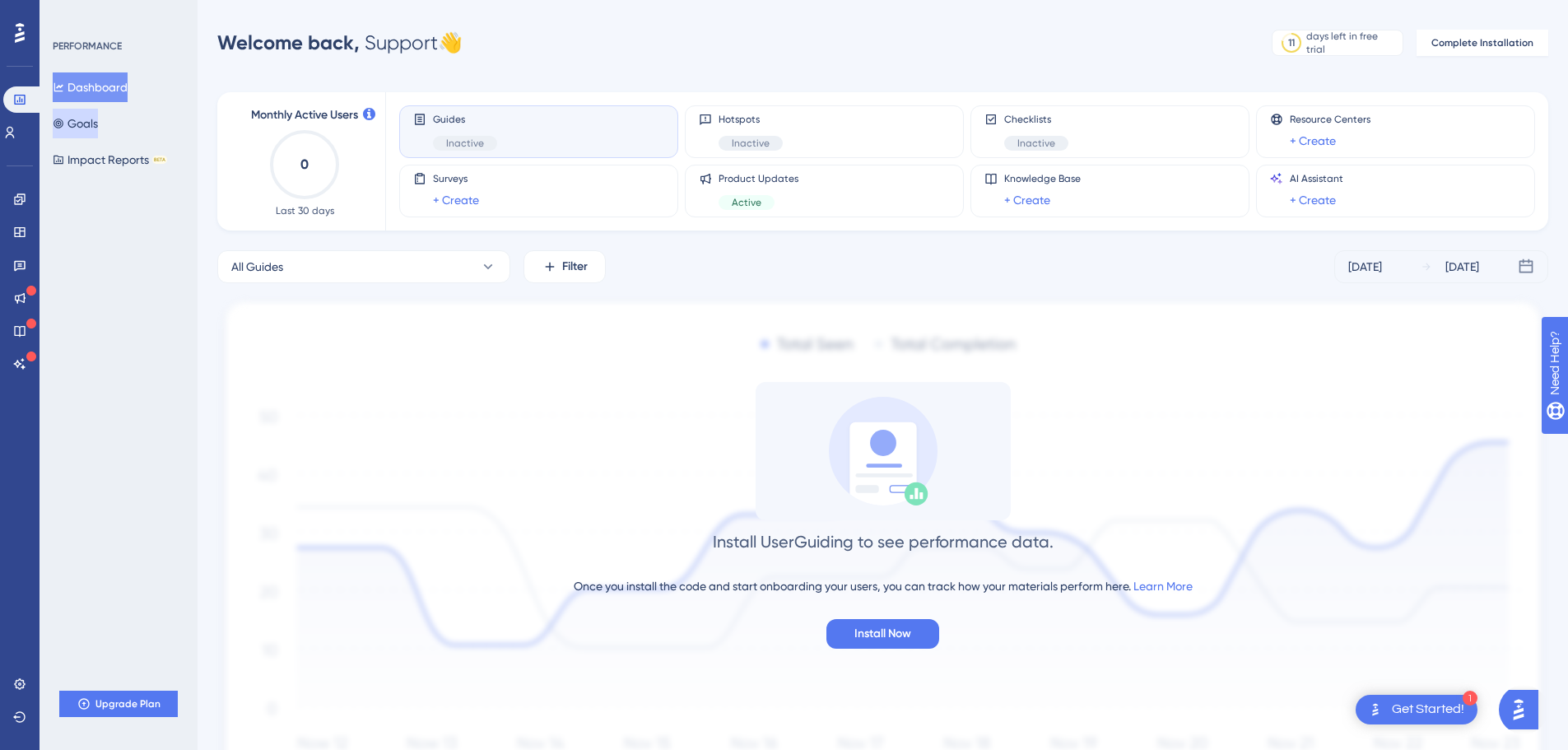
click at [98, 121] on button "Goals" at bounding box center [75, 123] width 45 height 30
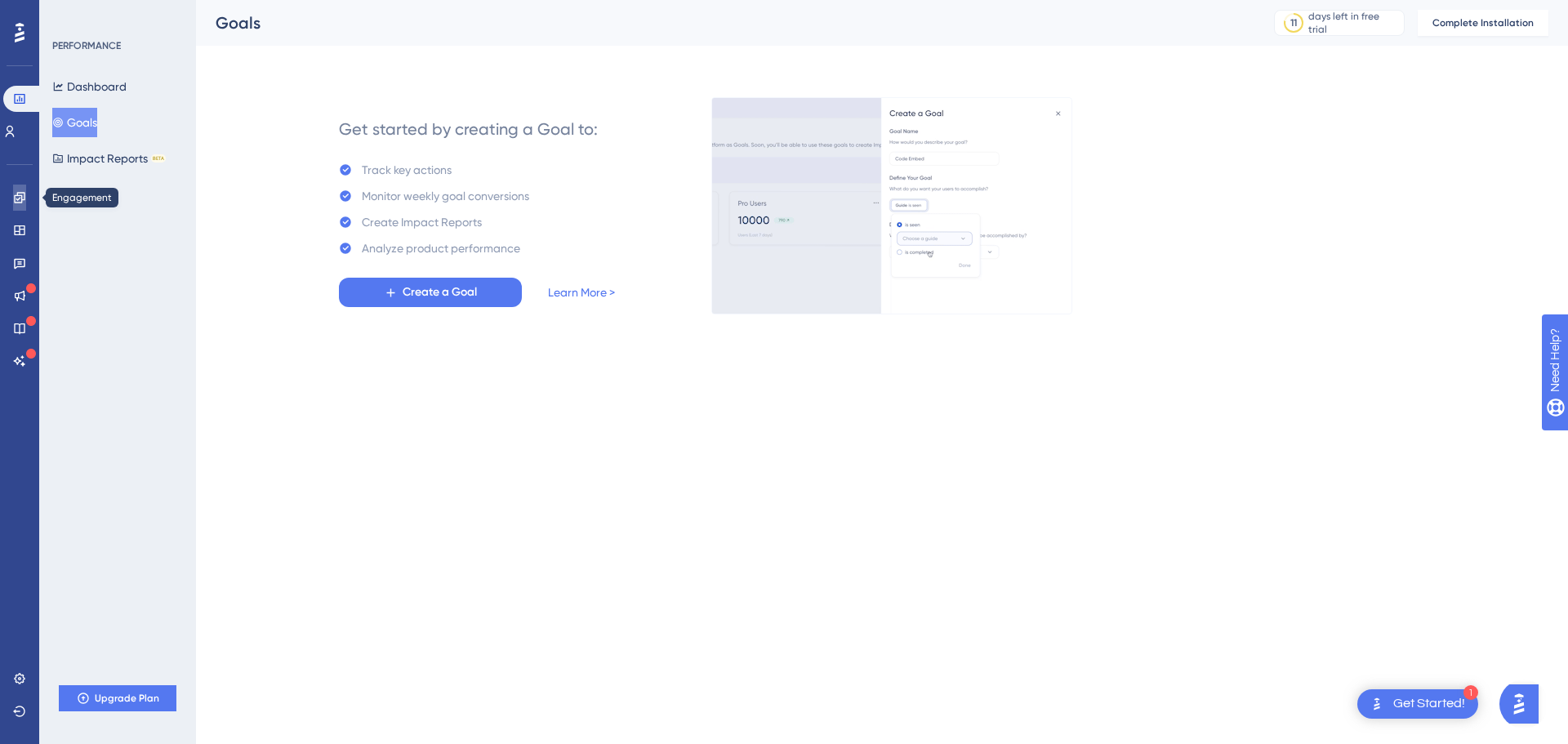
click at [25, 198] on icon at bounding box center [19, 197] width 11 height 11
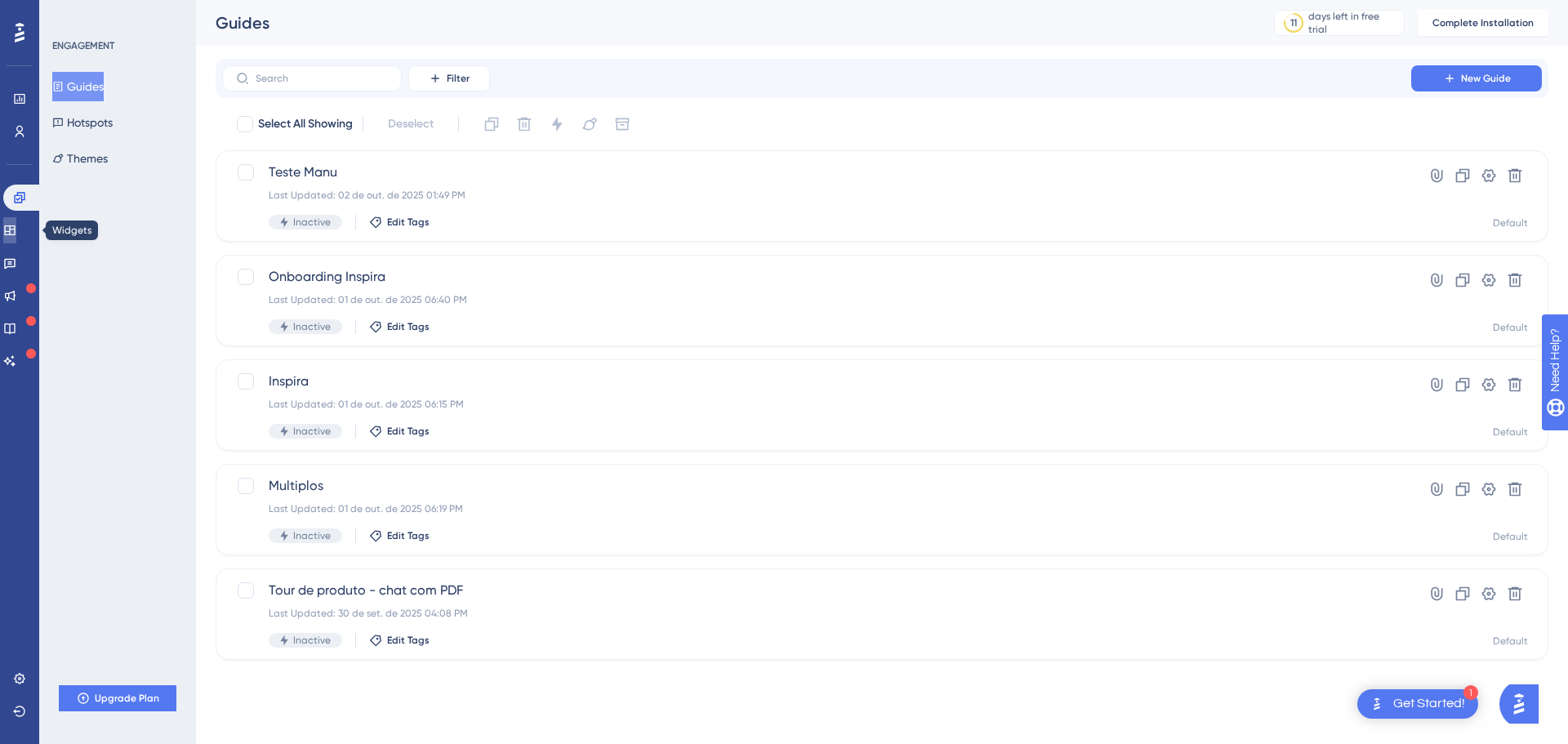
click at [14, 231] on icon at bounding box center [9, 230] width 11 height 10
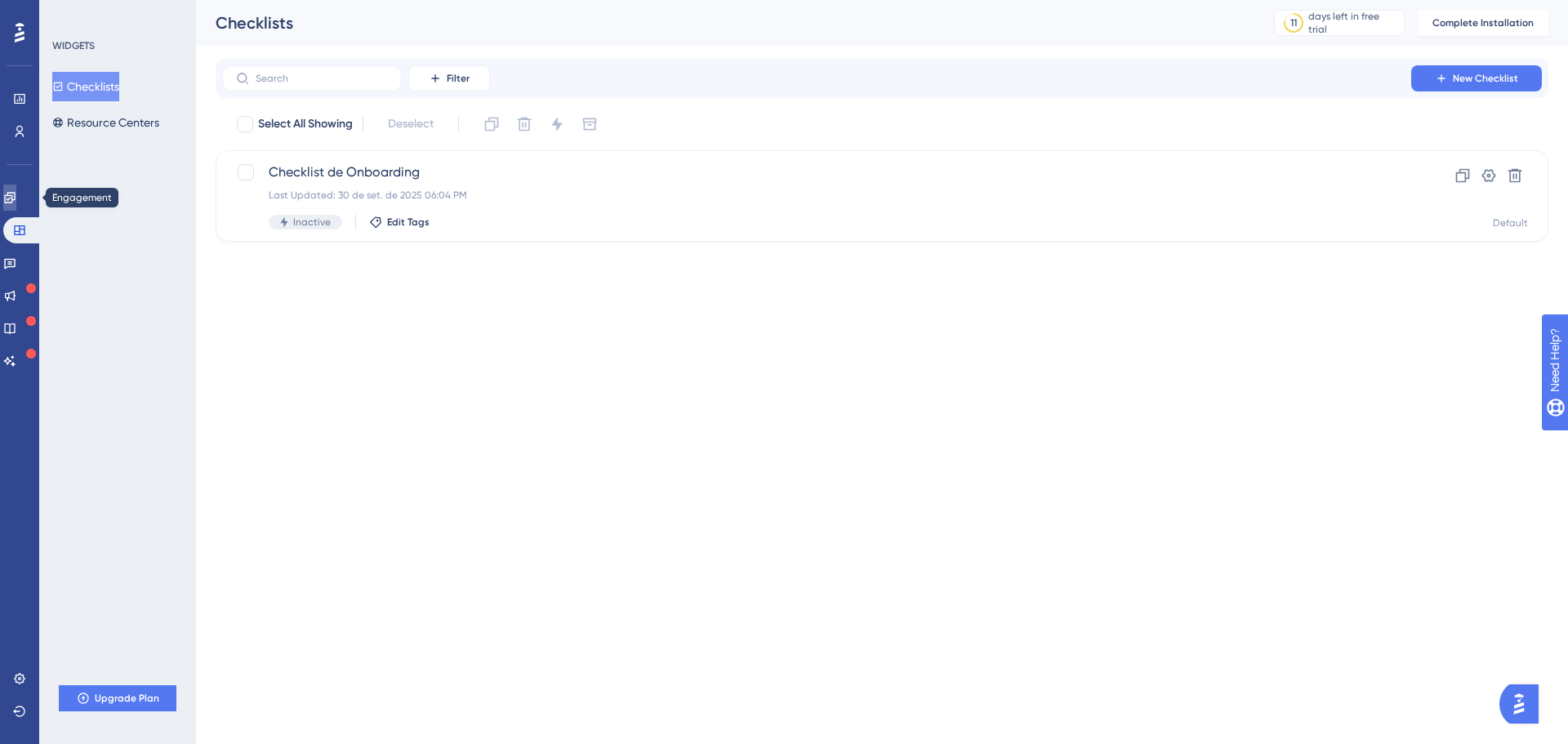
click at [15, 204] on link at bounding box center [9, 197] width 13 height 26
